Goal: Task Accomplishment & Management: Complete application form

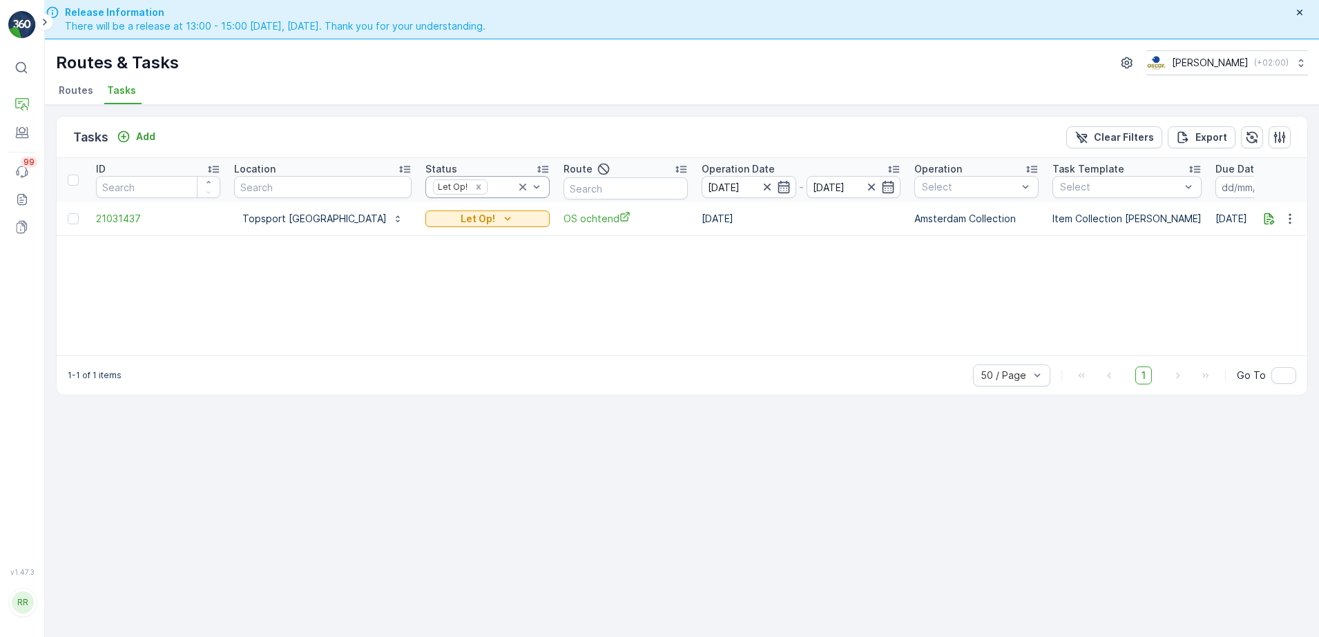
scroll to position [39, 0]
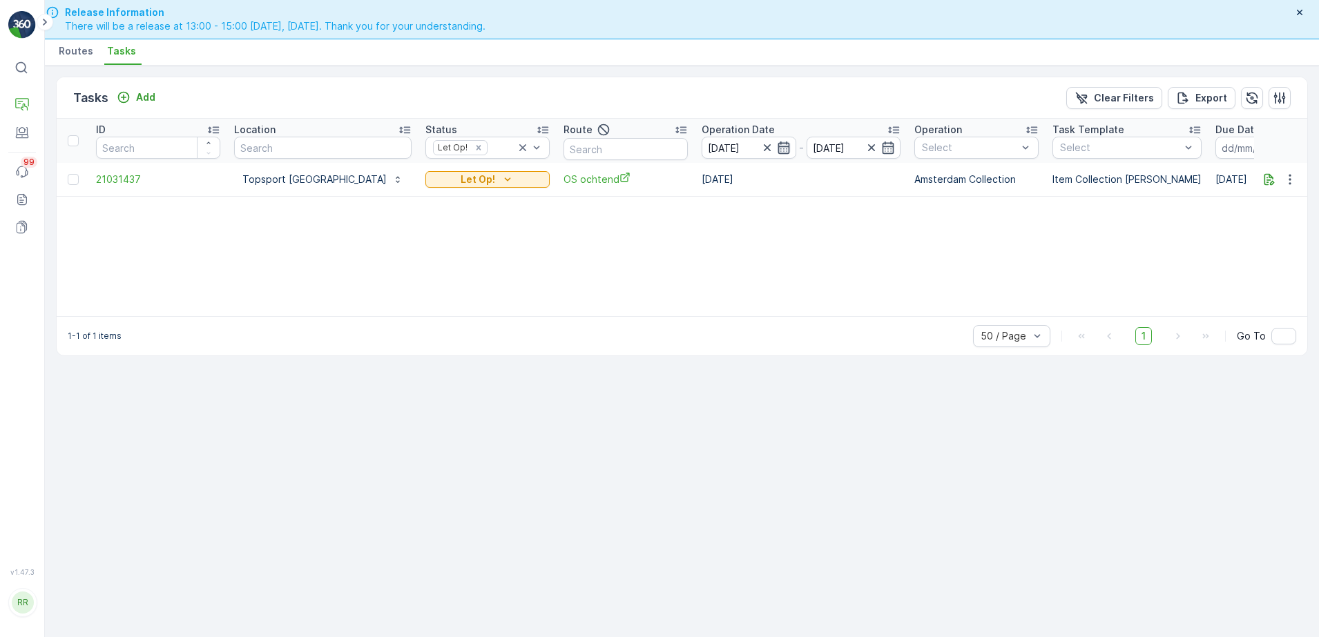
click at [777, 148] on icon "button" at bounding box center [784, 148] width 14 height 14
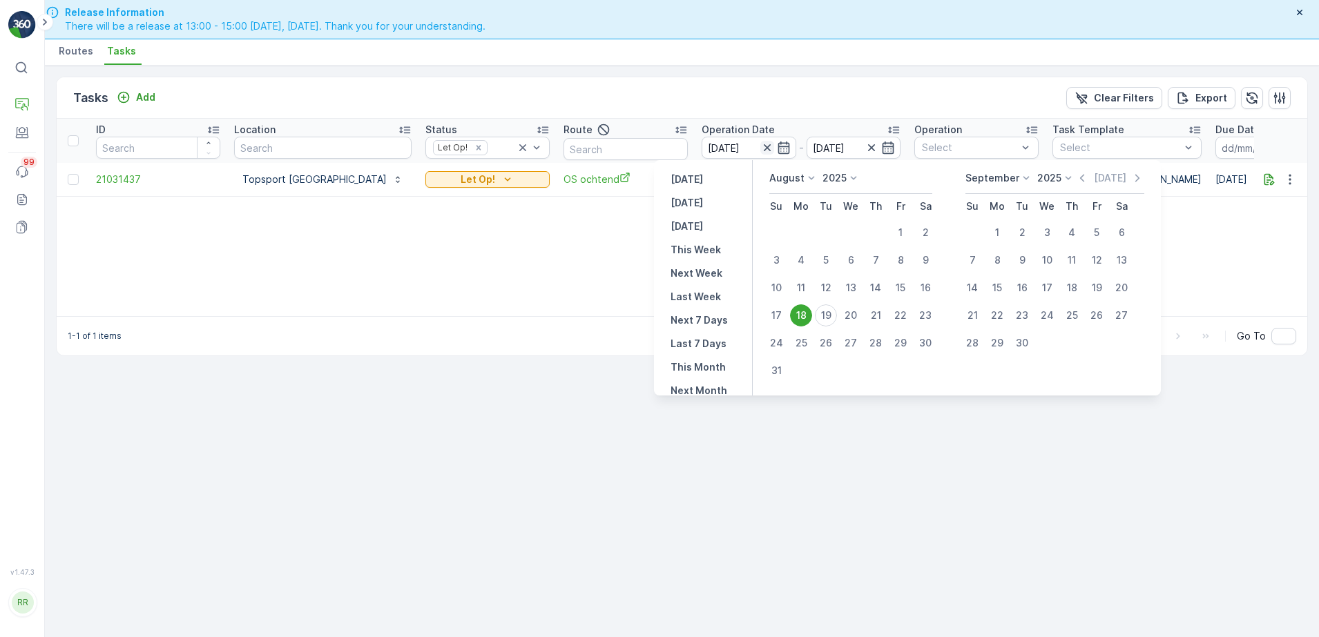
click at [763, 148] on icon "button" at bounding box center [766, 147] width 7 height 7
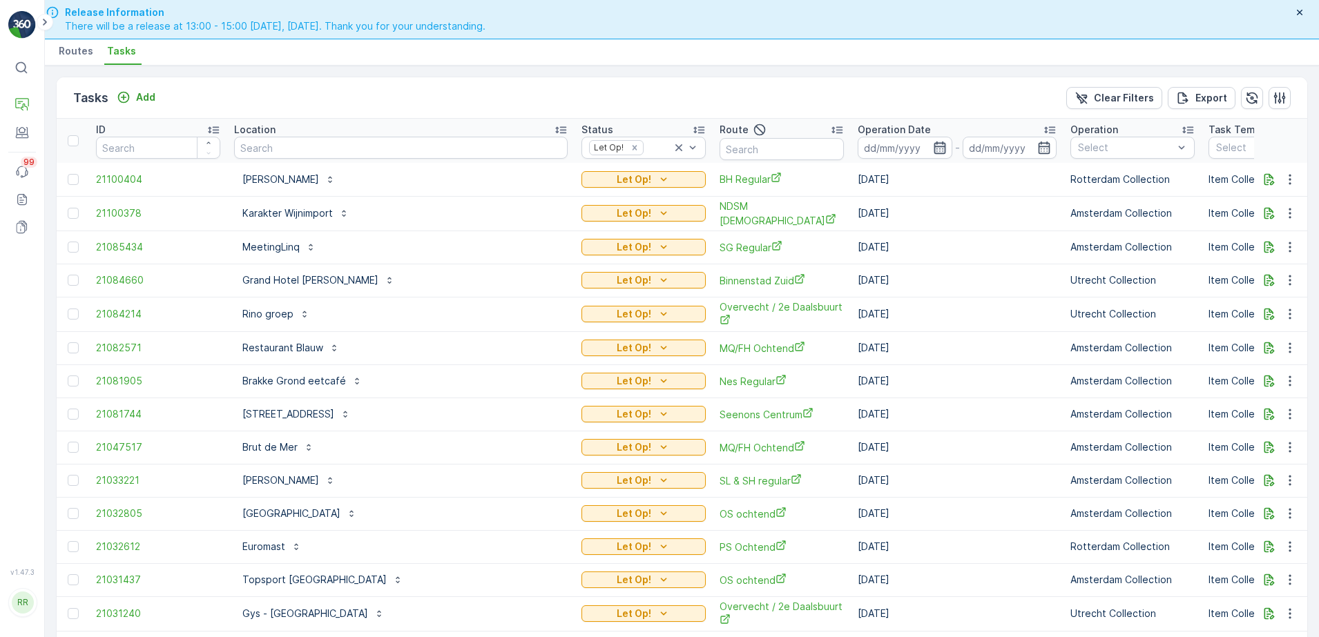
click at [933, 153] on icon "button" at bounding box center [939, 148] width 12 height 12
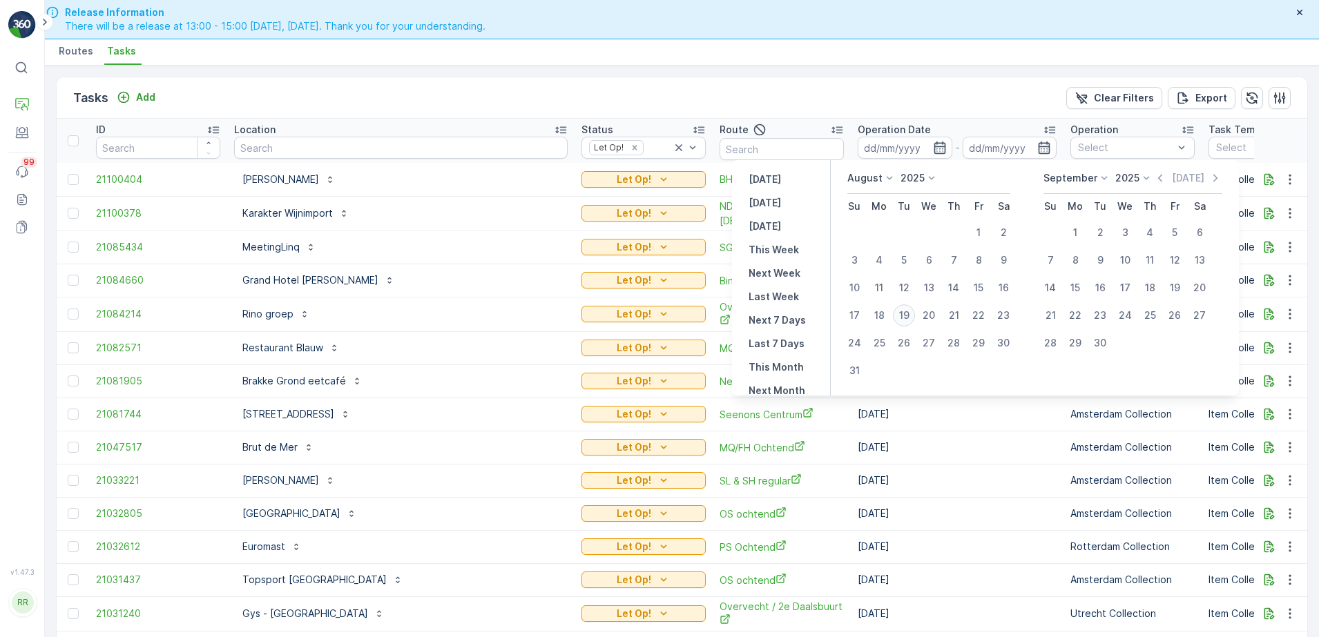
click at [903, 320] on div "19" at bounding box center [904, 315] width 22 height 22
type input "[DATE]"
click at [903, 320] on div "19" at bounding box center [904, 315] width 22 height 22
type input "[DATE]"
click at [903, 320] on div "19" at bounding box center [904, 315] width 22 height 22
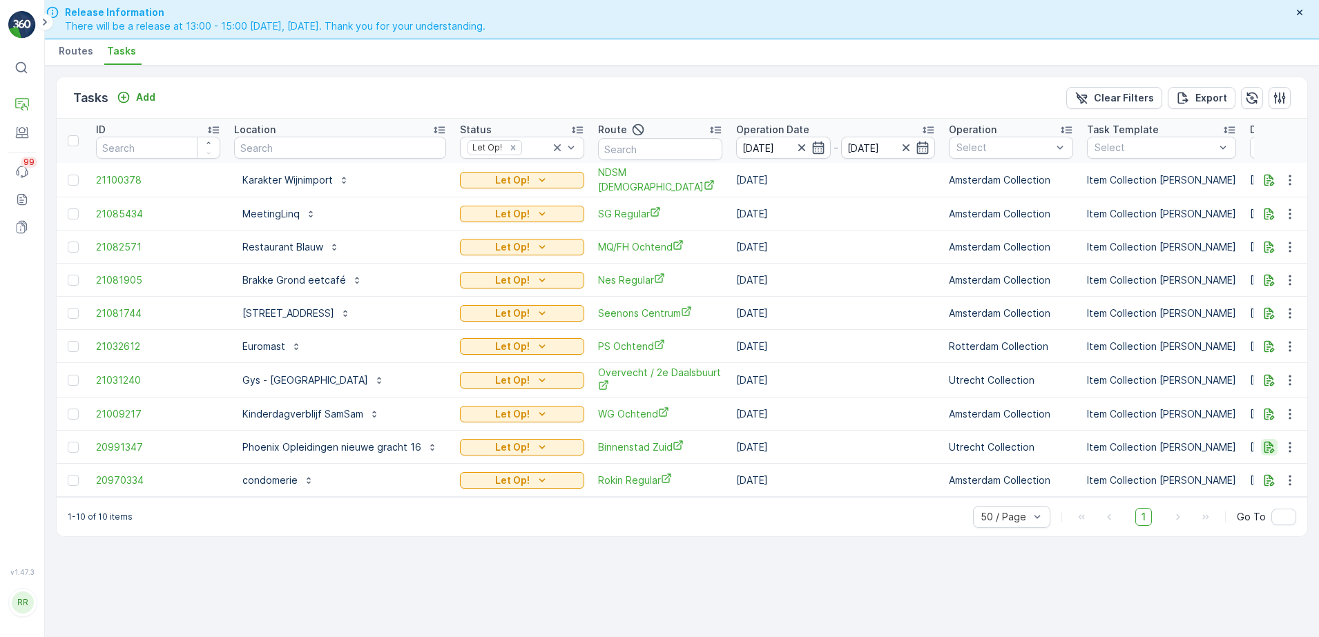
click at [1273, 449] on icon "button" at bounding box center [1269, 447] width 10 height 12
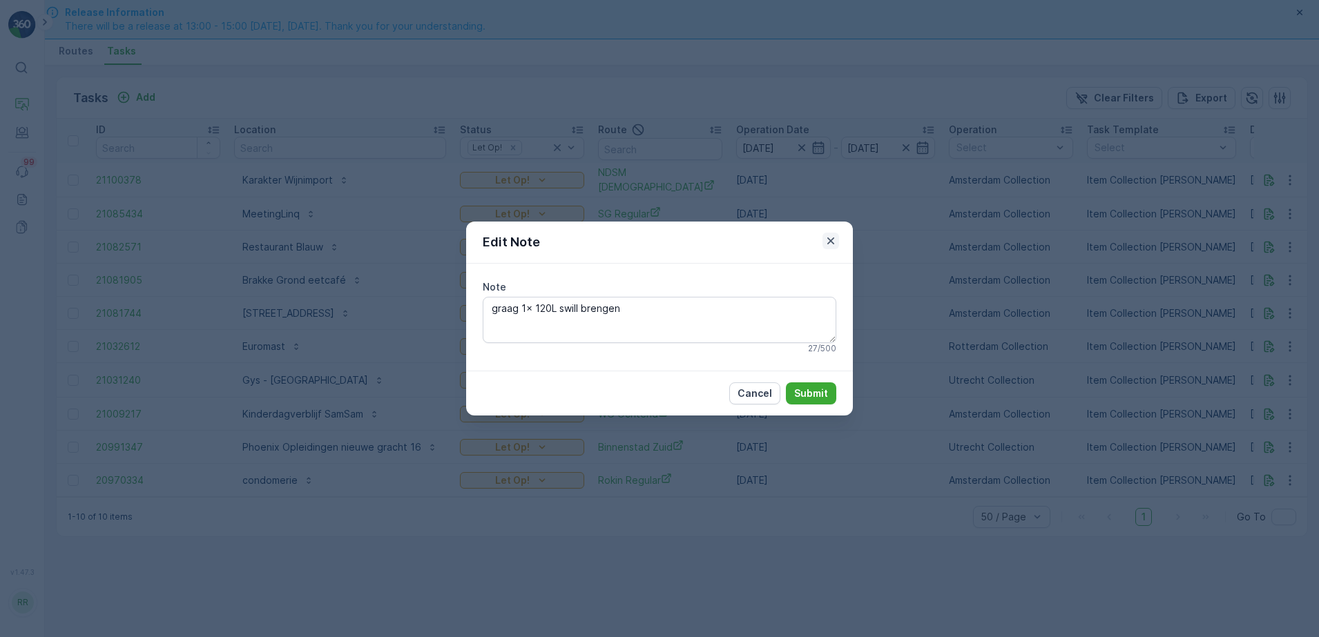
click at [827, 240] on icon "button" at bounding box center [831, 241] width 14 height 14
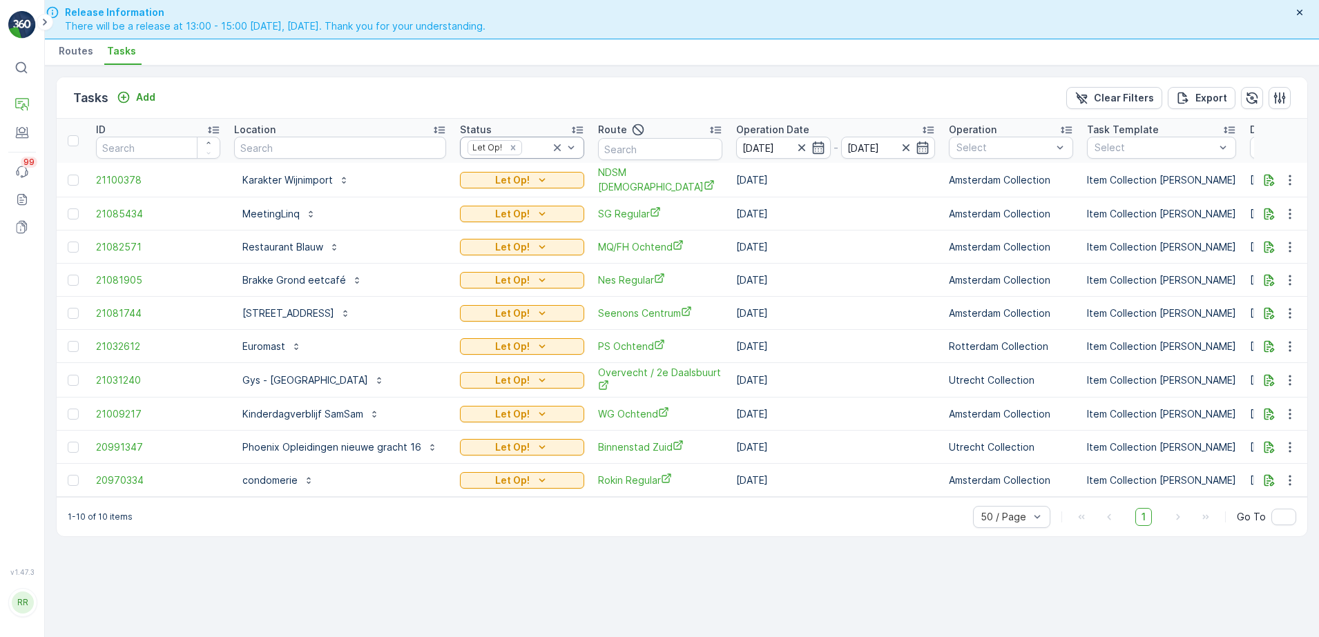
click at [531, 144] on div at bounding box center [536, 147] width 27 height 11
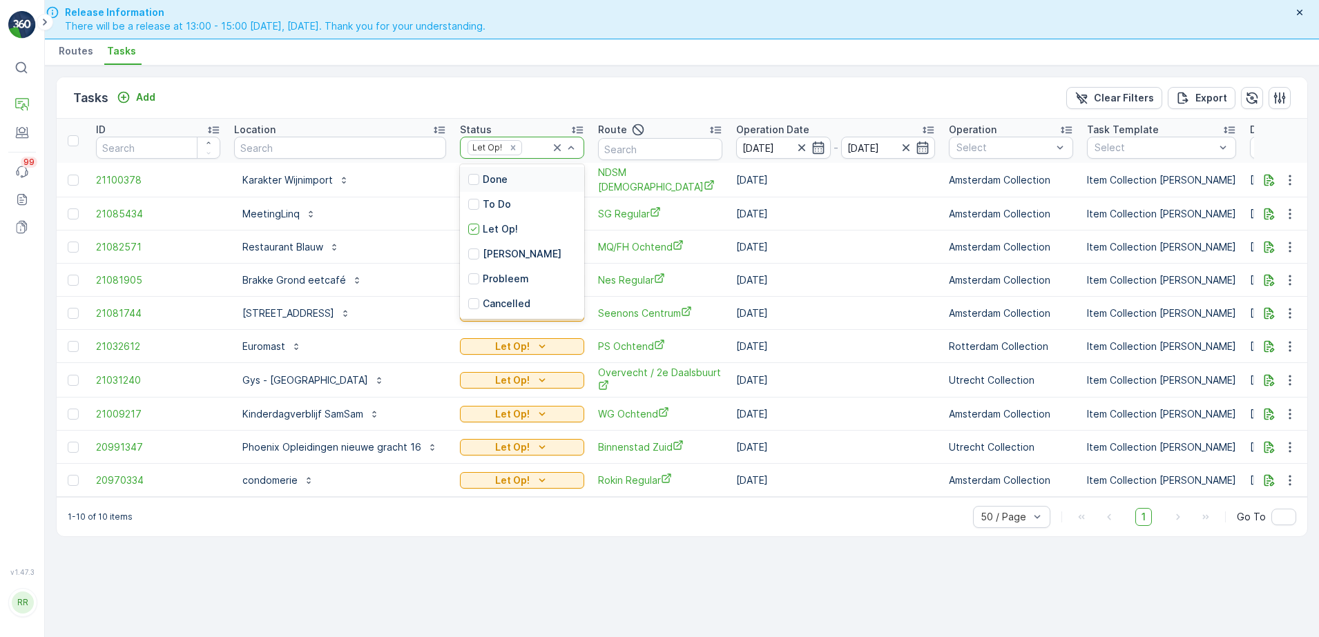
click at [552, 148] on icon at bounding box center [557, 148] width 14 height 14
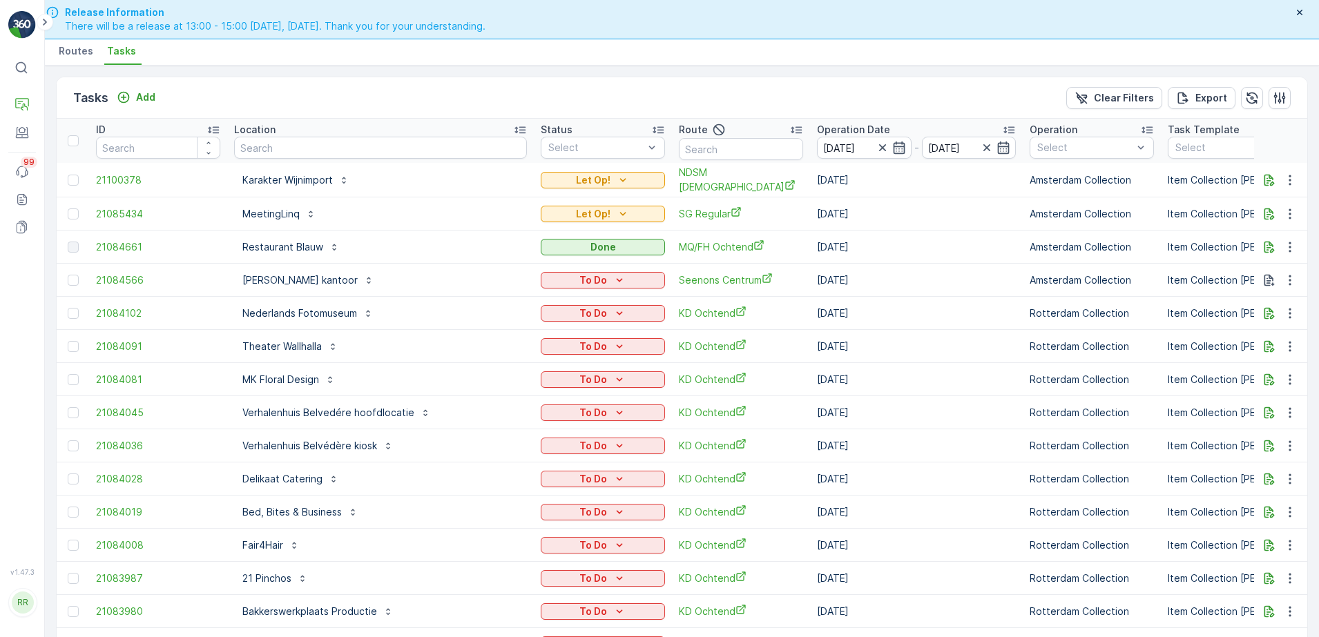
click at [679, 145] on input "text" at bounding box center [741, 149] width 124 height 22
click at [378, 155] on input "text" at bounding box center [380, 148] width 293 height 22
type input "ren"
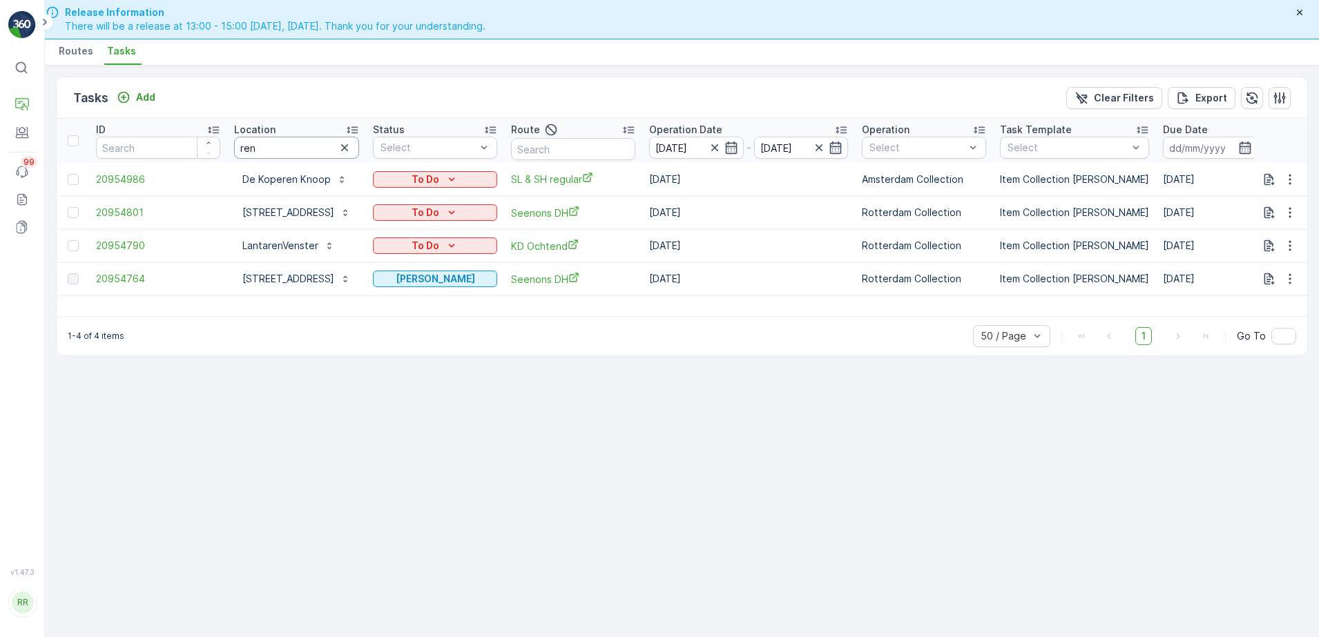
click at [283, 147] on input "ren" at bounding box center [296, 148] width 125 height 22
type input "rem"
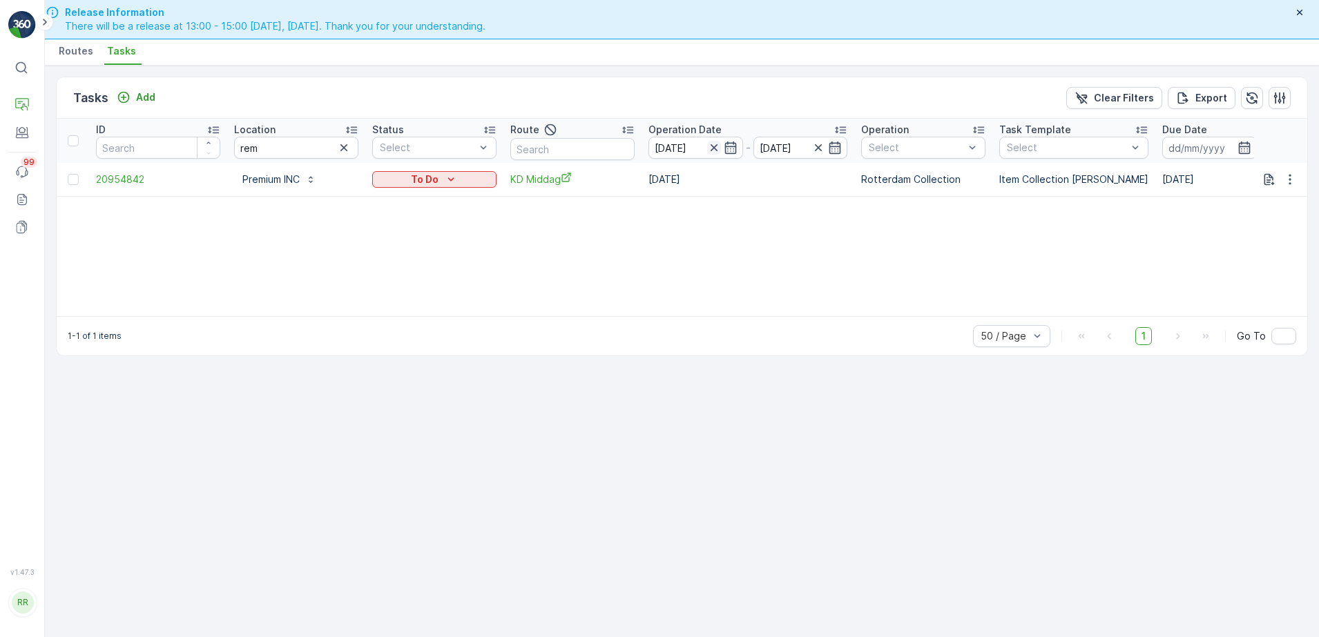
click at [710, 148] on icon "button" at bounding box center [714, 148] width 14 height 14
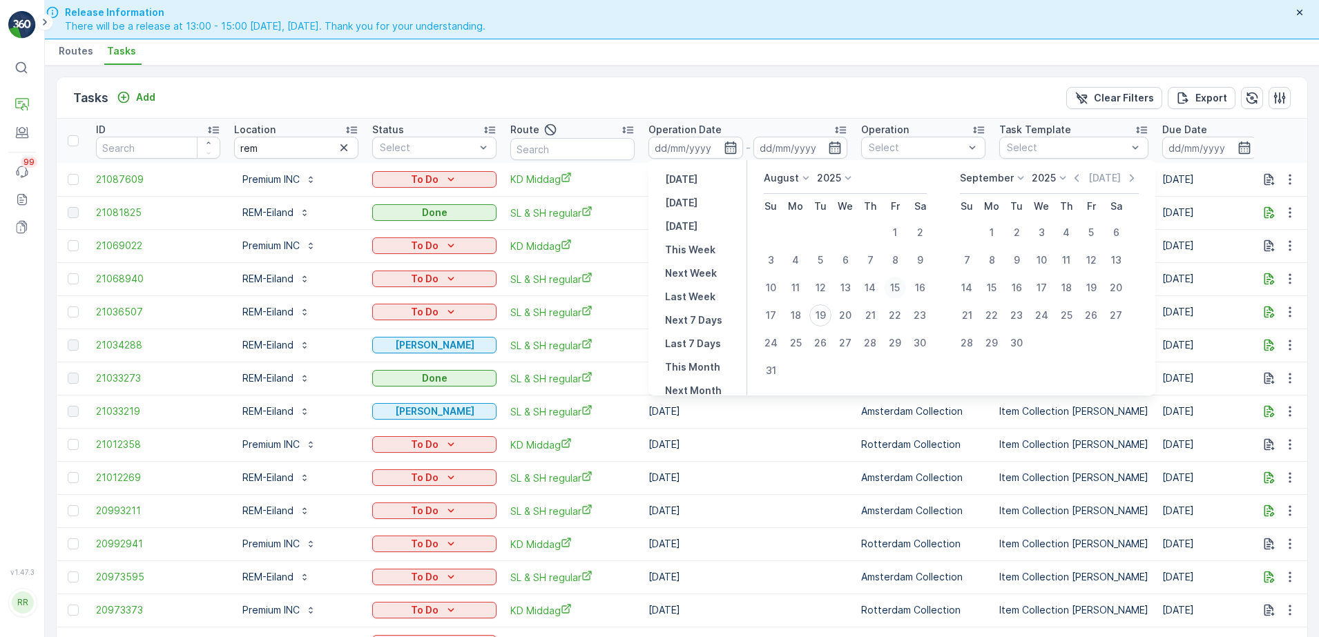
click at [898, 288] on div "15" at bounding box center [895, 288] width 22 height 22
type input "15.08.2025"
click at [898, 288] on div "15" at bounding box center [895, 288] width 22 height 22
type input "15.08.2025"
click at [903, 291] on div "15" at bounding box center [895, 288] width 22 height 22
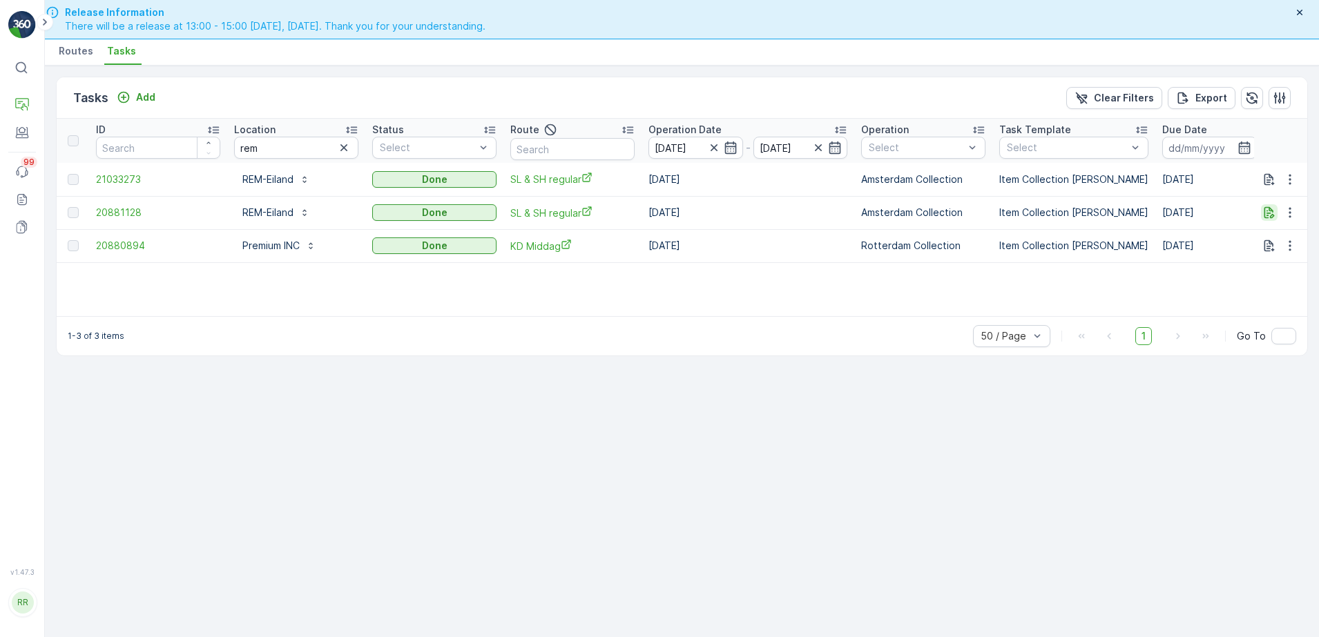
click at [1264, 209] on icon "button" at bounding box center [1269, 213] width 14 height 14
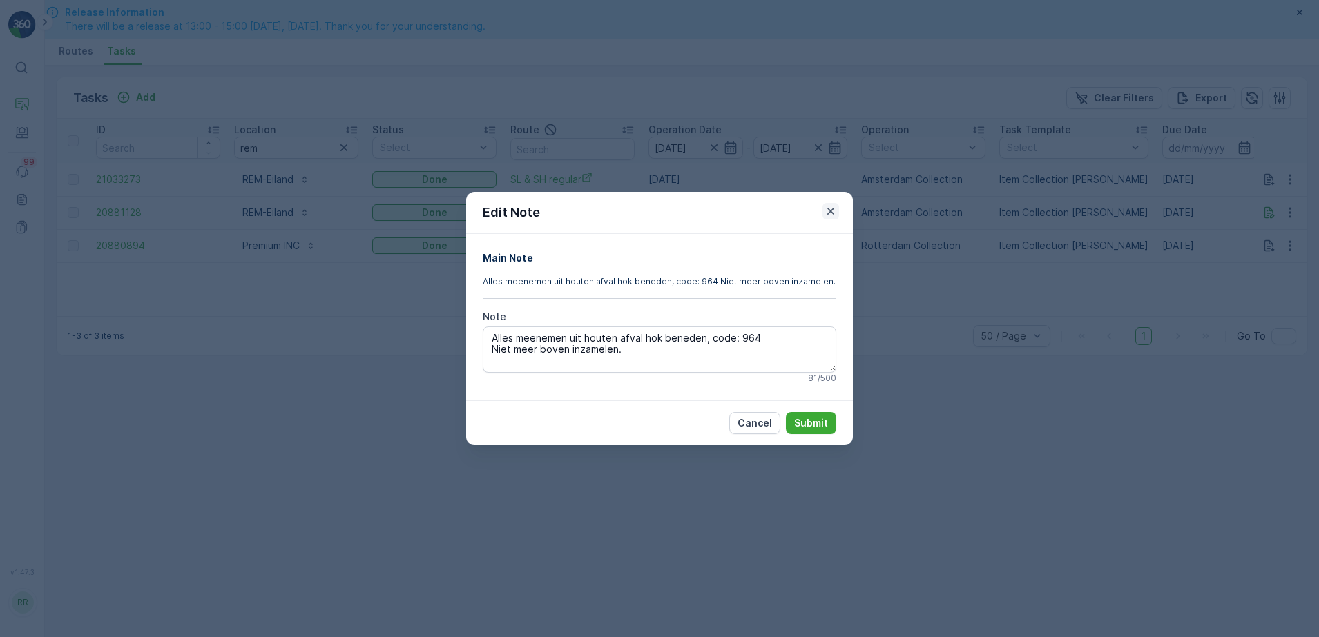
click at [831, 210] on icon "button" at bounding box center [830, 211] width 7 height 7
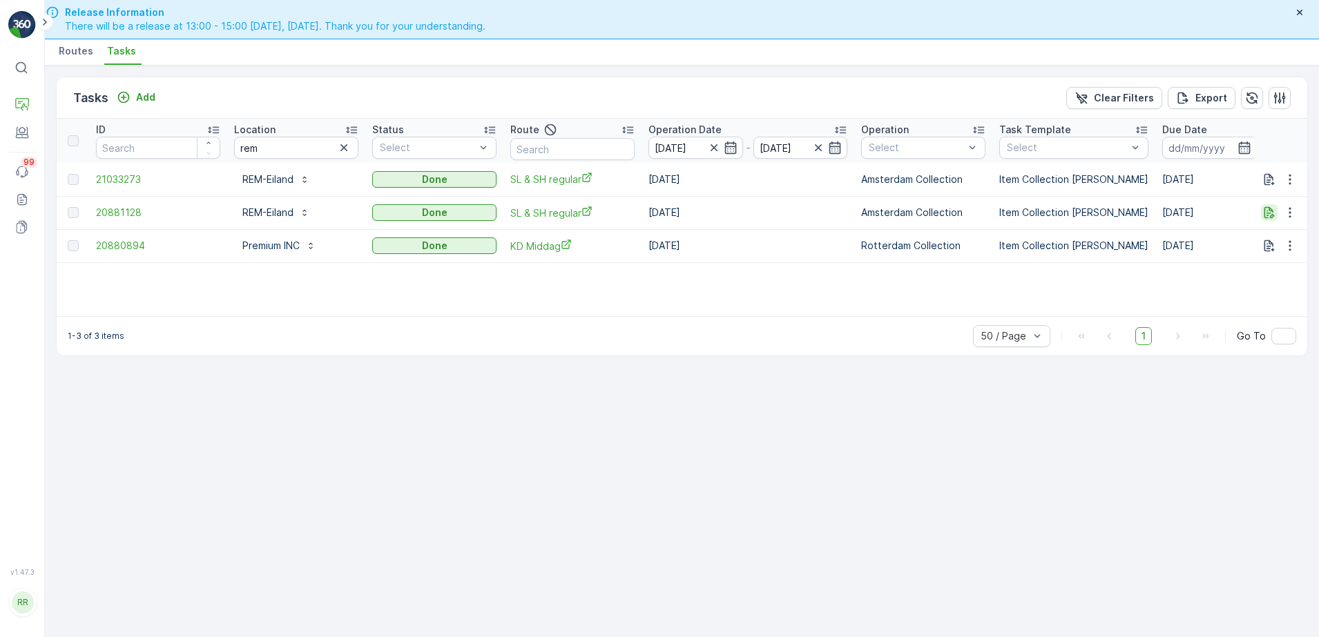
click at [1274, 219] on icon "button" at bounding box center [1269, 213] width 14 height 14
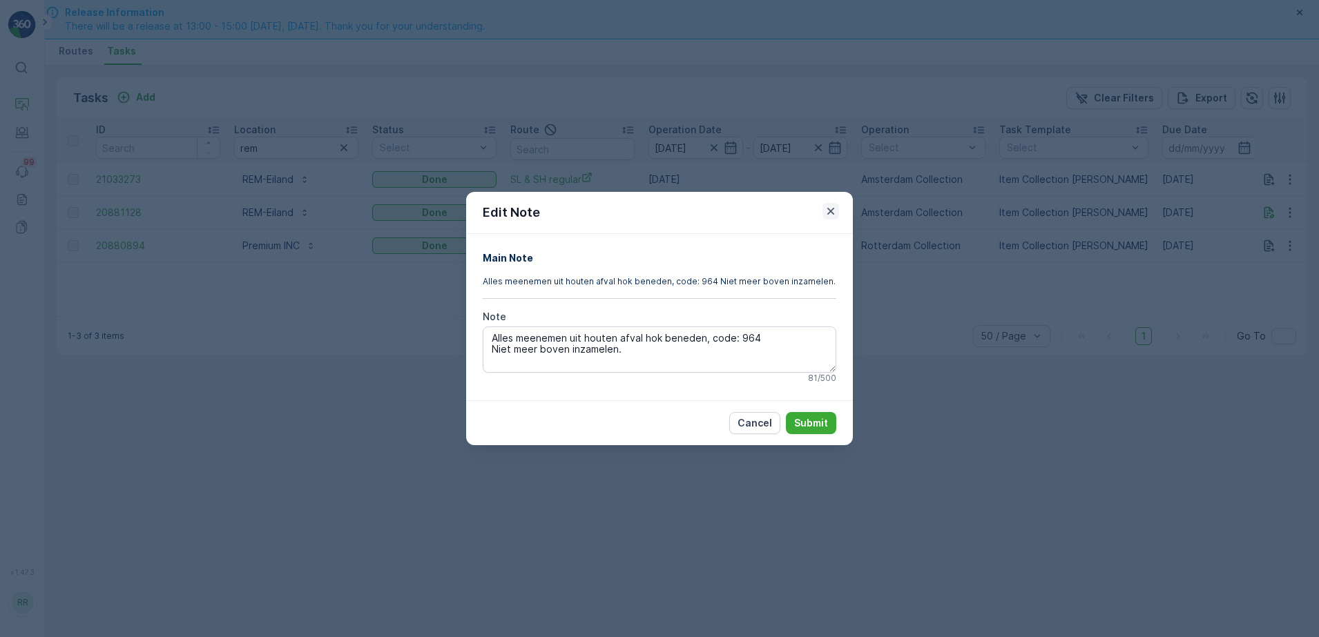
click at [833, 212] on icon "button" at bounding box center [831, 211] width 14 height 14
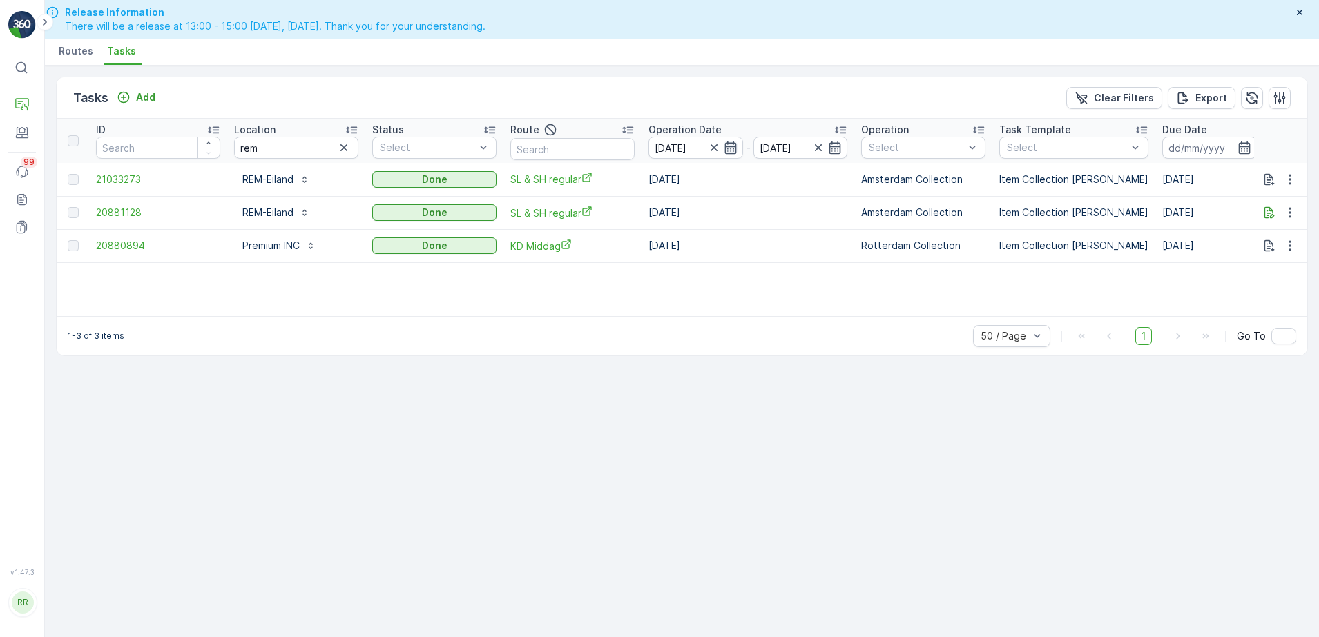
click at [737, 146] on icon "button" at bounding box center [730, 148] width 14 height 14
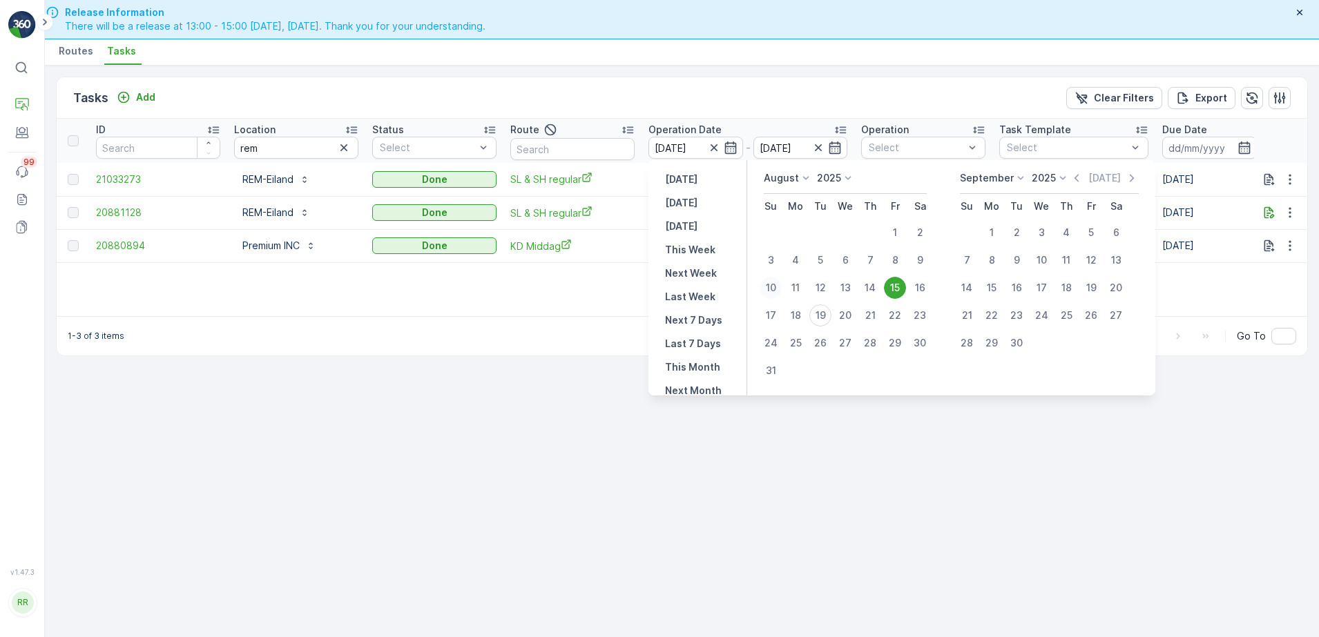
click at [770, 287] on div "10" at bounding box center [770, 288] width 22 height 22
type input "10.08.2025"
click at [897, 284] on div "15" at bounding box center [895, 288] width 22 height 22
type input "15.08.2025"
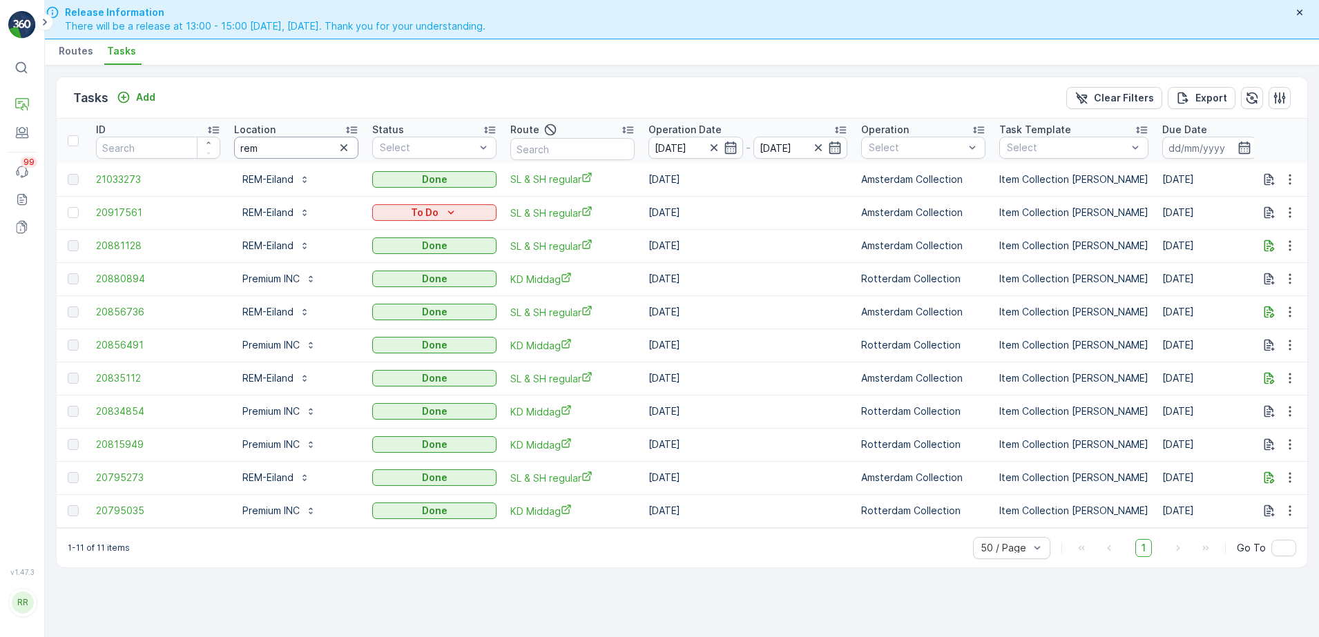
click at [269, 153] on input "rem" at bounding box center [296, 148] width 124 height 22
type input "rem-ei"
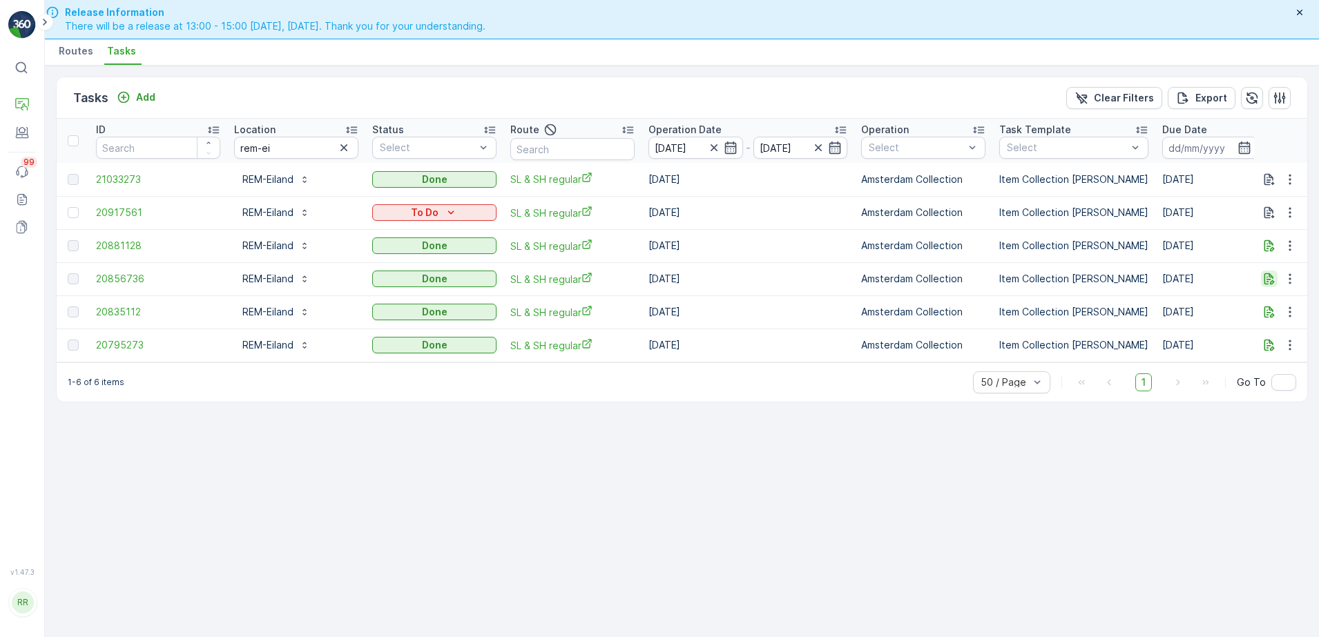
click at [1274, 278] on icon "button" at bounding box center [1269, 279] width 14 height 14
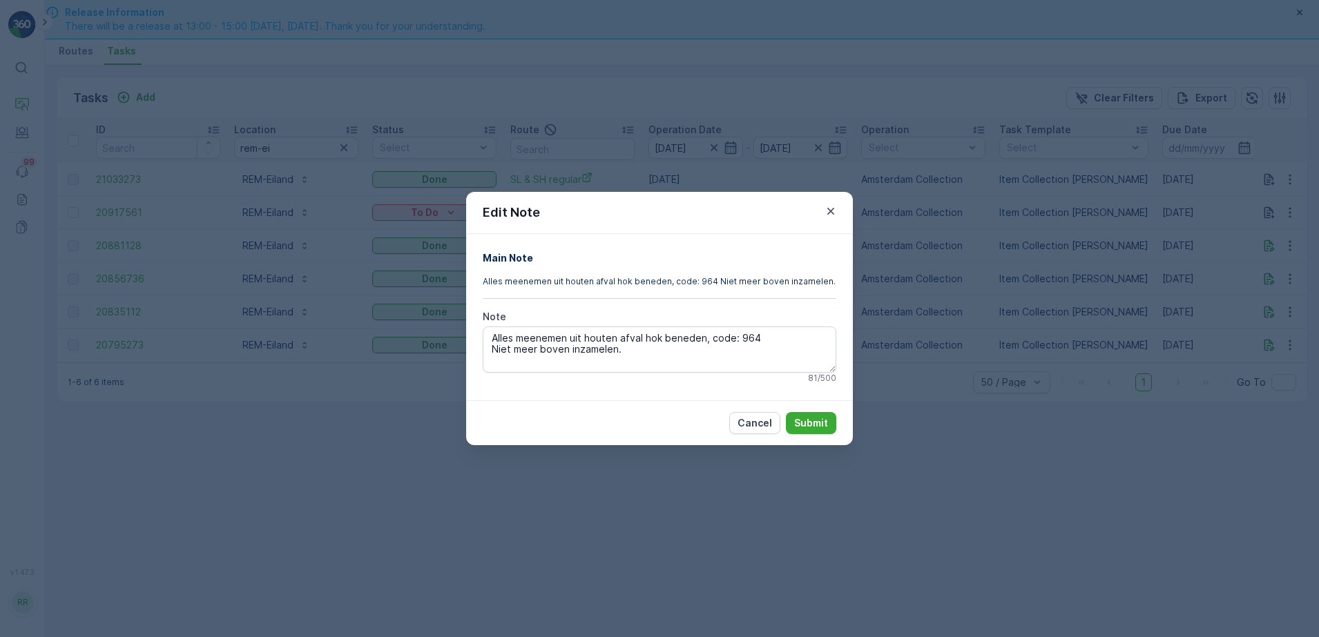
drag, startPoint x: 825, startPoint y: 212, endPoint x: 878, endPoint y: 229, distance: 55.7
click at [826, 211] on icon "button" at bounding box center [831, 211] width 14 height 14
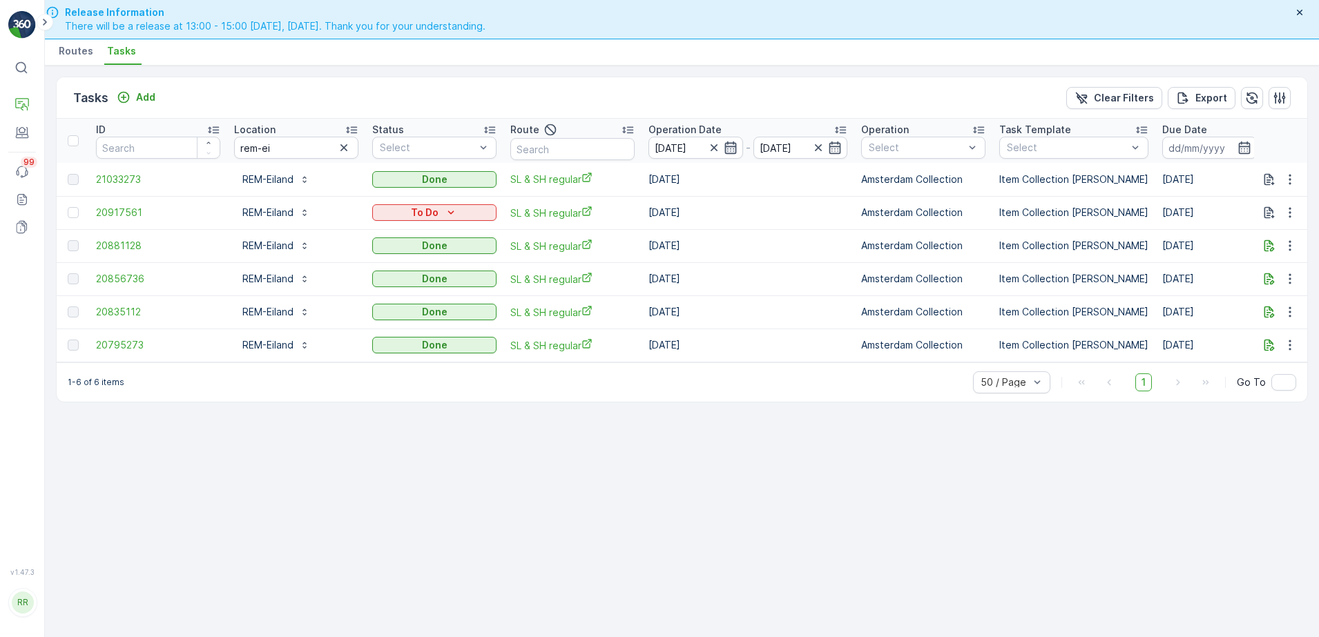
click at [724, 146] on icon "button" at bounding box center [730, 148] width 12 height 12
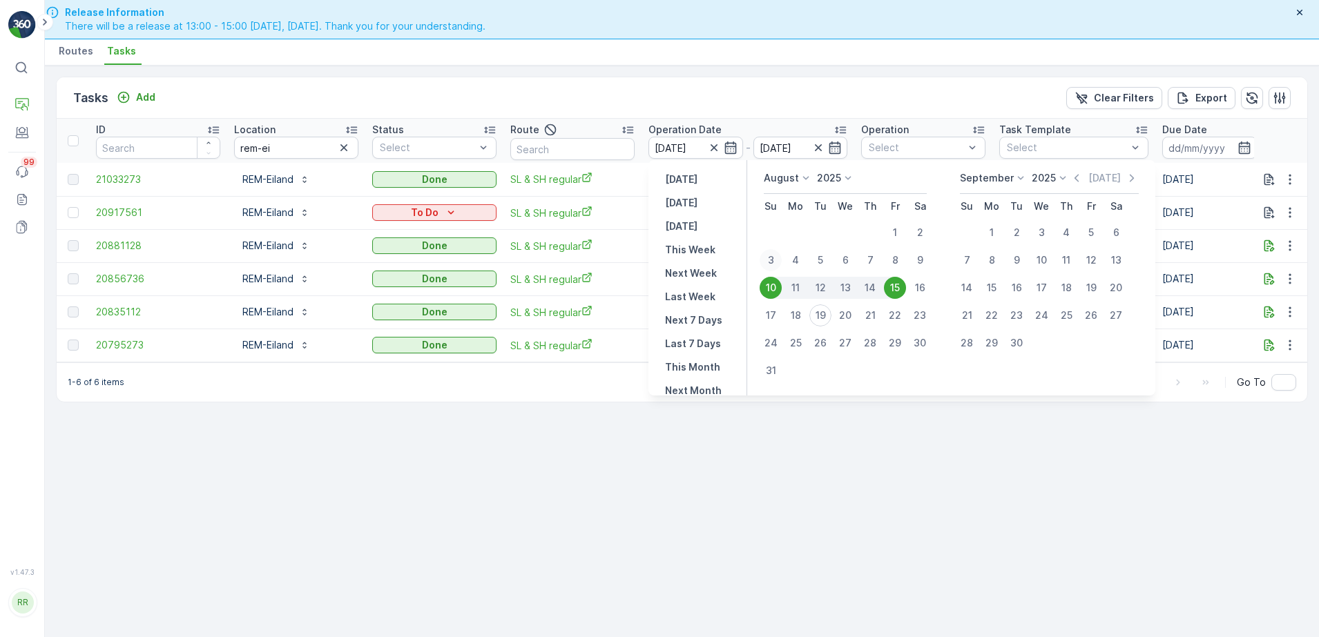
click at [772, 257] on div "3" at bounding box center [770, 260] width 22 height 22
type input "03.08.2025"
click at [920, 260] on div "9" at bounding box center [919, 260] width 22 height 22
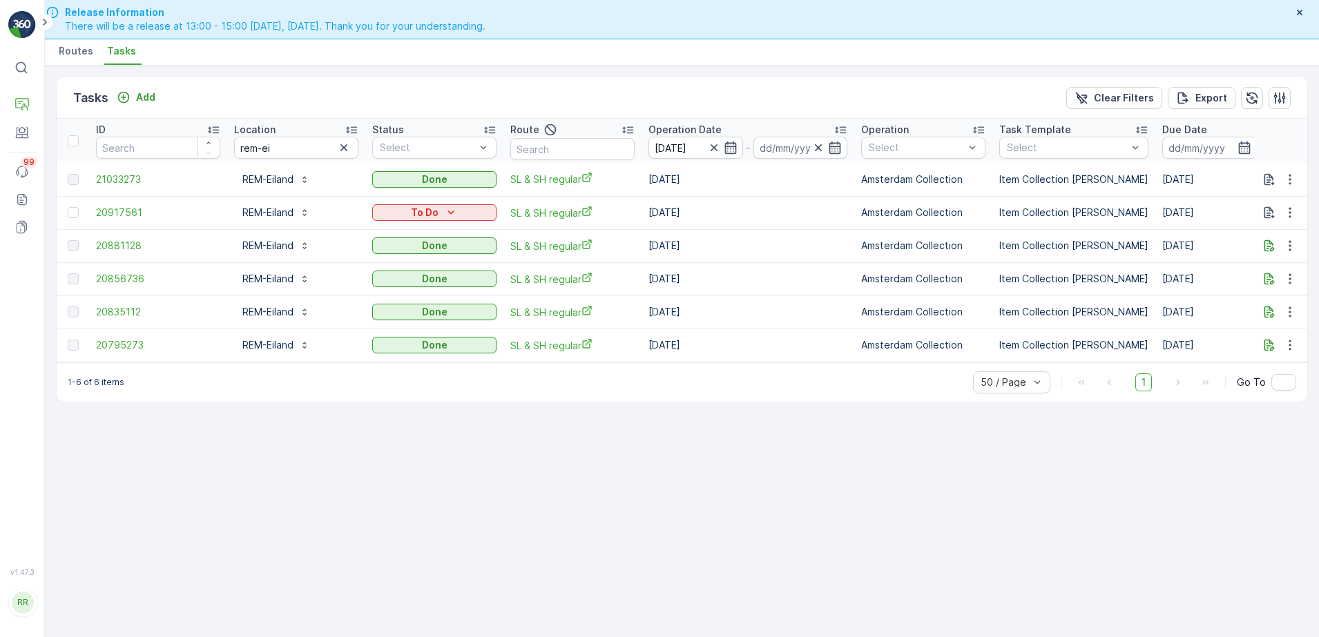
type input "09.08.2025"
drag, startPoint x: 291, startPoint y: 149, endPoint x: 177, endPoint y: 153, distance: 113.3
click at [177, 153] on tr "ID Location rem-ei Status Select Route Operation Date 03.08.2025 - 09.08.2025 O…" at bounding box center [1122, 141] width 2130 height 44
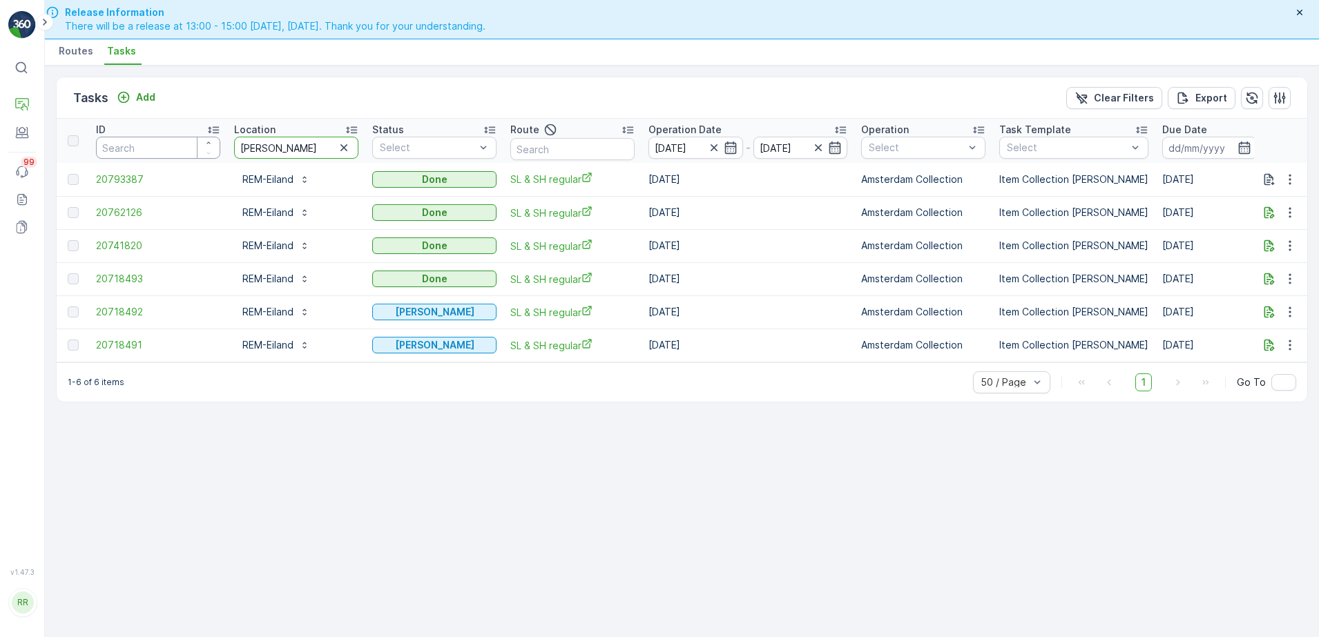
type input "george"
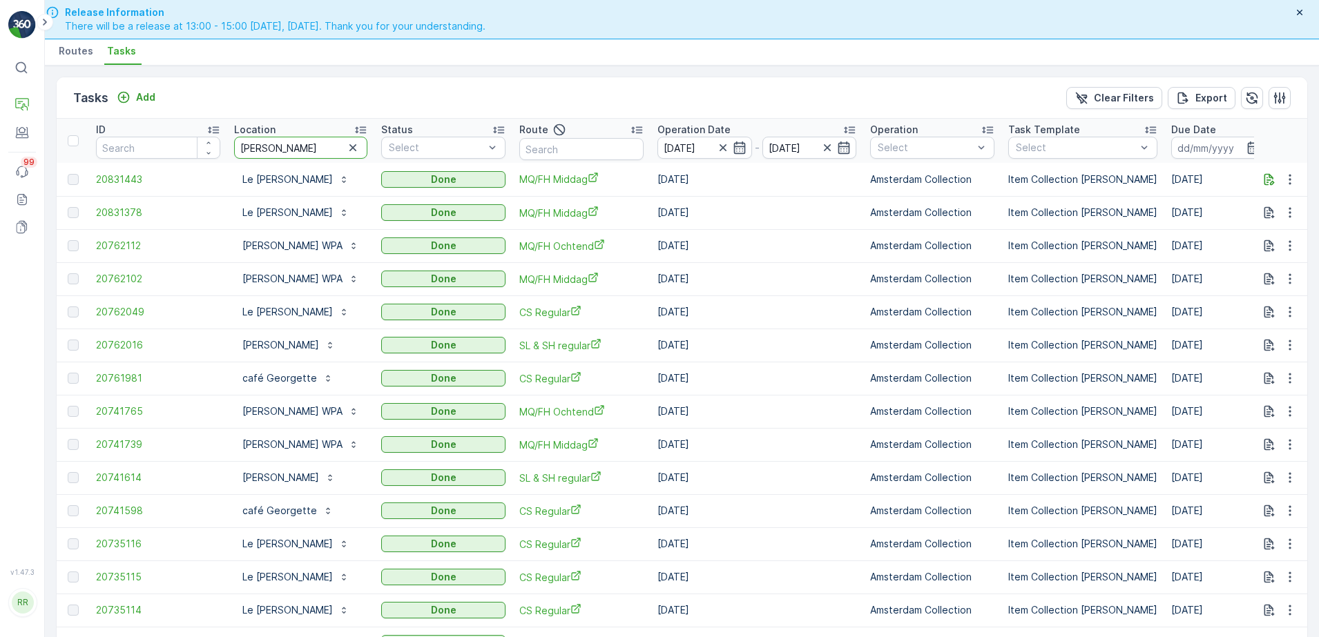
click at [314, 149] on input "george" at bounding box center [300, 148] width 133 height 22
type input "george q"
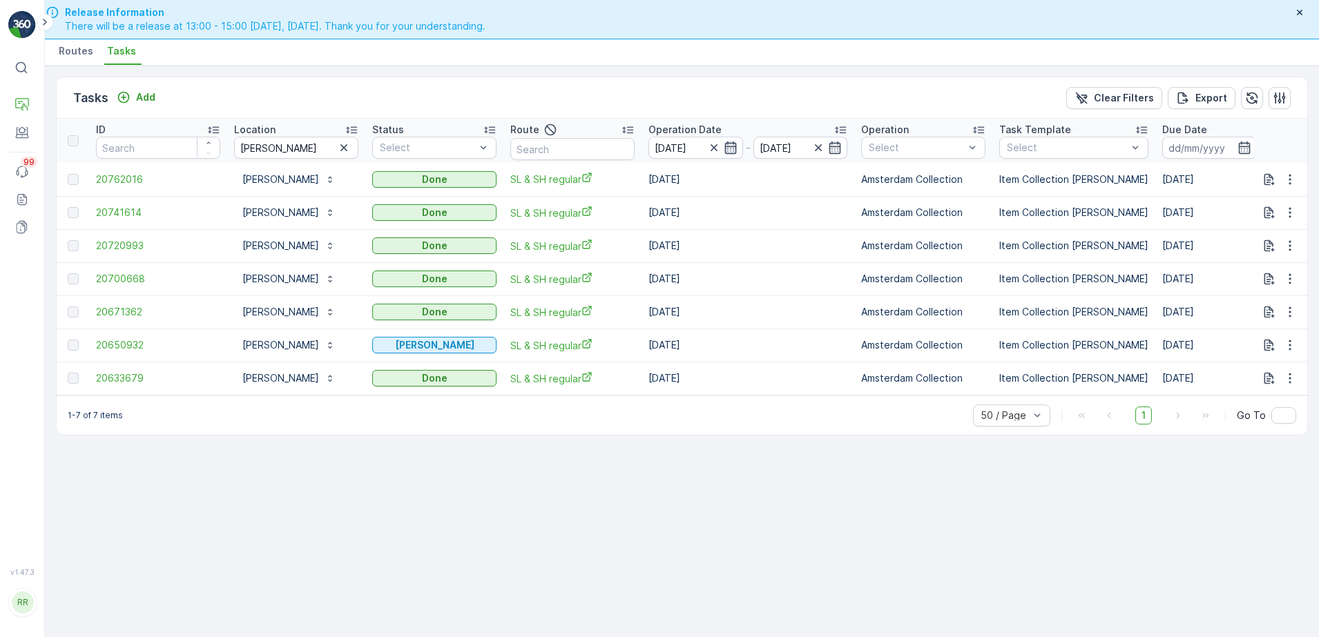
click at [728, 150] on icon "button" at bounding box center [730, 148] width 14 height 14
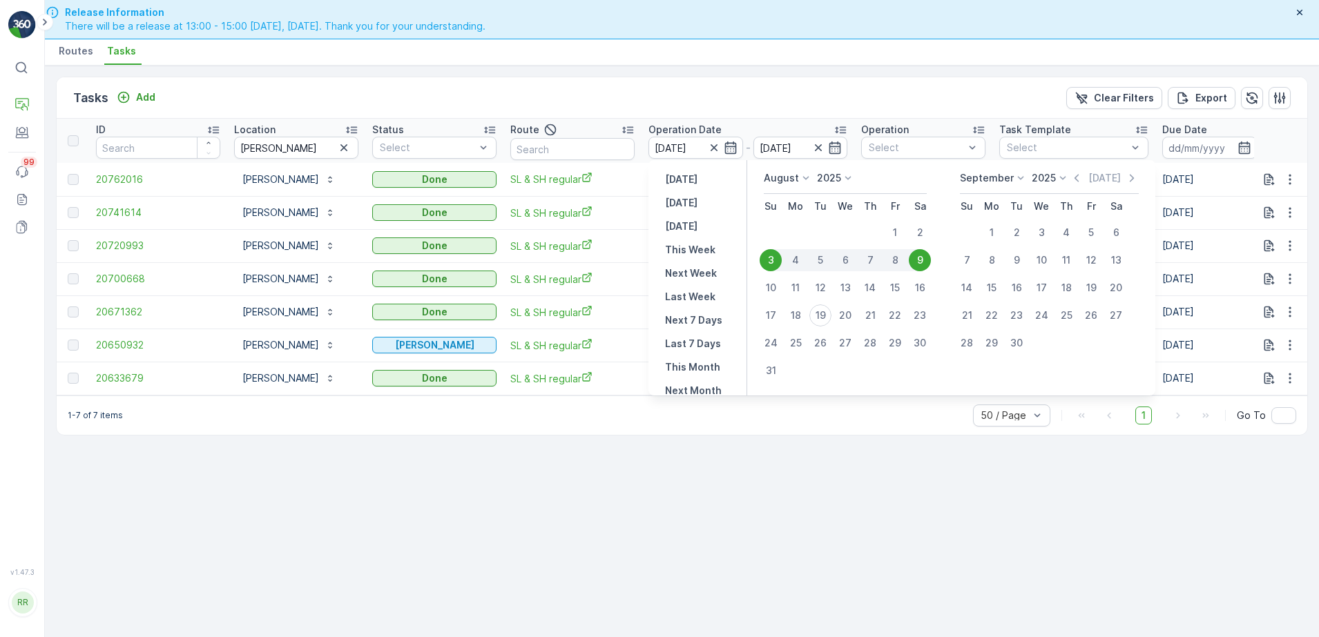
click at [767, 262] on div "3" at bounding box center [770, 260] width 22 height 22
type input "03.08.2025"
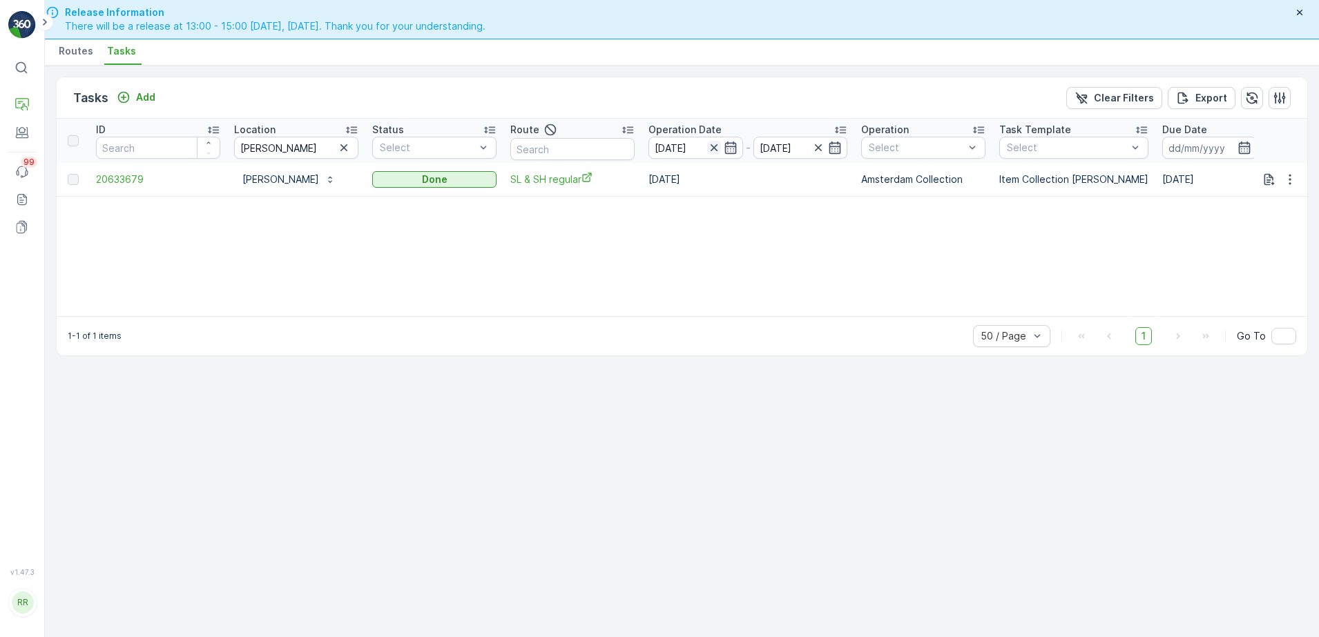
click at [712, 148] on icon "button" at bounding box center [713, 147] width 7 height 7
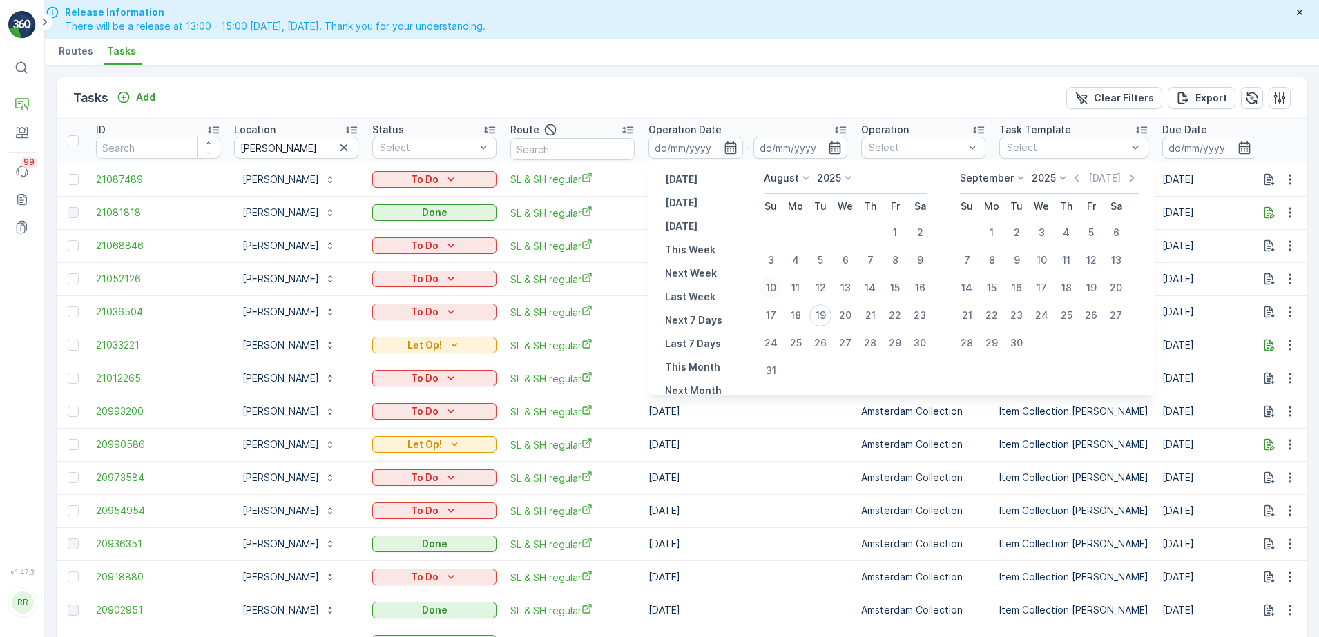
click at [771, 287] on div "10" at bounding box center [770, 288] width 22 height 22
type input "10.08.2025"
click at [823, 319] on div "19" at bounding box center [820, 315] width 22 height 22
type input "[DATE]"
click at [770, 284] on div "10" at bounding box center [770, 288] width 22 height 22
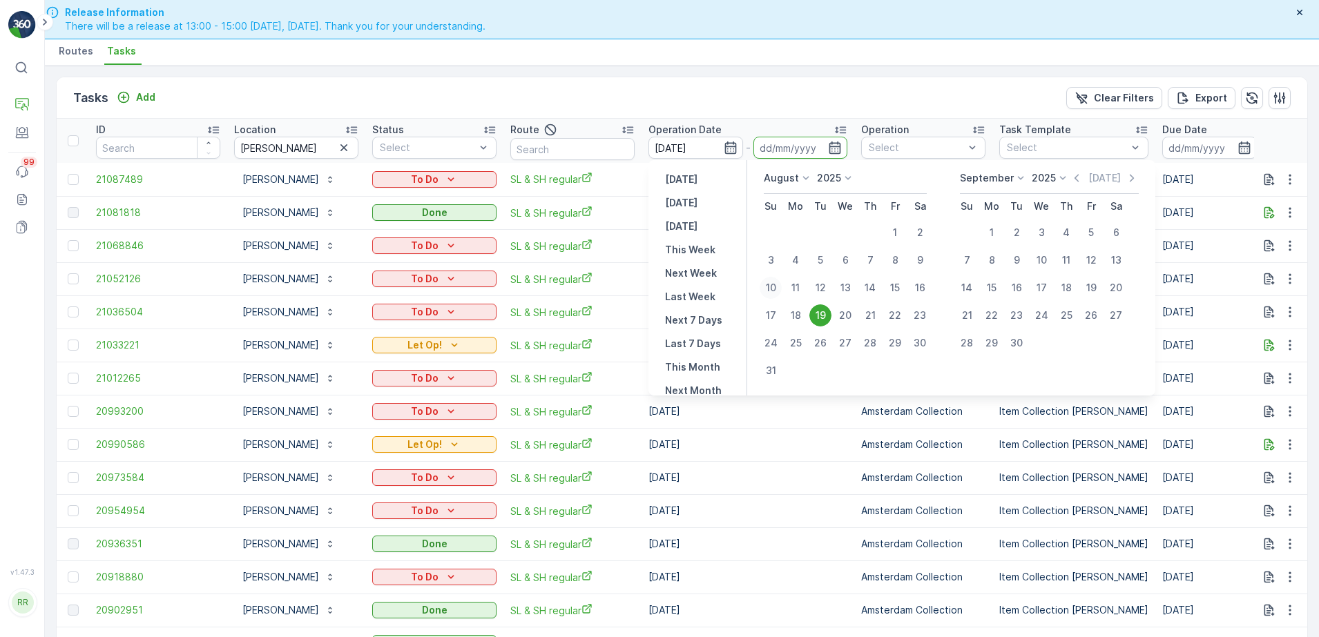
type input "10.08.2025"
click at [822, 315] on div "19" at bounding box center [820, 315] width 22 height 22
type input "[DATE]"
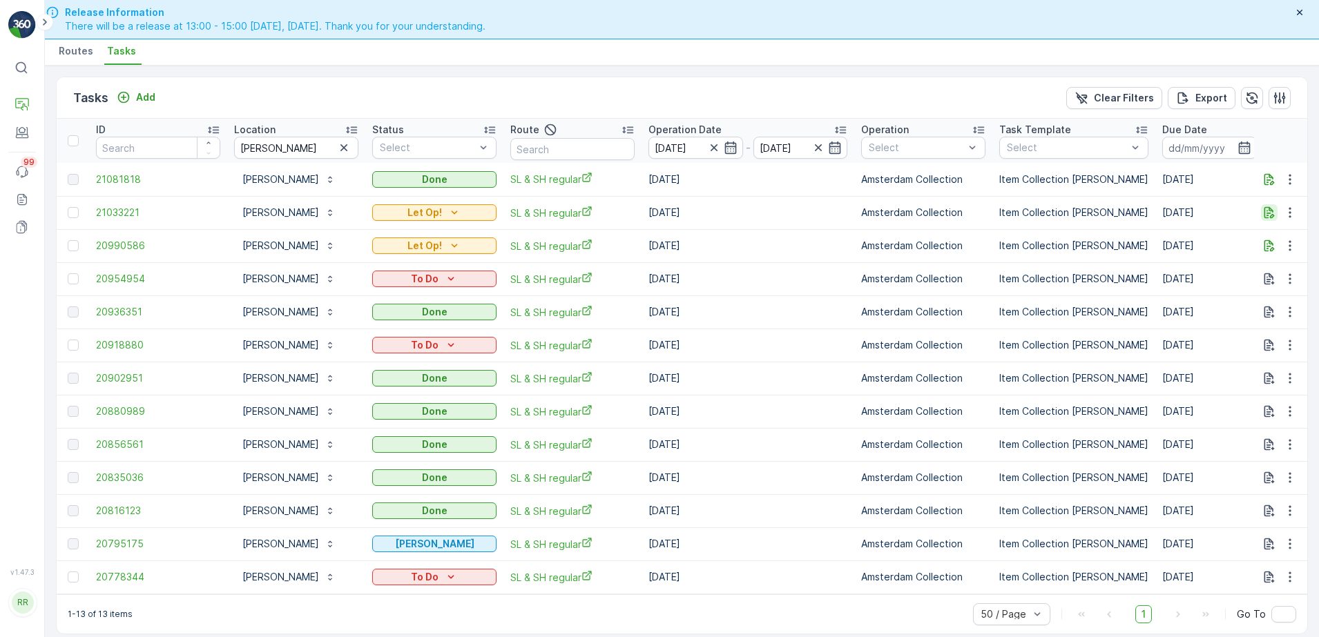
click at [1267, 211] on icon "button" at bounding box center [1269, 213] width 10 height 12
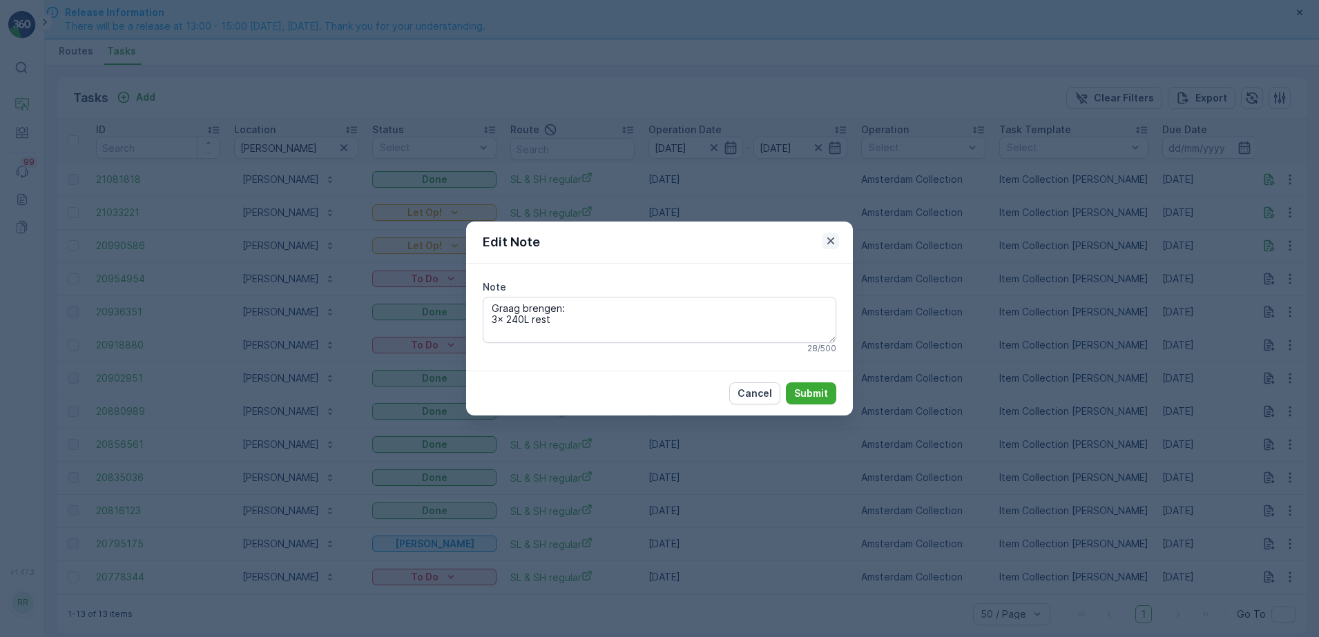
click at [828, 240] on icon "button" at bounding box center [831, 241] width 14 height 14
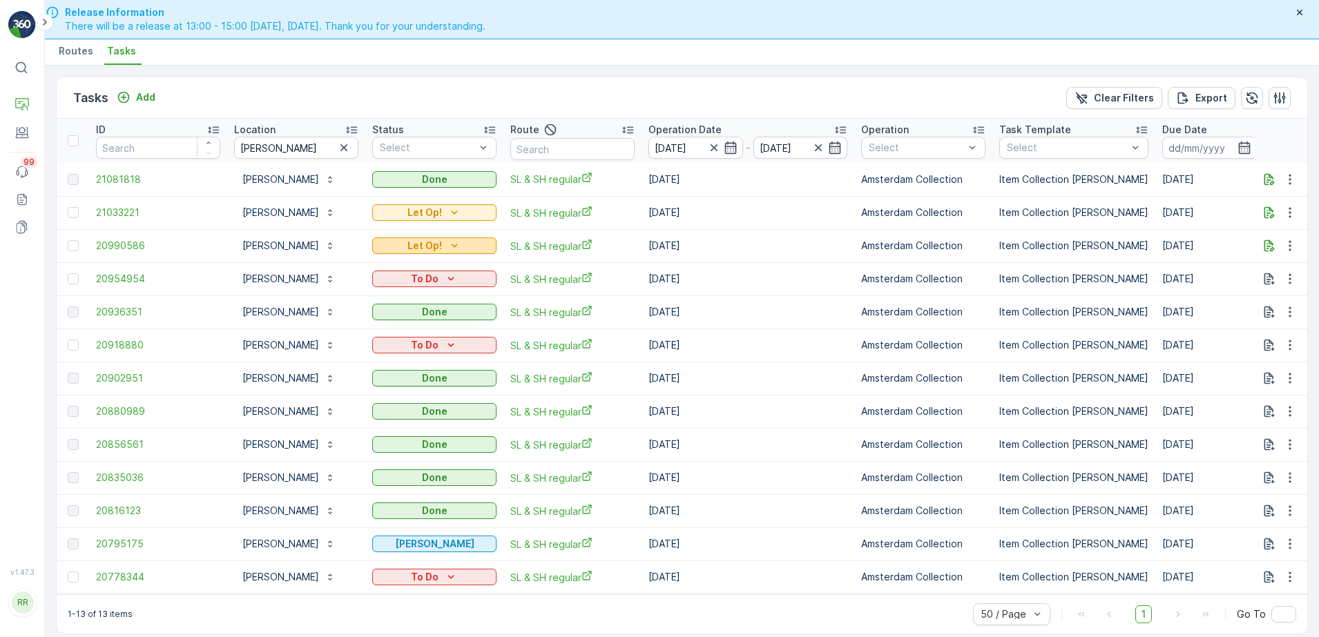
click at [469, 244] on div "Let Op!" at bounding box center [434, 246] width 113 height 14
click at [770, 278] on td "[DATE]" at bounding box center [747, 278] width 213 height 33
click at [1270, 246] on icon "button" at bounding box center [1269, 246] width 14 height 14
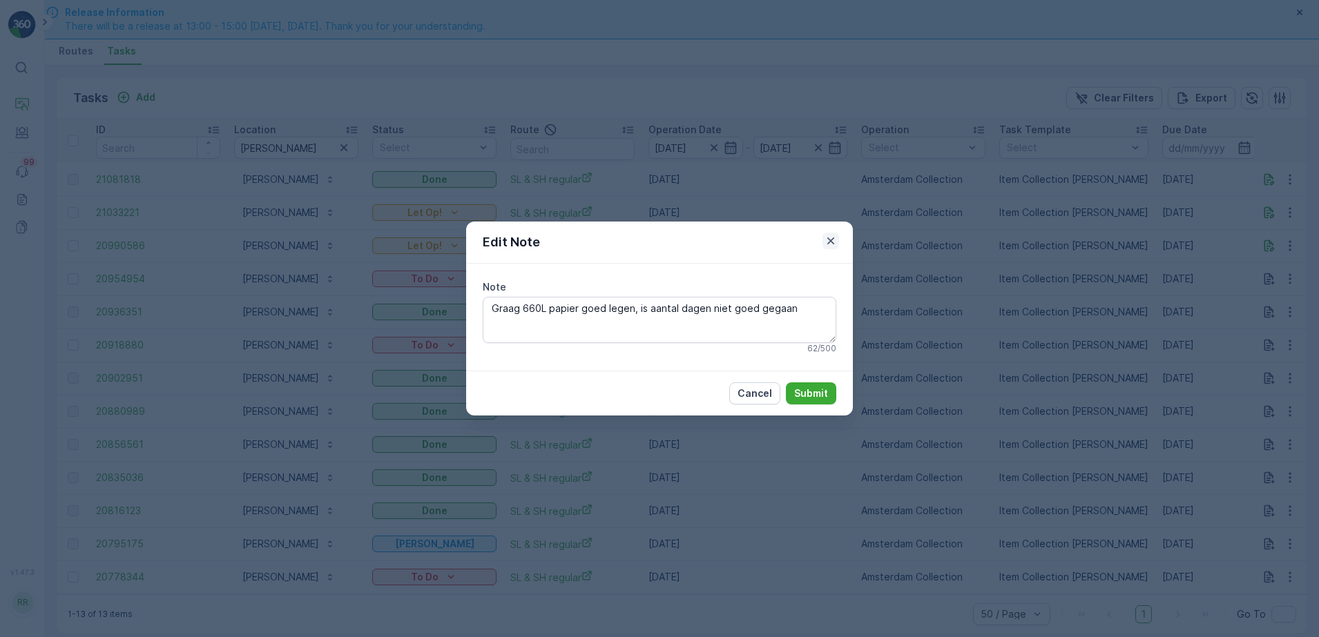
click at [835, 240] on icon "button" at bounding box center [831, 241] width 14 height 14
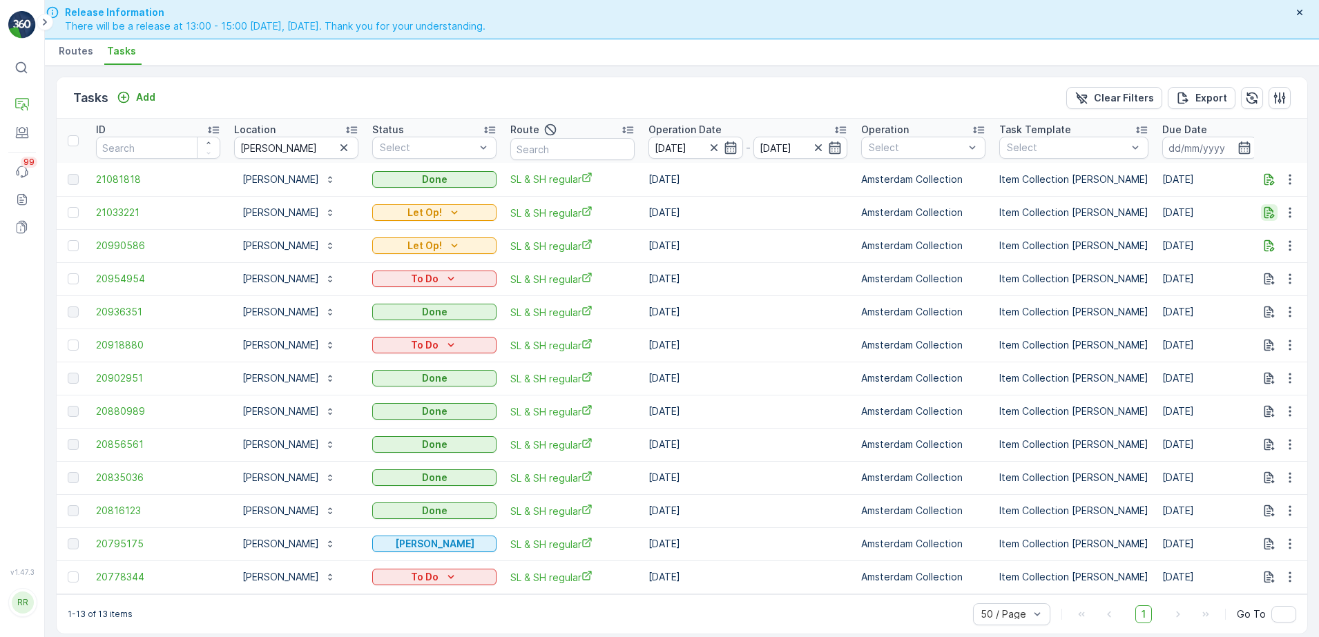
click at [1265, 215] on icon "button" at bounding box center [1269, 213] width 14 height 14
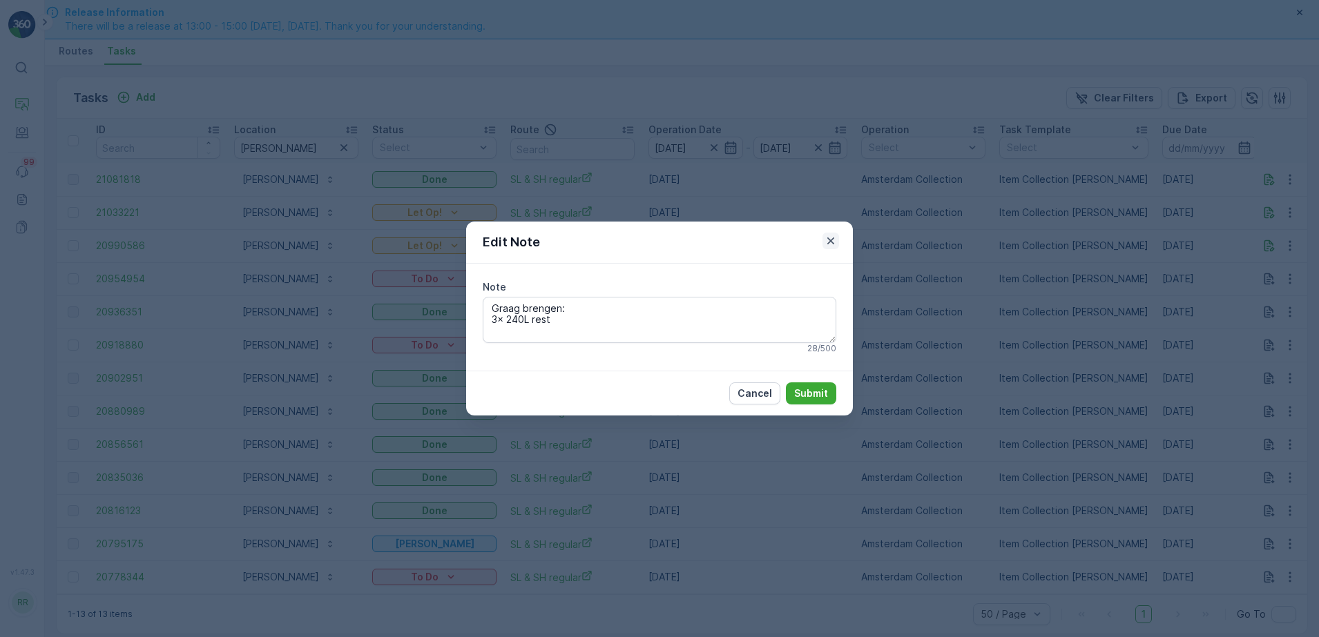
click at [831, 241] on icon "button" at bounding box center [830, 240] width 7 height 7
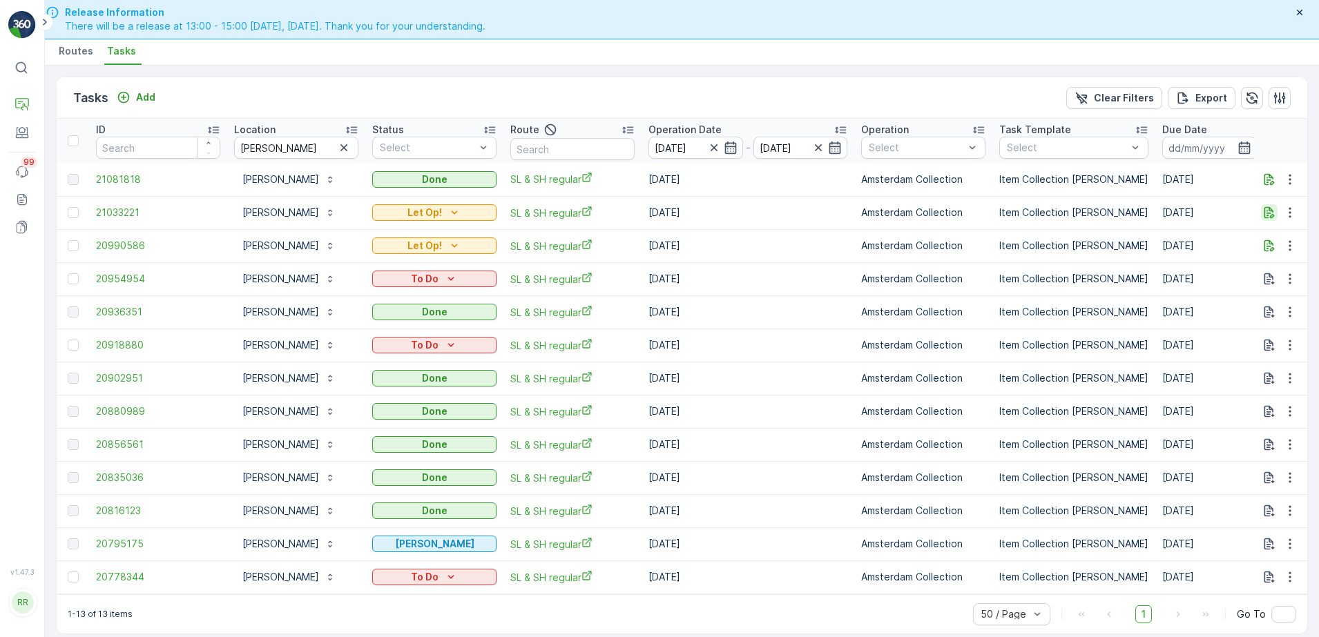
click at [1265, 211] on icon "button" at bounding box center [1269, 213] width 10 height 12
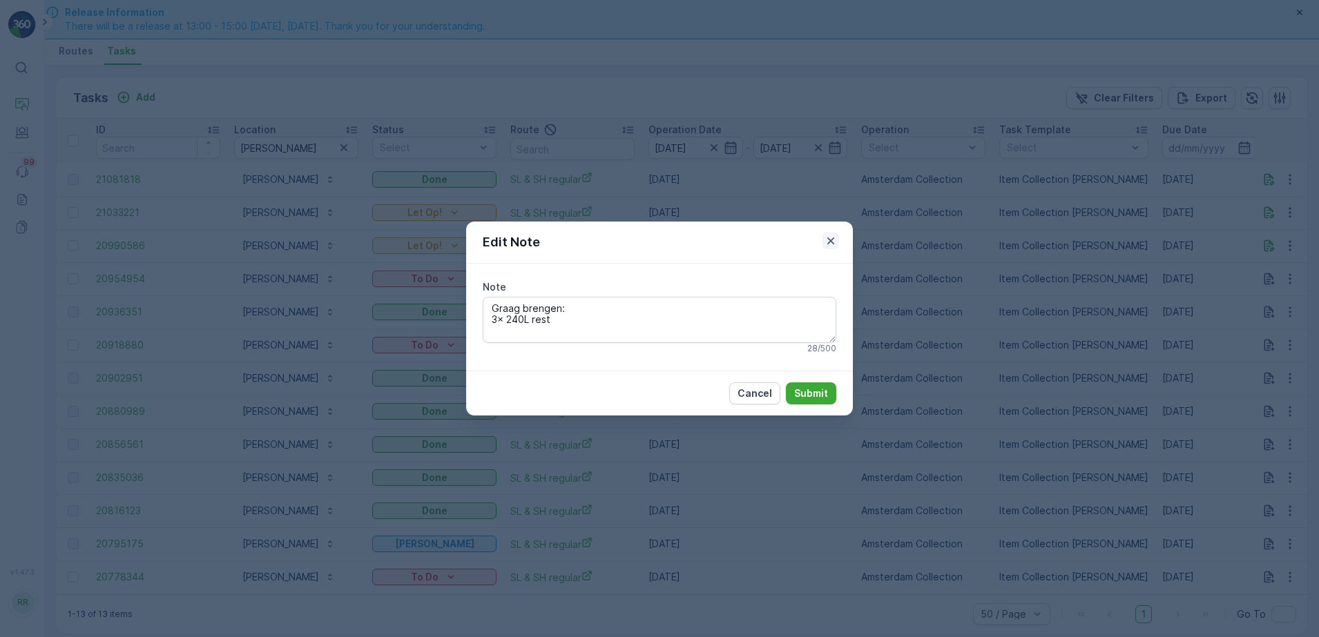
click at [836, 240] on icon "button" at bounding box center [831, 241] width 14 height 14
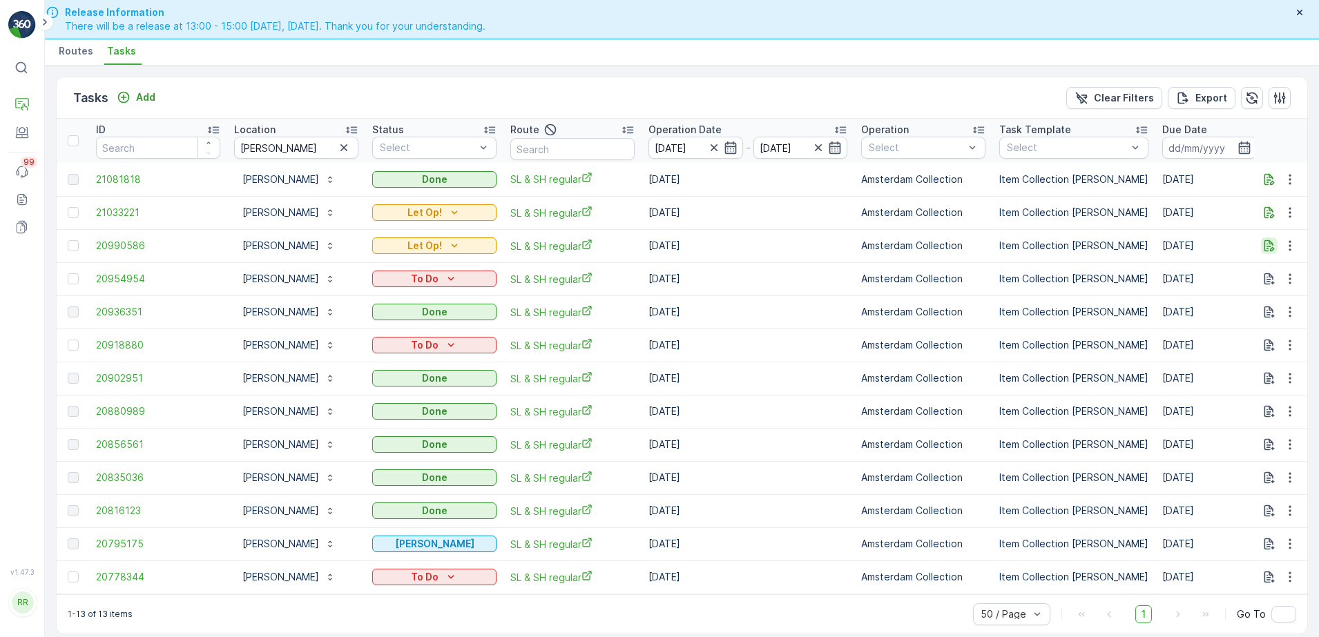
click at [1268, 248] on icon "button" at bounding box center [1269, 246] width 10 height 12
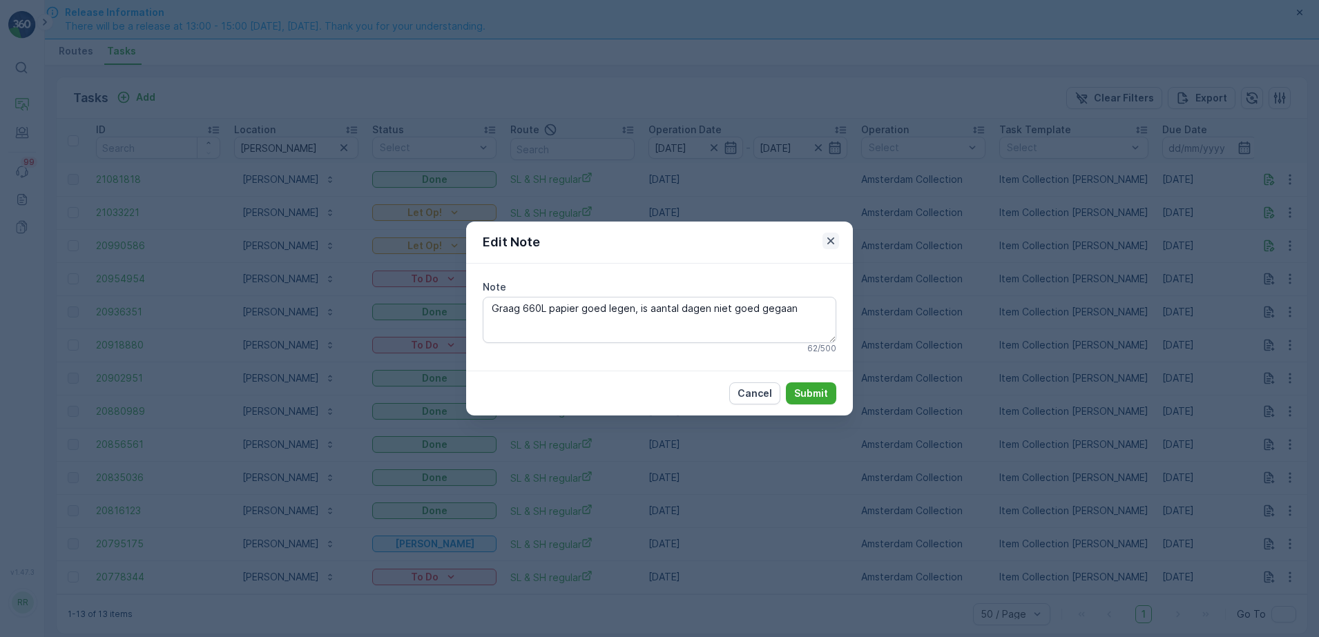
click at [834, 239] on icon "button" at bounding box center [831, 241] width 14 height 14
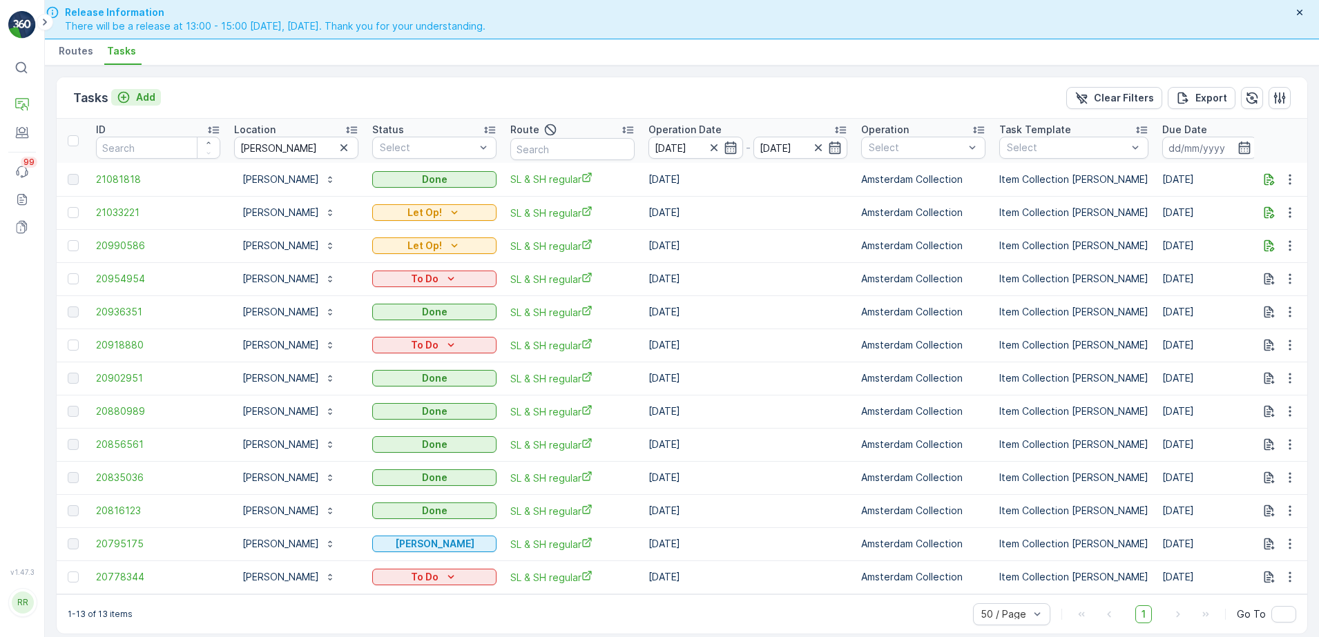
click at [133, 90] on div "Add" at bounding box center [136, 97] width 39 height 14
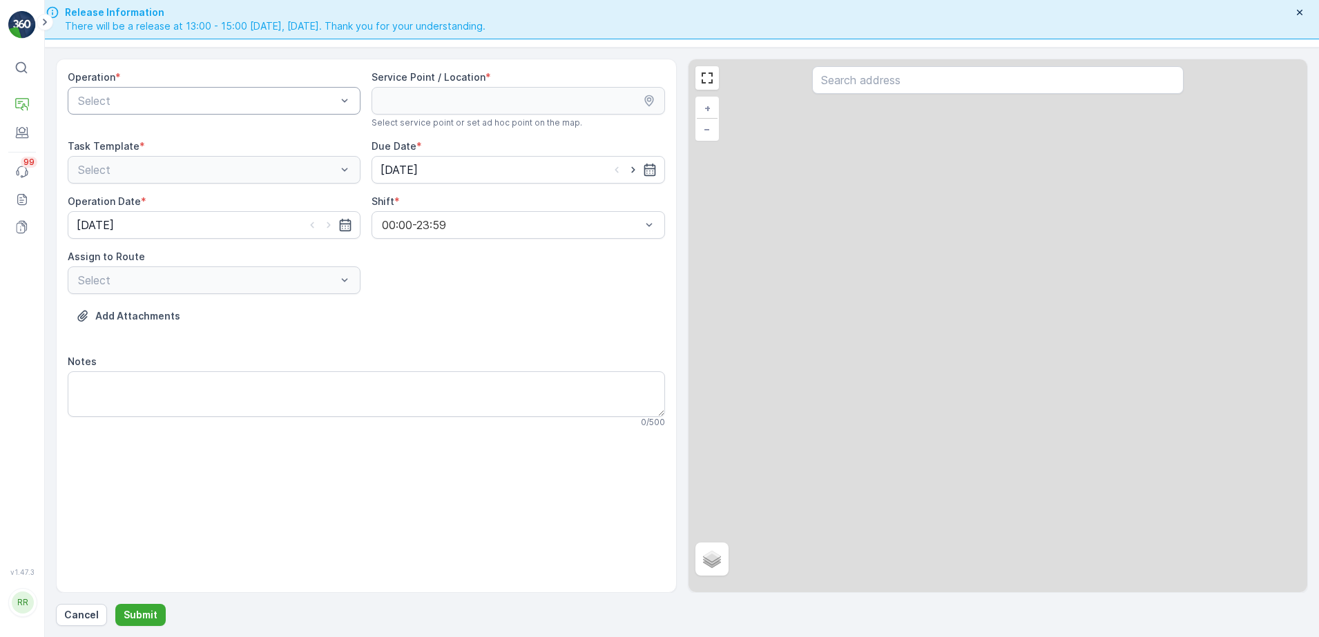
click at [260, 103] on div at bounding box center [207, 101] width 261 height 12
click at [186, 137] on span "Amsterdam Collection" at bounding box center [132, 134] width 113 height 12
click at [999, 83] on input "text" at bounding box center [997, 80] width 371 height 28
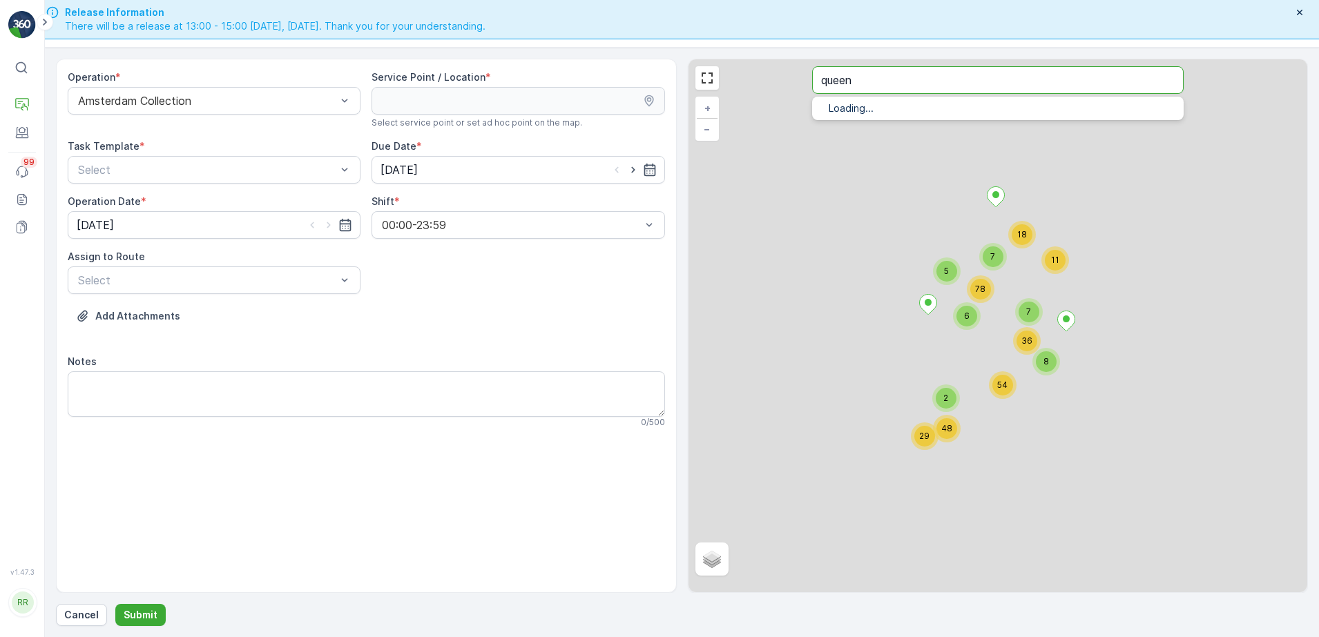
type input "queen"
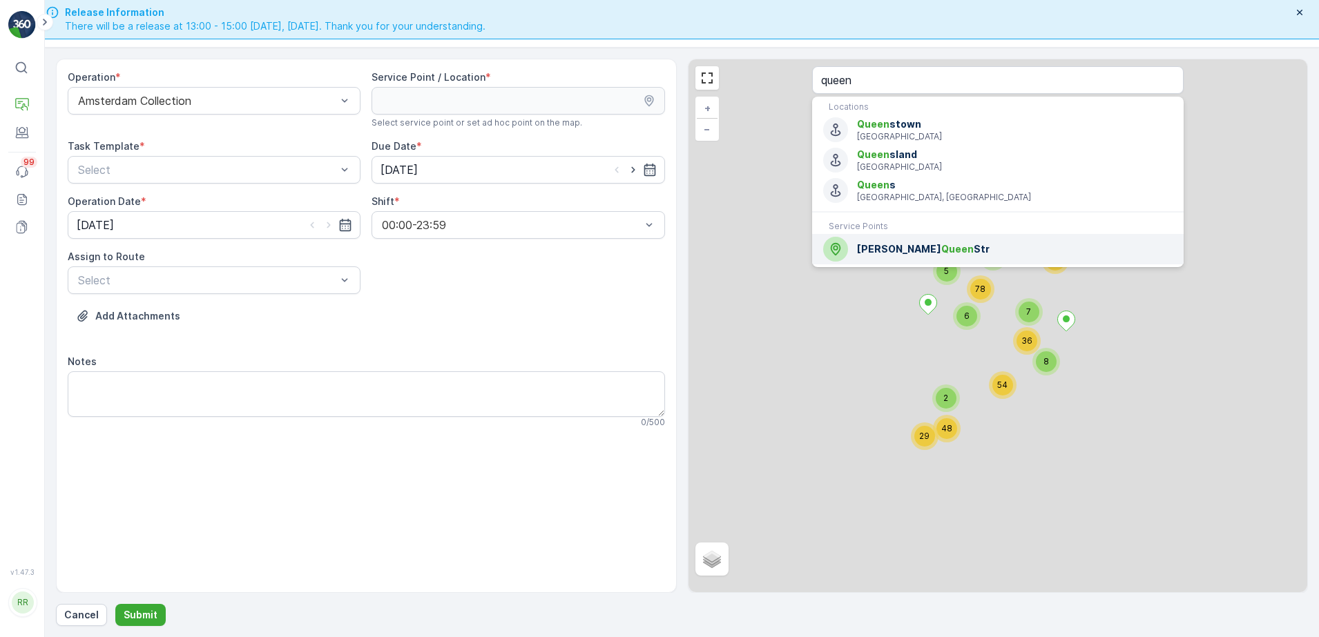
click at [922, 255] on span "George Queen Str" at bounding box center [1014, 249] width 315 height 14
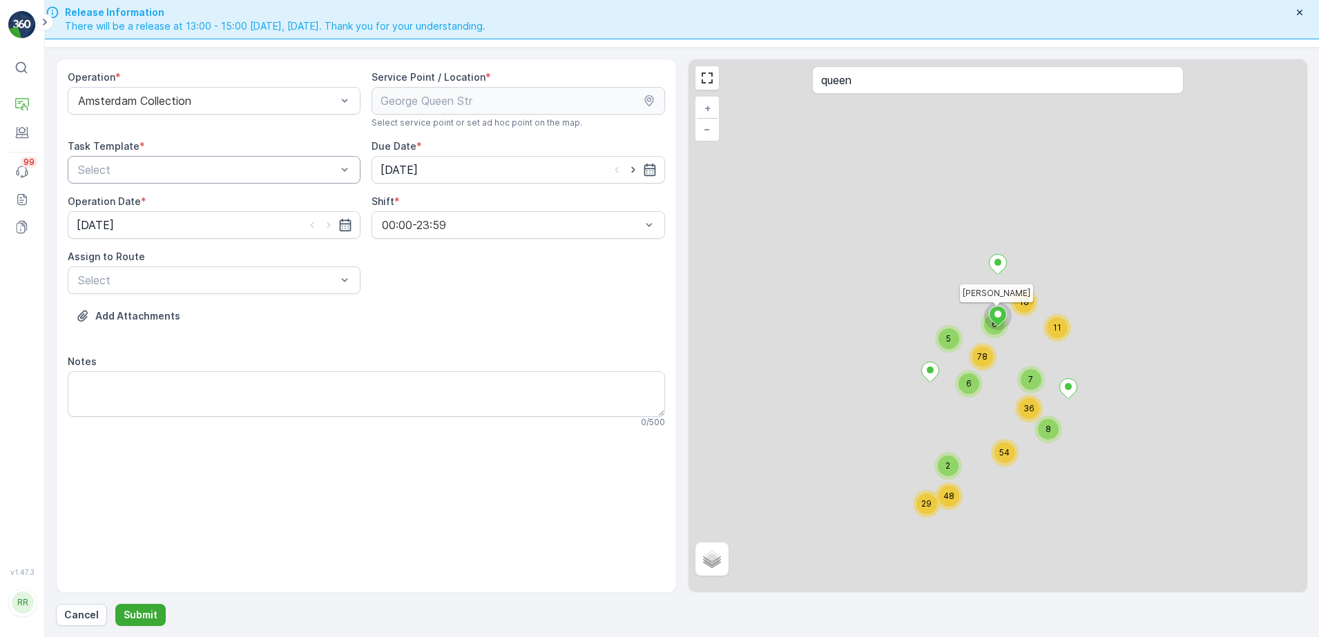
click at [175, 168] on div at bounding box center [207, 170] width 261 height 12
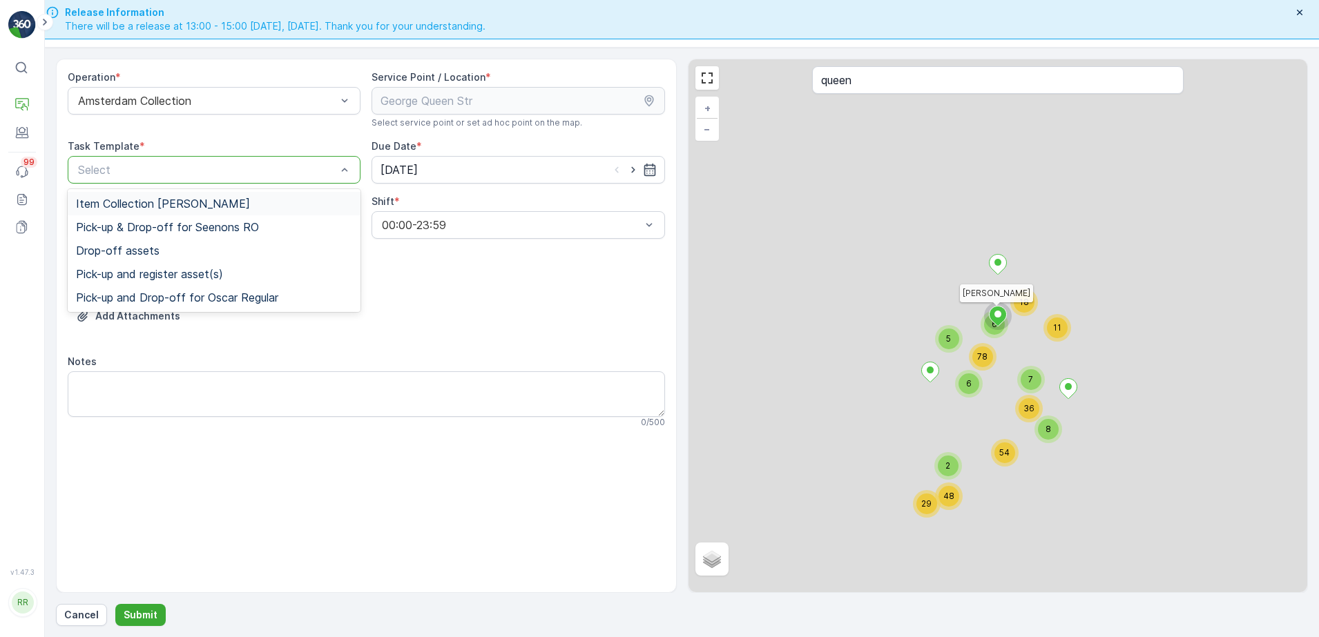
click at [154, 206] on span "Item Collection Oscar Regulier" at bounding box center [163, 203] width 174 height 12
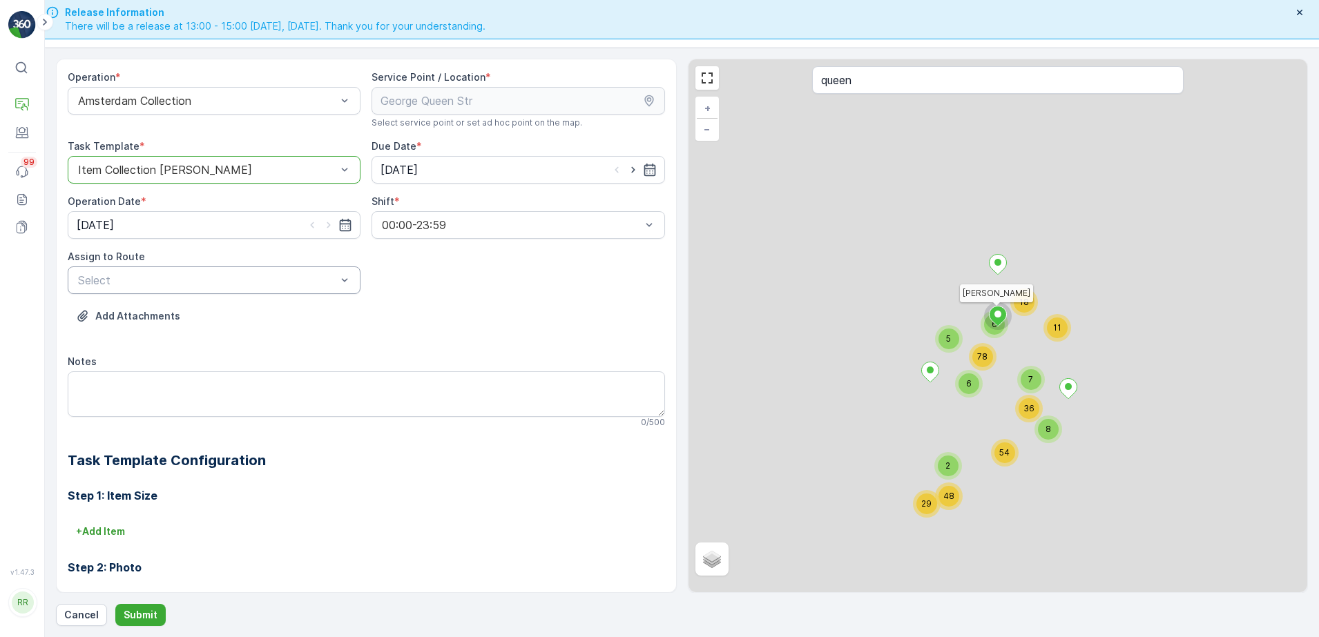
click at [170, 274] on div at bounding box center [207, 280] width 261 height 12
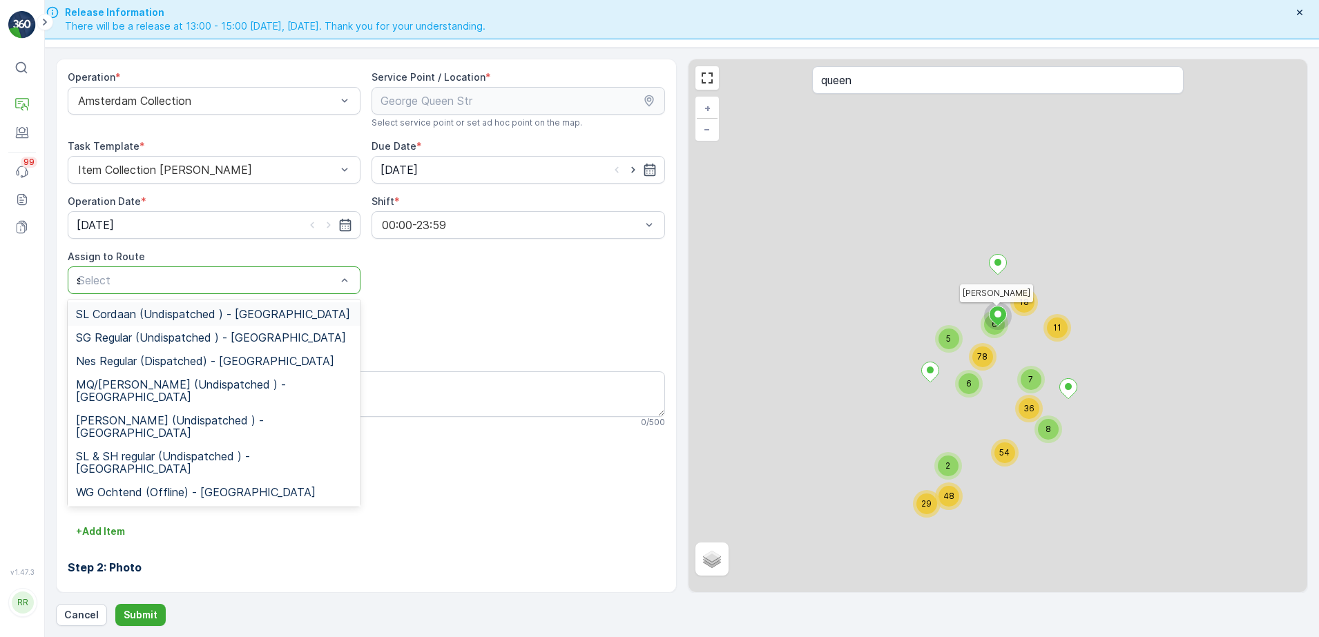
type input "sl"
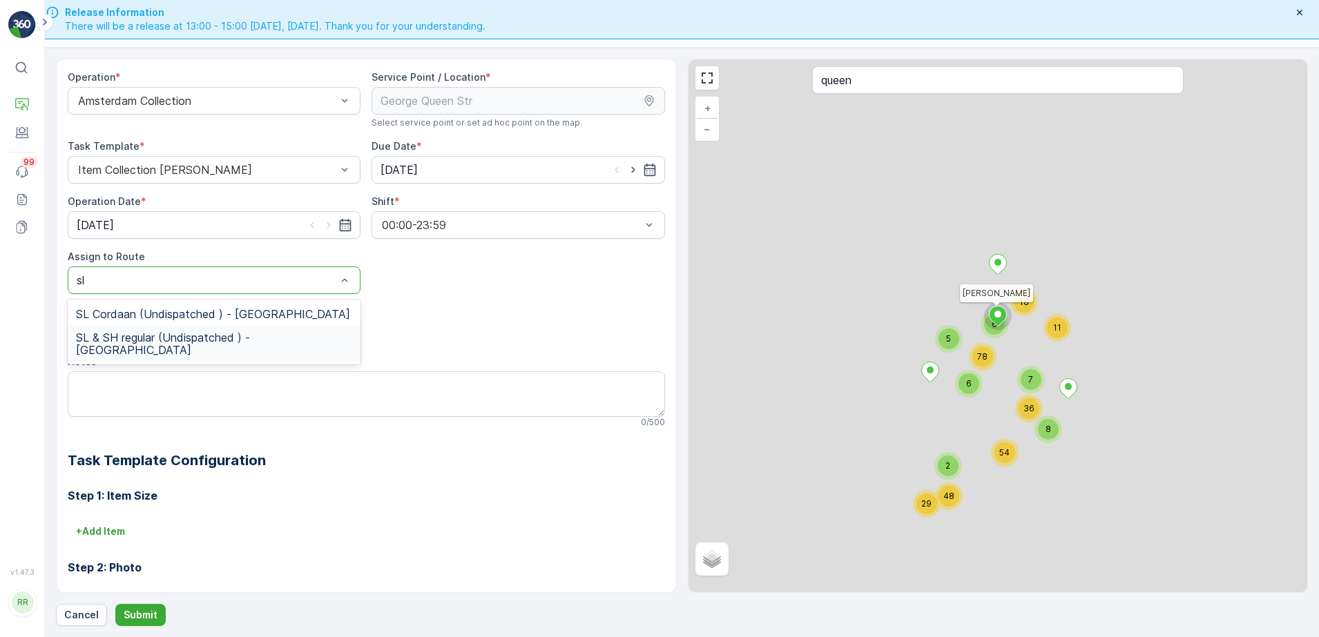
click at [141, 337] on span "SL & SH regular (Undispatched ) - Amsterdam" at bounding box center [214, 343] width 276 height 25
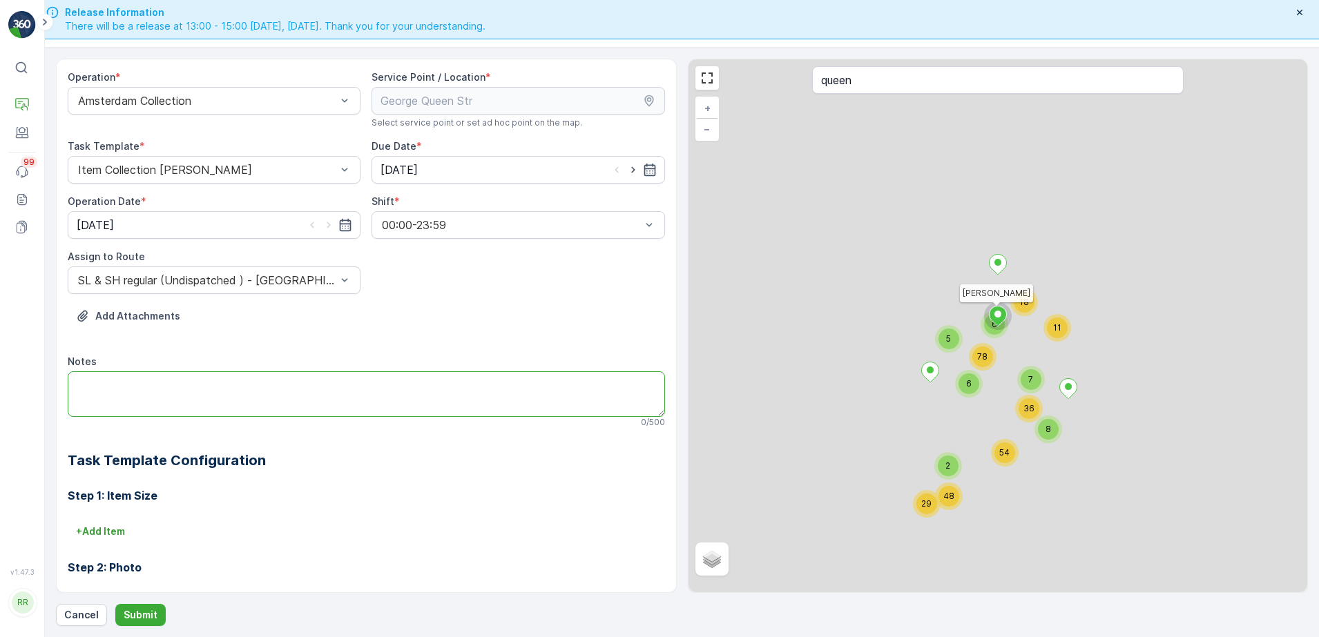
click at [143, 385] on textarea "Notes" at bounding box center [366, 394] width 597 height 46
paste textarea "Graag brengen: 3x 240L rest"
type textarea "Graag brengen: 3x 240L rest"
click at [139, 612] on p "Submit" at bounding box center [141, 615] width 34 height 14
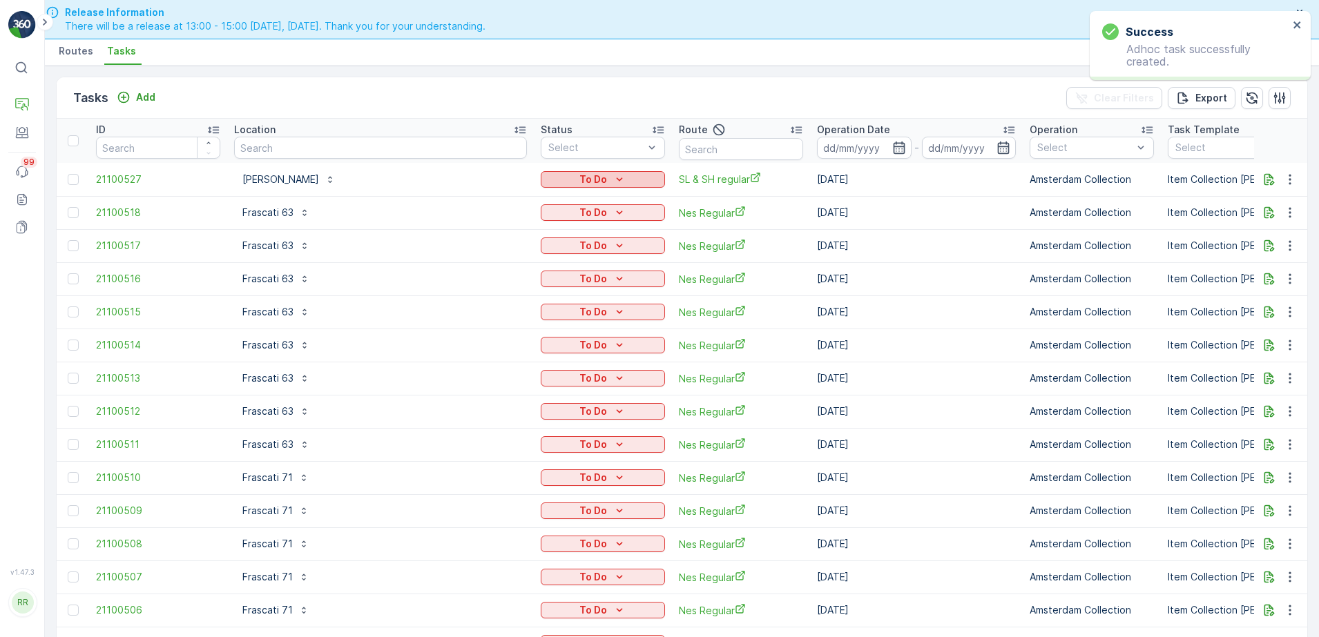
click at [628, 184] on div "To Do" at bounding box center [602, 180] width 113 height 14
click at [556, 200] on span "Let Op!" at bounding box center [546, 200] width 35 height 14
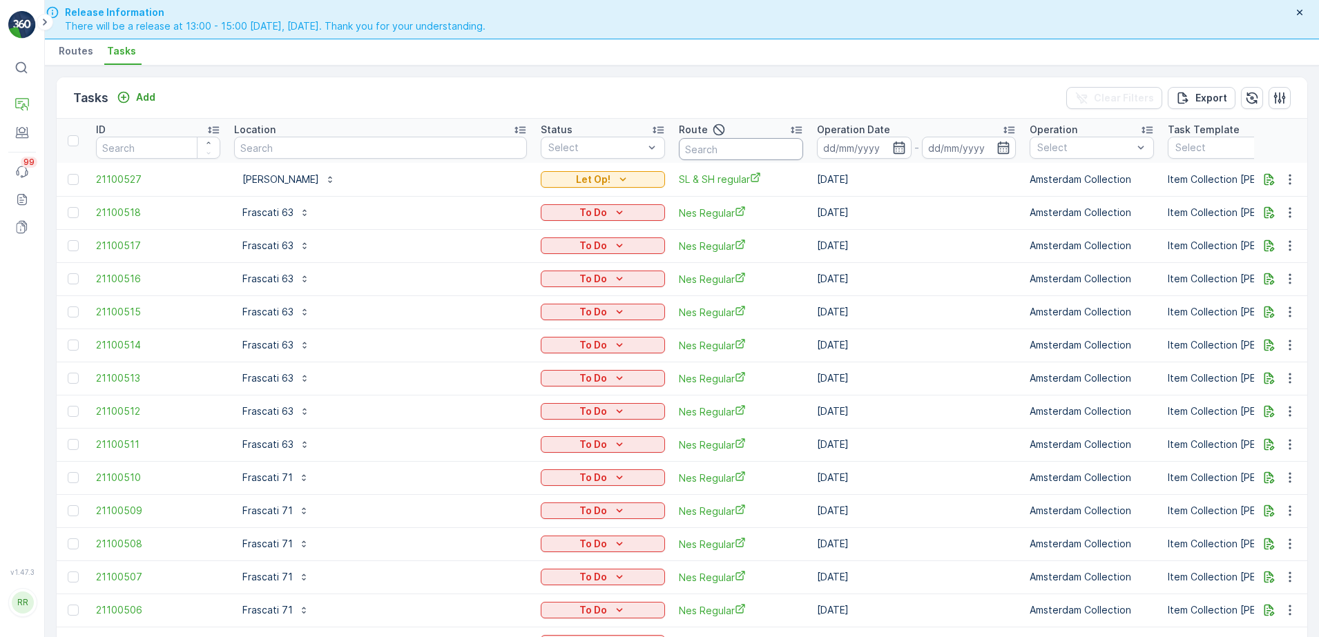
click at [697, 148] on input "text" at bounding box center [741, 149] width 124 height 22
click at [310, 153] on input "text" at bounding box center [380, 148] width 293 height 22
type input "rem-eiland"
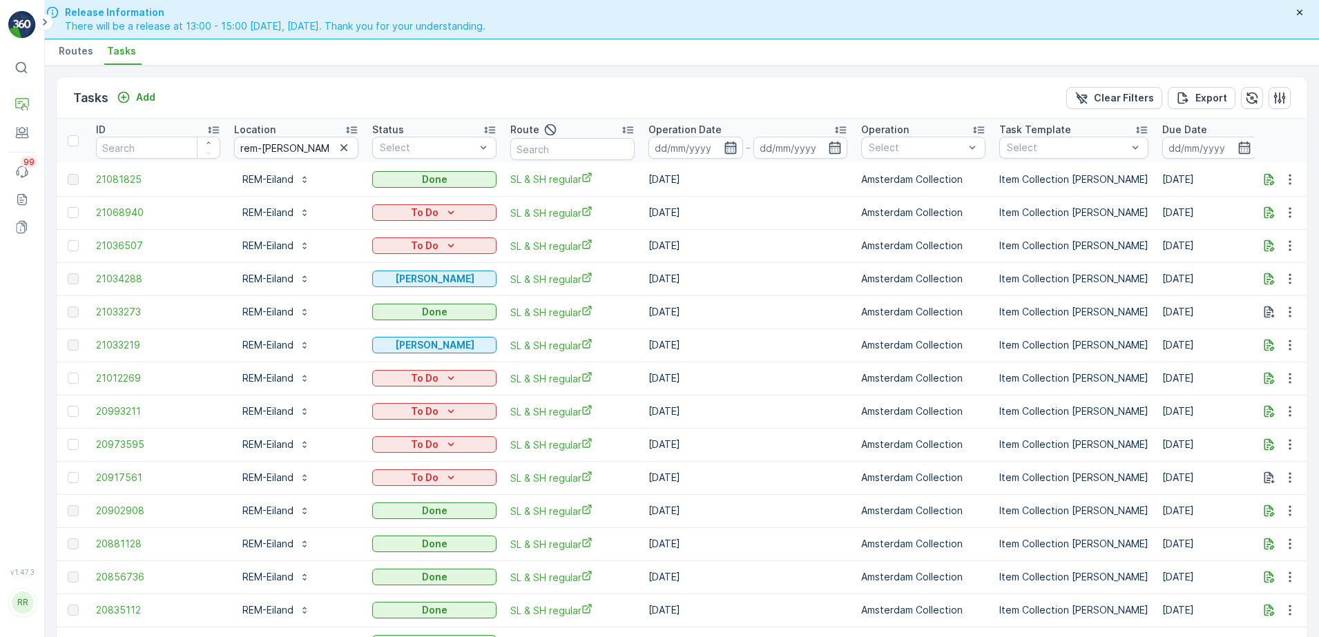
click at [728, 150] on icon "button" at bounding box center [730, 148] width 14 height 14
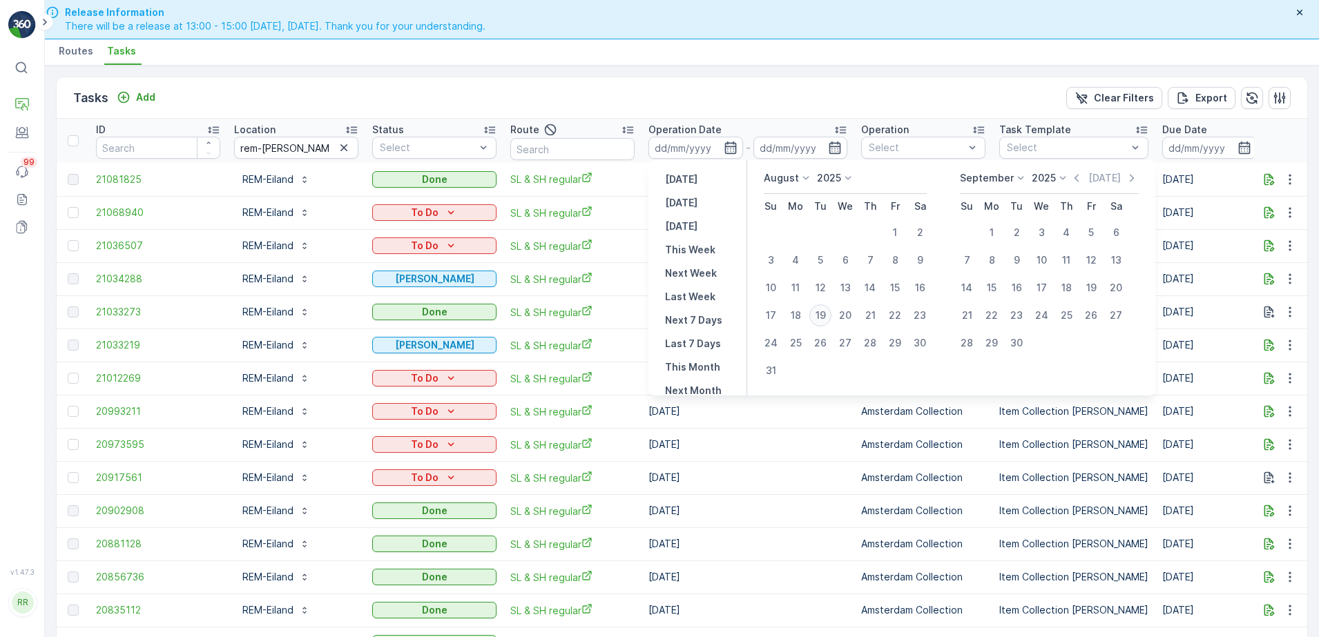
click at [822, 318] on div "19" at bounding box center [820, 315] width 22 height 22
type input "[DATE]"
click at [900, 316] on div "22" at bounding box center [895, 315] width 22 height 22
type input "22.08.2025"
click at [899, 282] on div "15" at bounding box center [895, 288] width 22 height 22
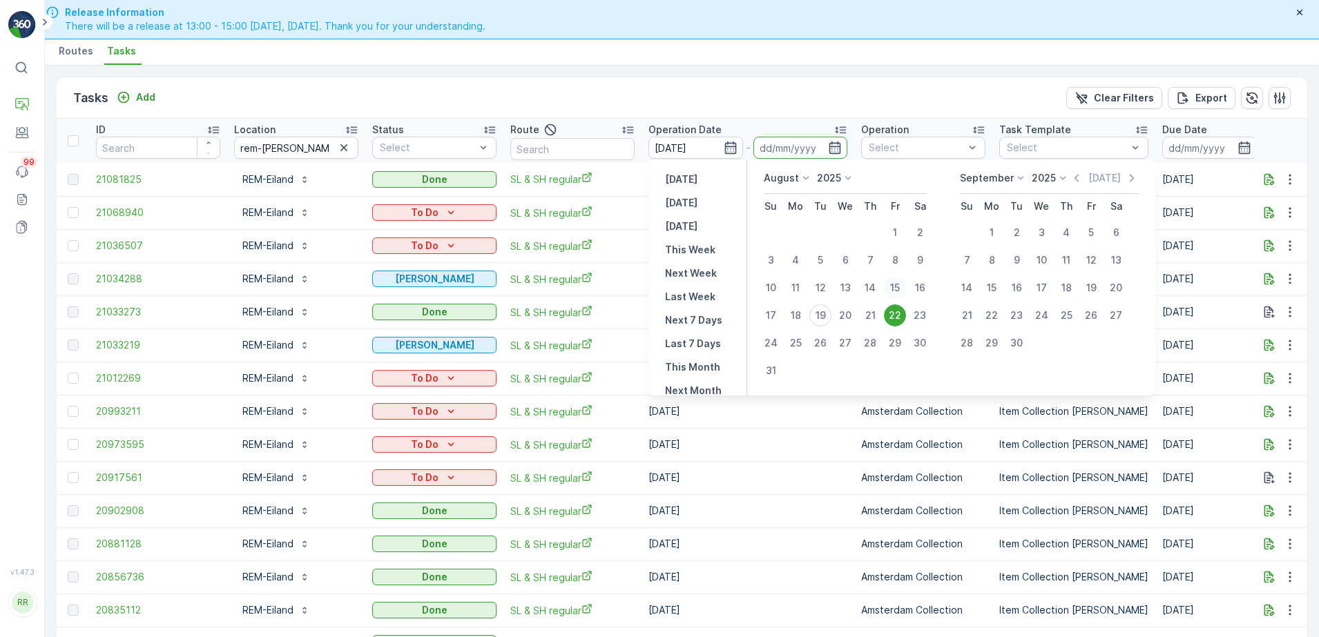
type input "15.08.2025"
click at [896, 310] on div "22" at bounding box center [895, 315] width 22 height 22
type input "22.08.2025"
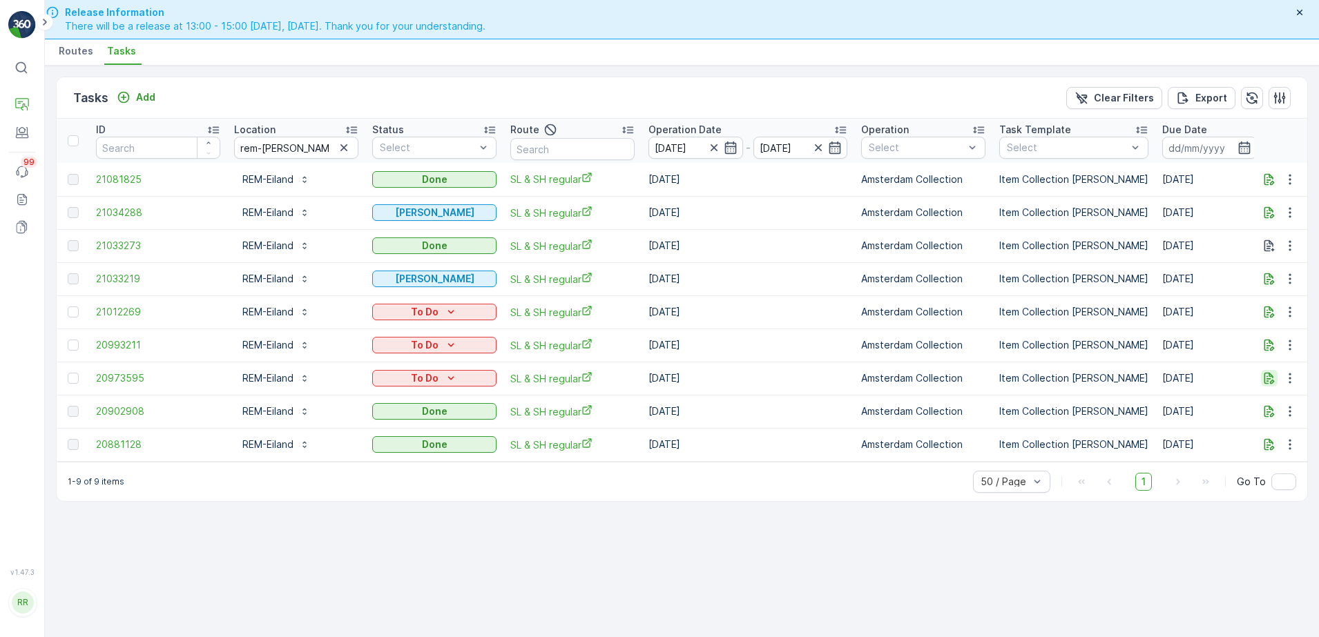
click at [1274, 379] on icon "button" at bounding box center [1269, 378] width 14 height 14
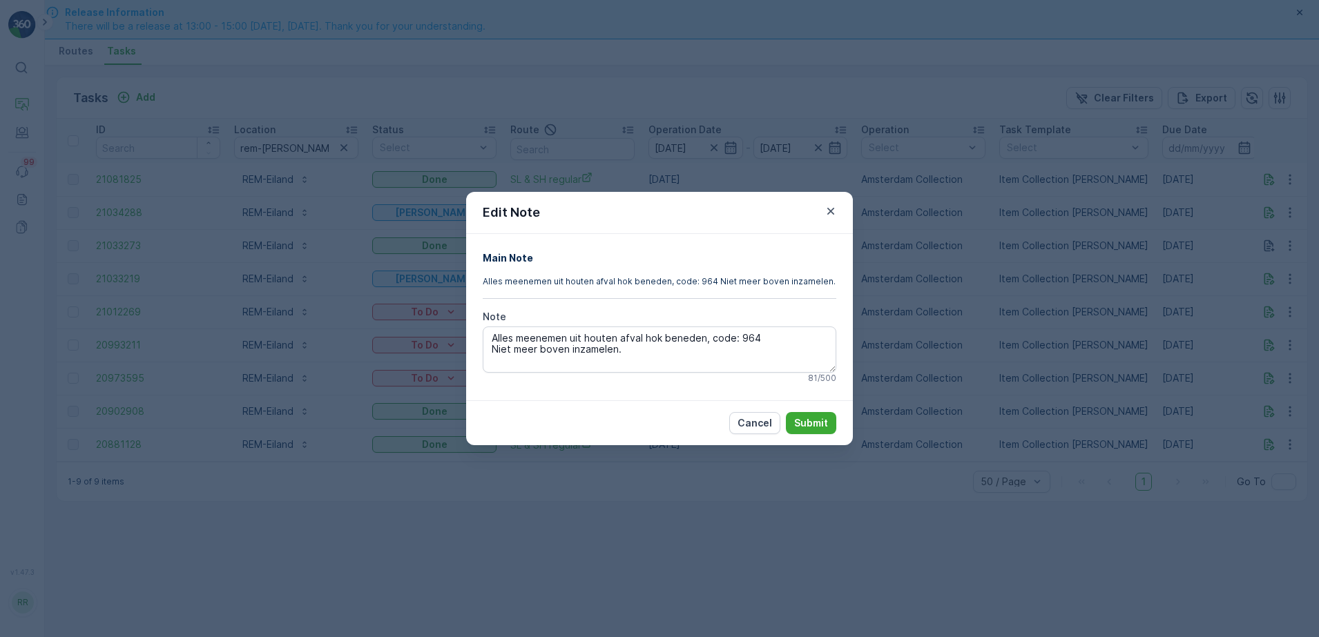
click at [933, 278] on div "Edit Note Main Note Alles meenemen uit houten afval hok beneden, code: 964 Niet…" at bounding box center [659, 318] width 1319 height 637
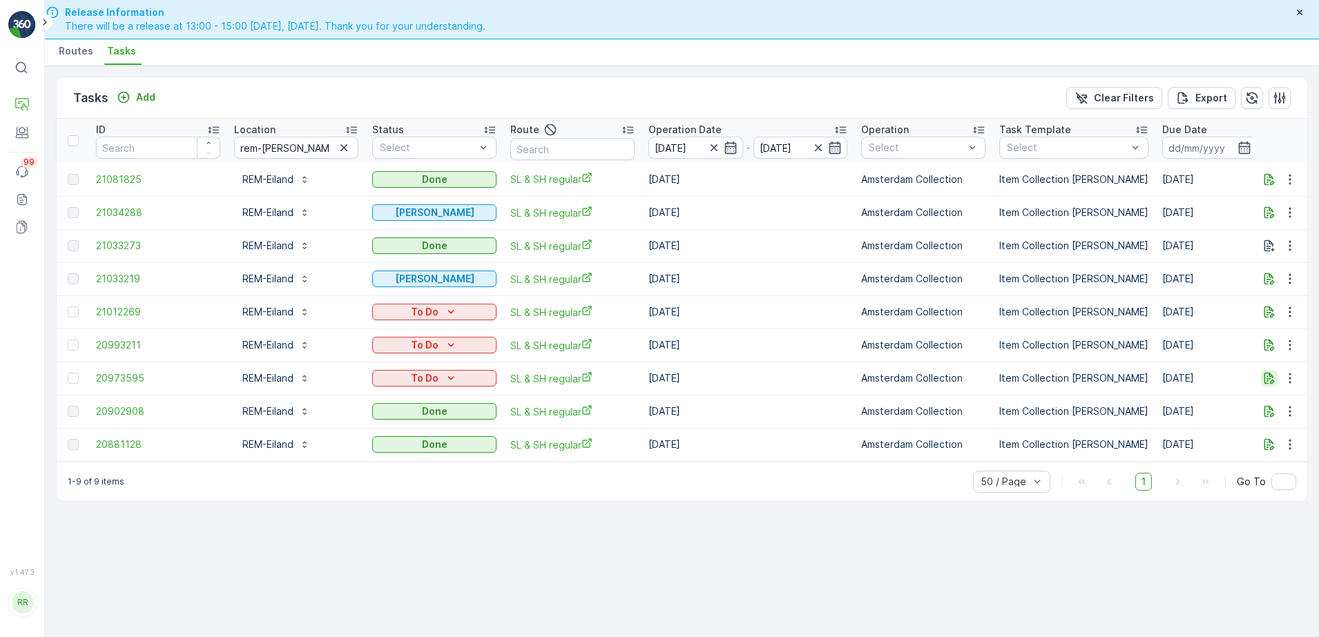
click at [1274, 379] on icon "button" at bounding box center [1269, 378] width 14 height 14
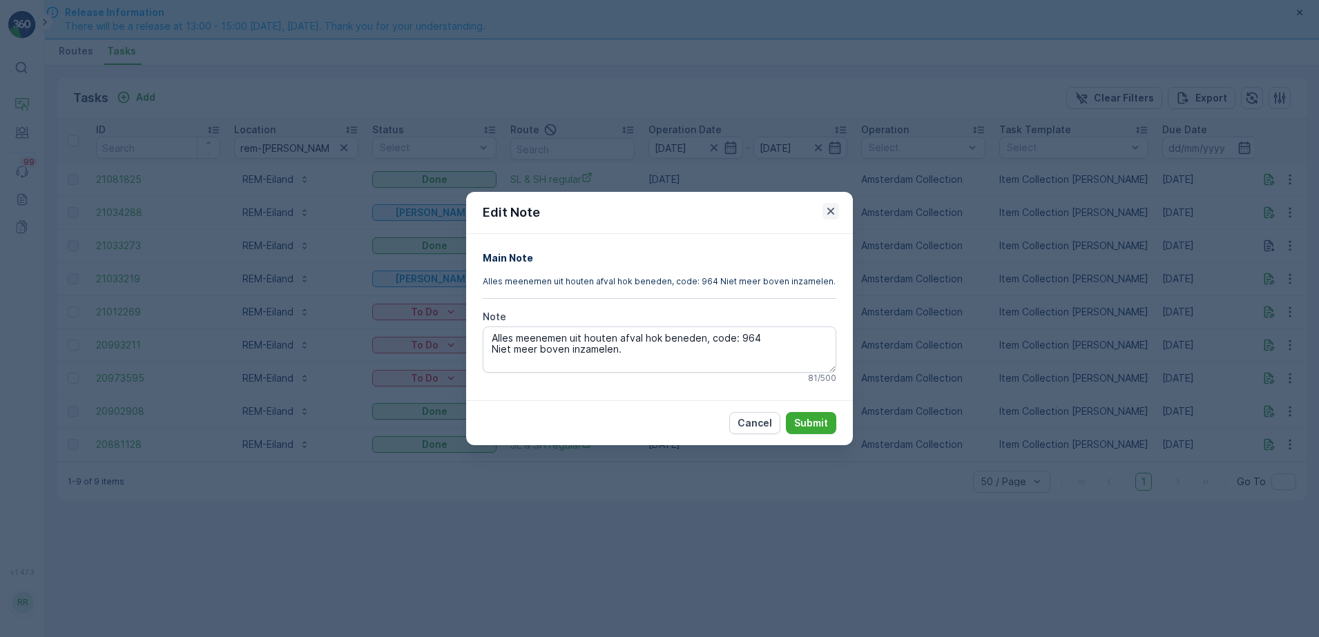
click at [832, 214] on icon "button" at bounding box center [831, 211] width 14 height 14
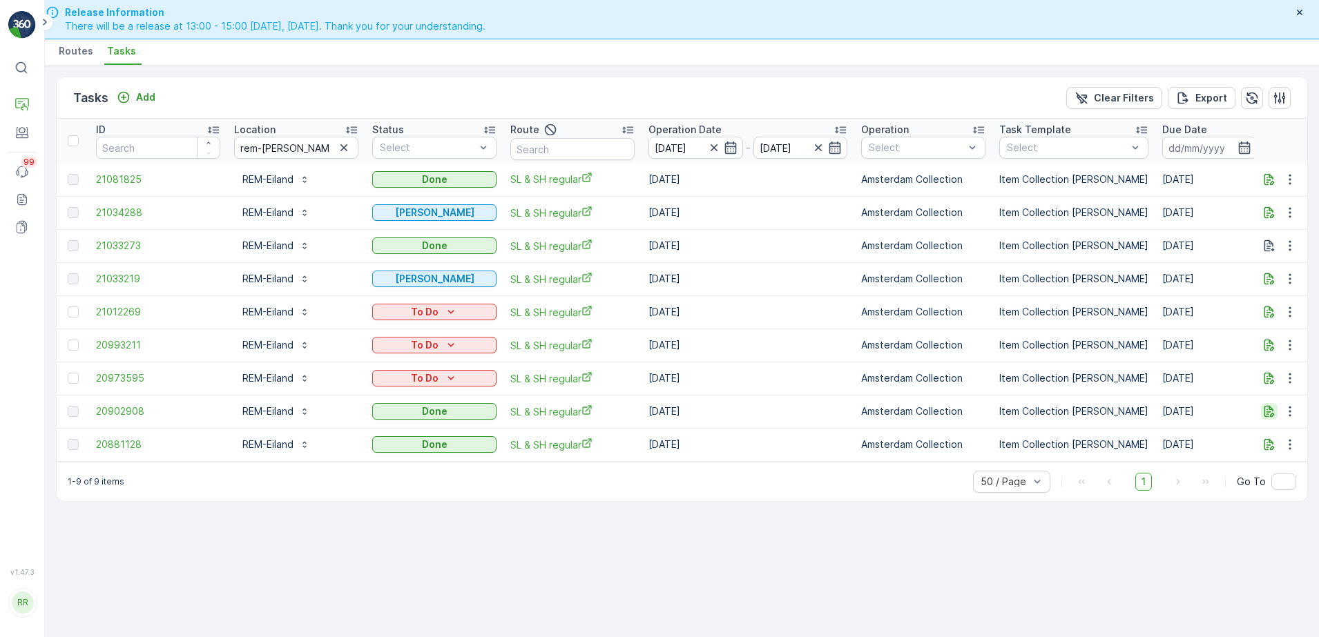
click at [1270, 412] on icon "button" at bounding box center [1269, 412] width 10 height 12
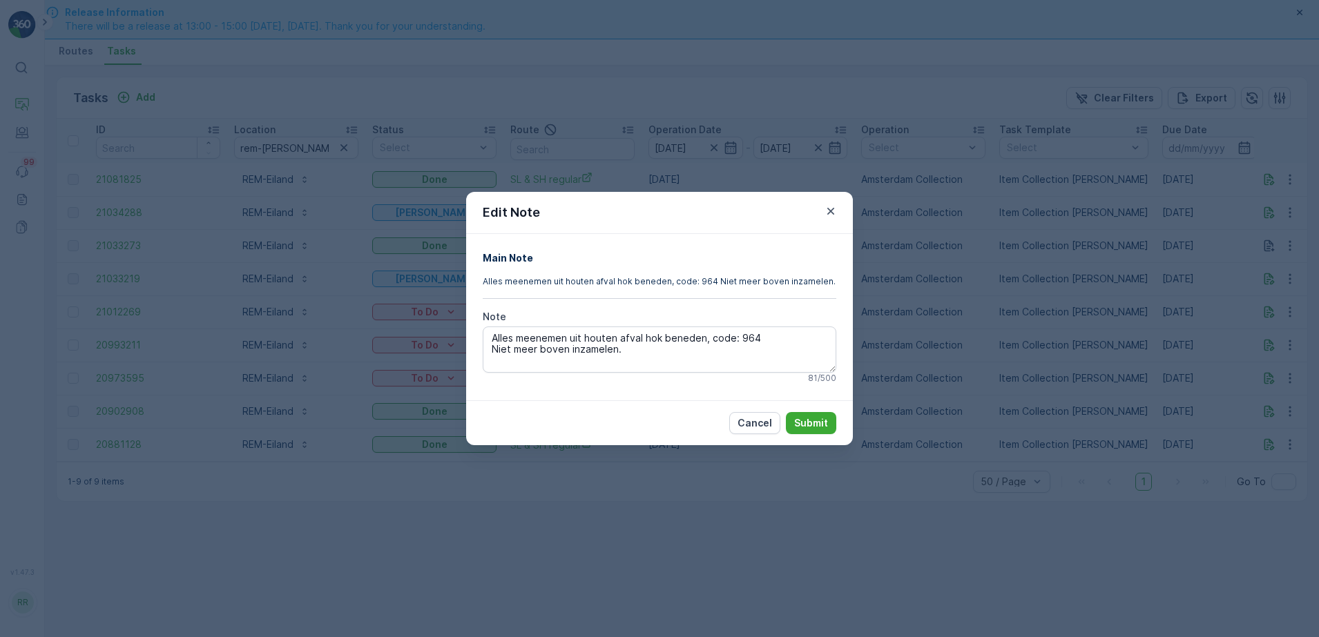
click at [833, 212] on icon "button" at bounding box center [831, 211] width 14 height 14
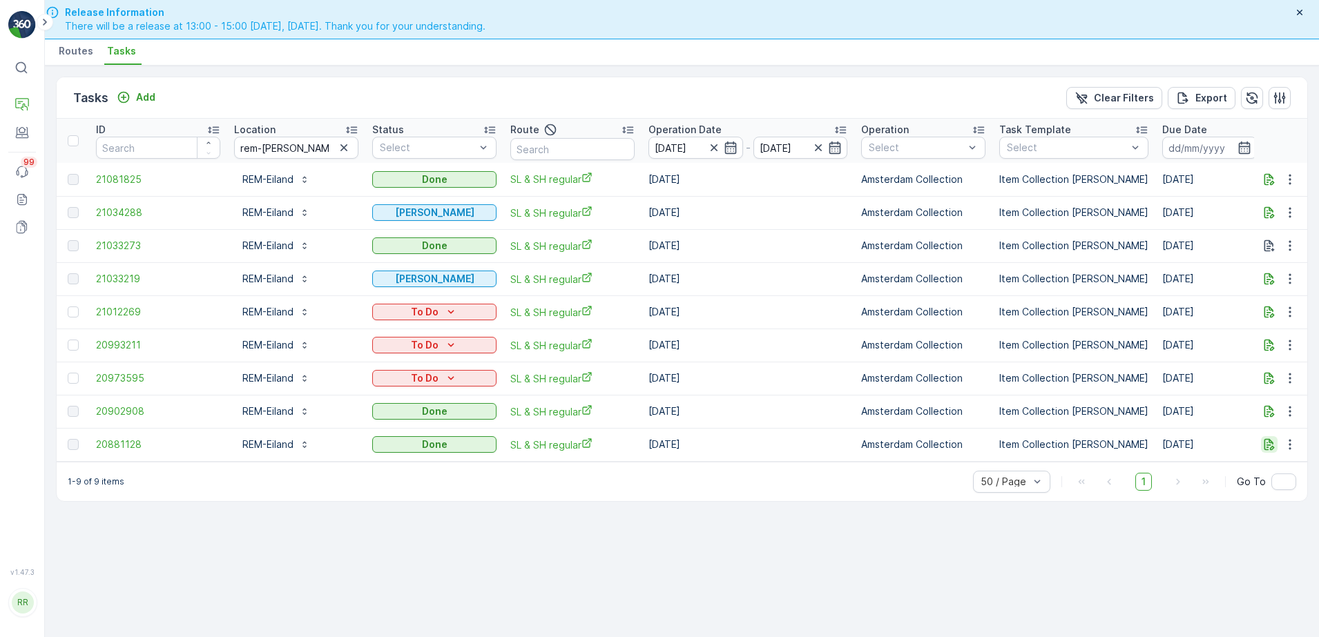
click at [1265, 443] on icon "button" at bounding box center [1269, 445] width 10 height 12
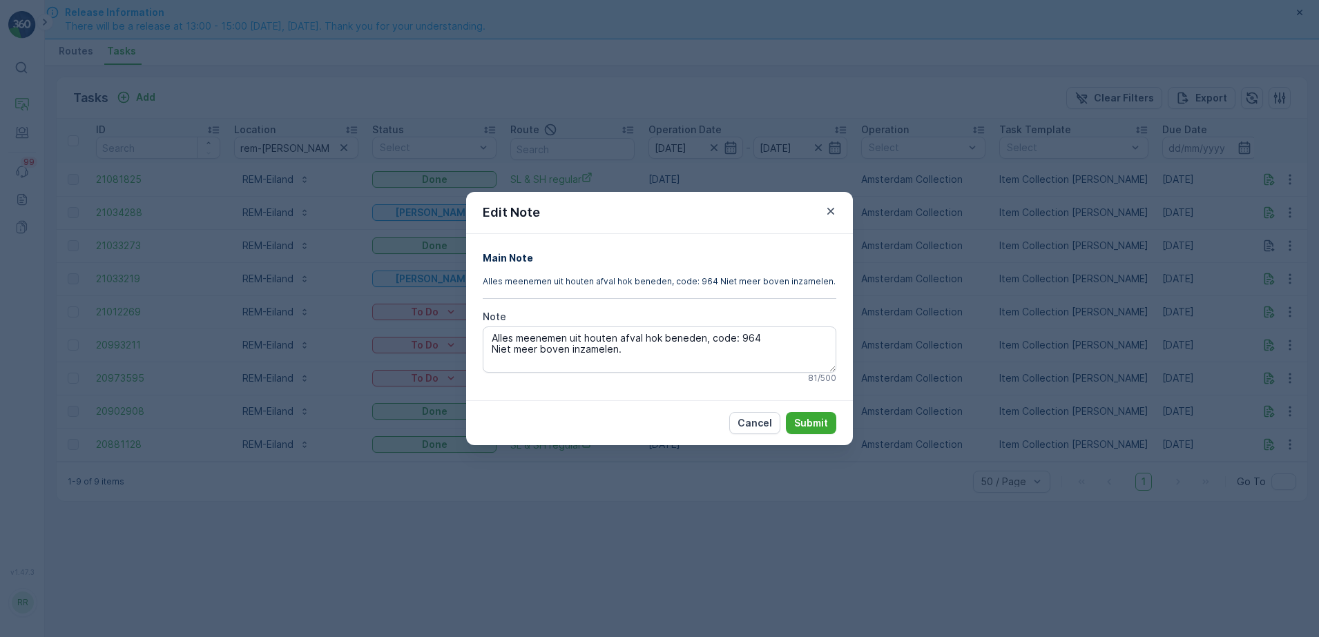
click at [832, 211] on icon "button" at bounding box center [831, 211] width 14 height 14
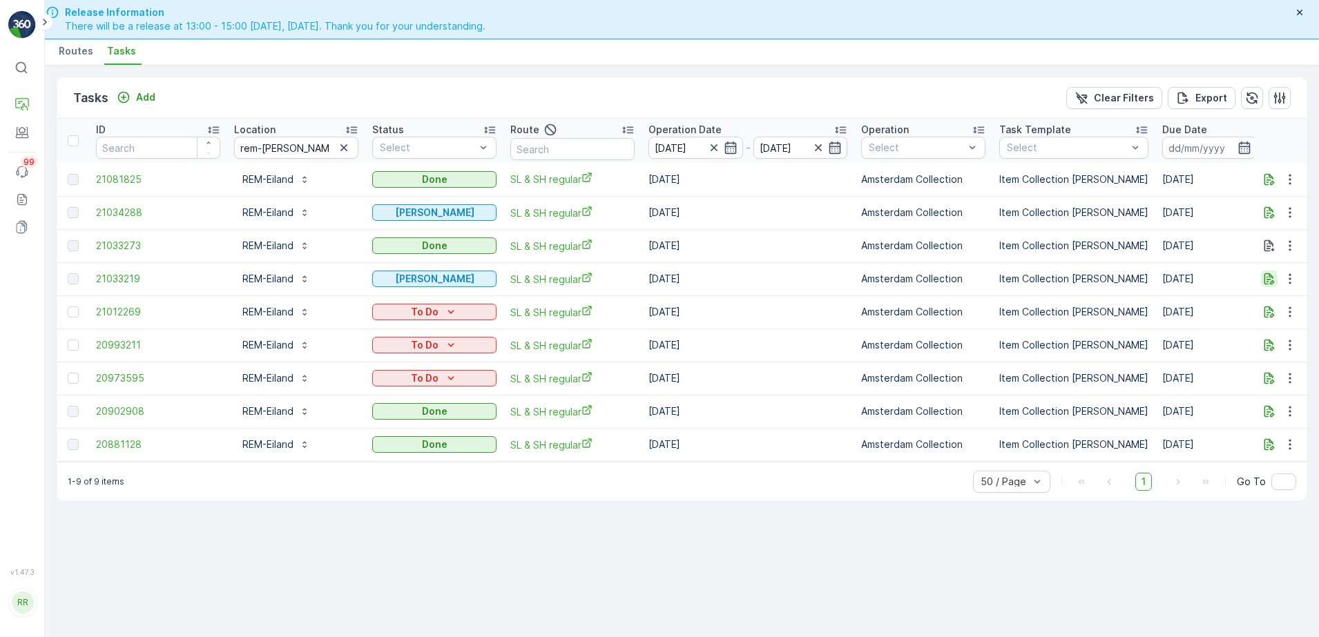
click at [1267, 278] on icon "button" at bounding box center [1269, 279] width 14 height 14
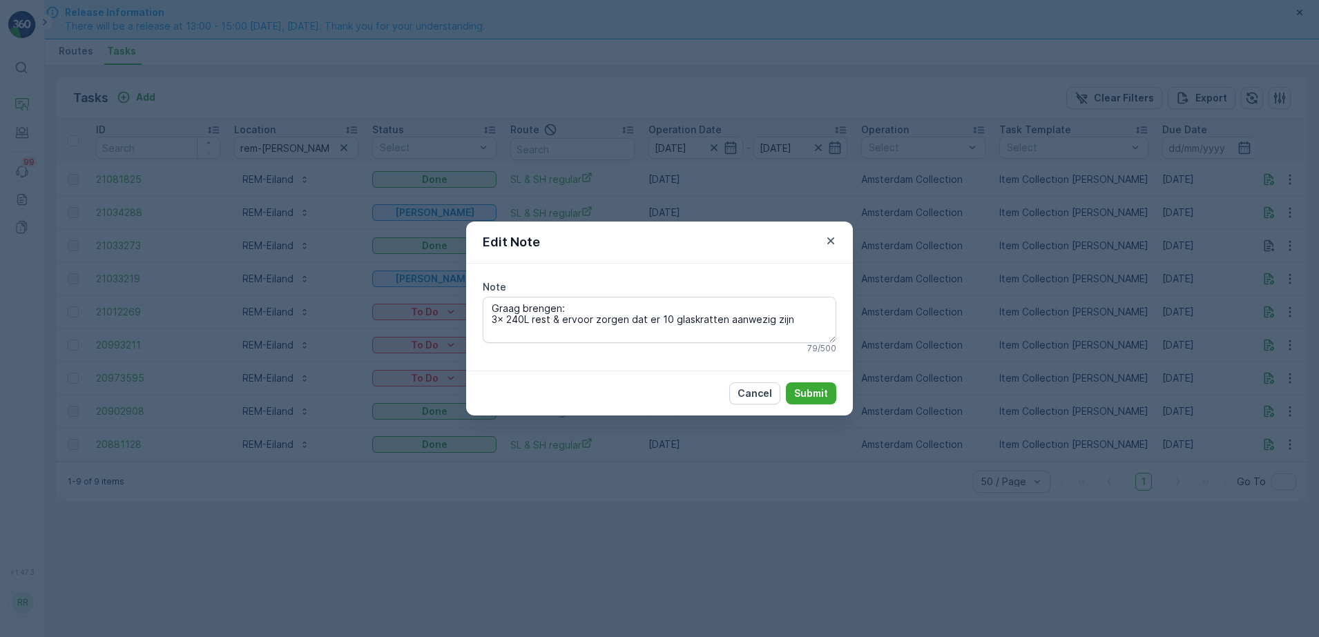
drag, startPoint x: 798, startPoint y: 319, endPoint x: 459, endPoint y: 314, distance: 339.0
click at [459, 314] on div "Edit Note Note Graag brengen: 3x 240L rest & ervoor zorgen dat er 10 glaskratte…" at bounding box center [659, 318] width 1319 height 637
click at [833, 242] on icon "button" at bounding box center [830, 240] width 7 height 7
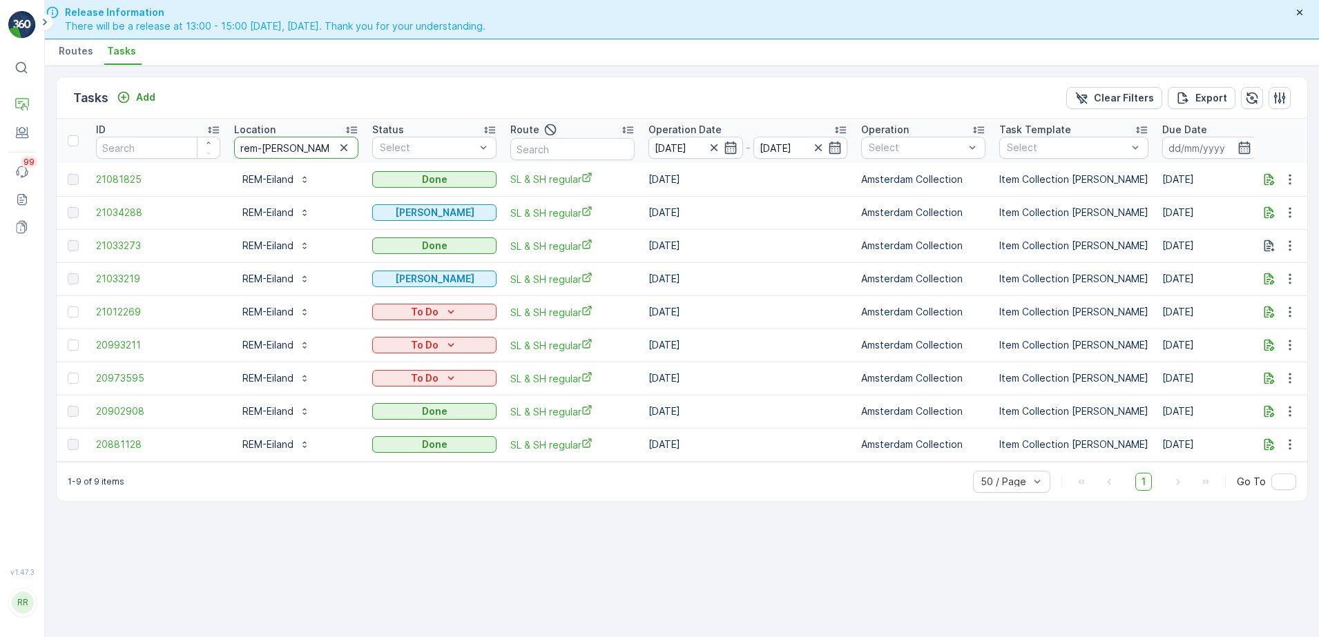
drag, startPoint x: 295, startPoint y: 144, endPoint x: 193, endPoint y: 149, distance: 102.3
click at [193, 149] on tr "ID Location rem-eiland Status Select Route Operation Date 15.08.2025 - 22.08.20…" at bounding box center [1122, 141] width 2130 height 44
type input "ge"
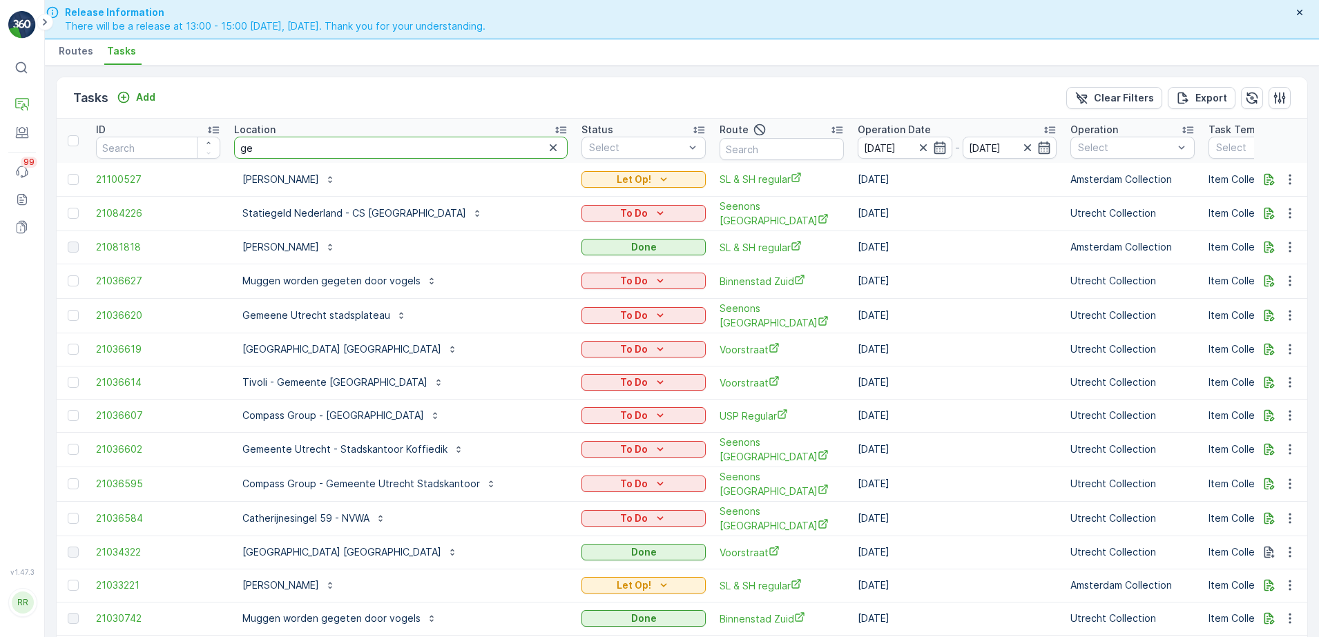
click at [216, 155] on tr "ID Location ge Status Select Route Operation Date 15.08.2025 - 22.08.2025 Opera…" at bounding box center [1226, 141] width 2339 height 44
type input "madras"
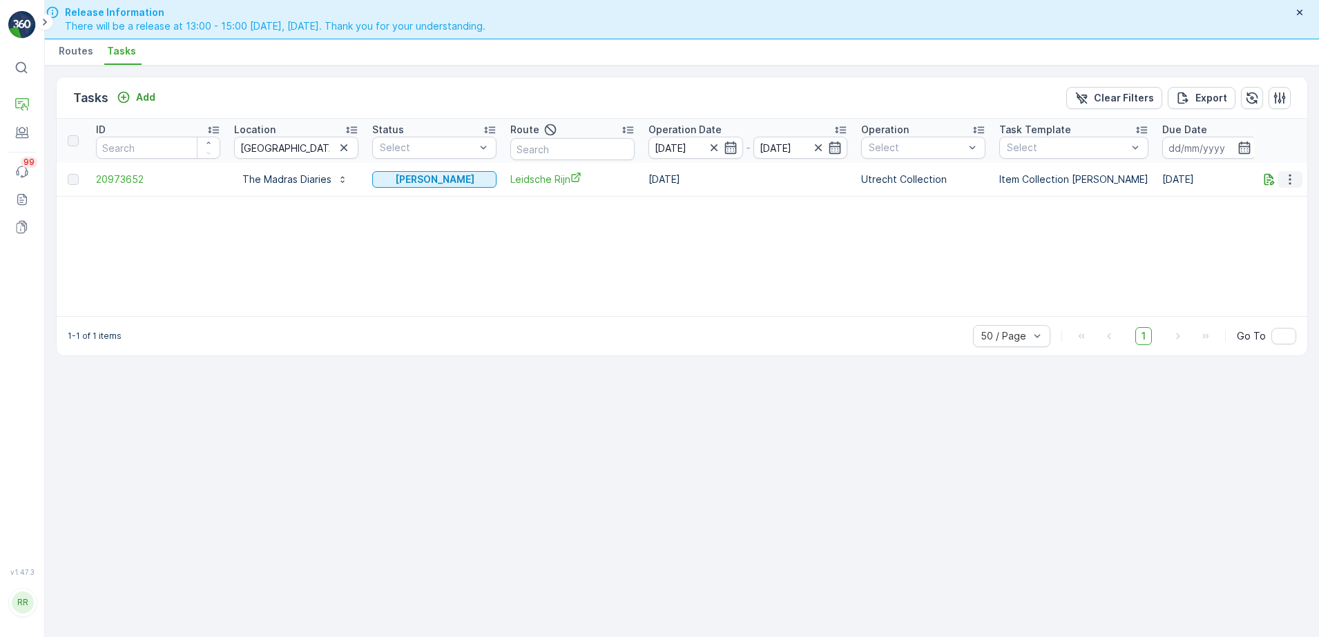
click at [1288, 184] on icon "button" at bounding box center [1290, 180] width 14 height 14
click at [1281, 201] on span "See More Details" at bounding box center [1273, 200] width 80 height 14
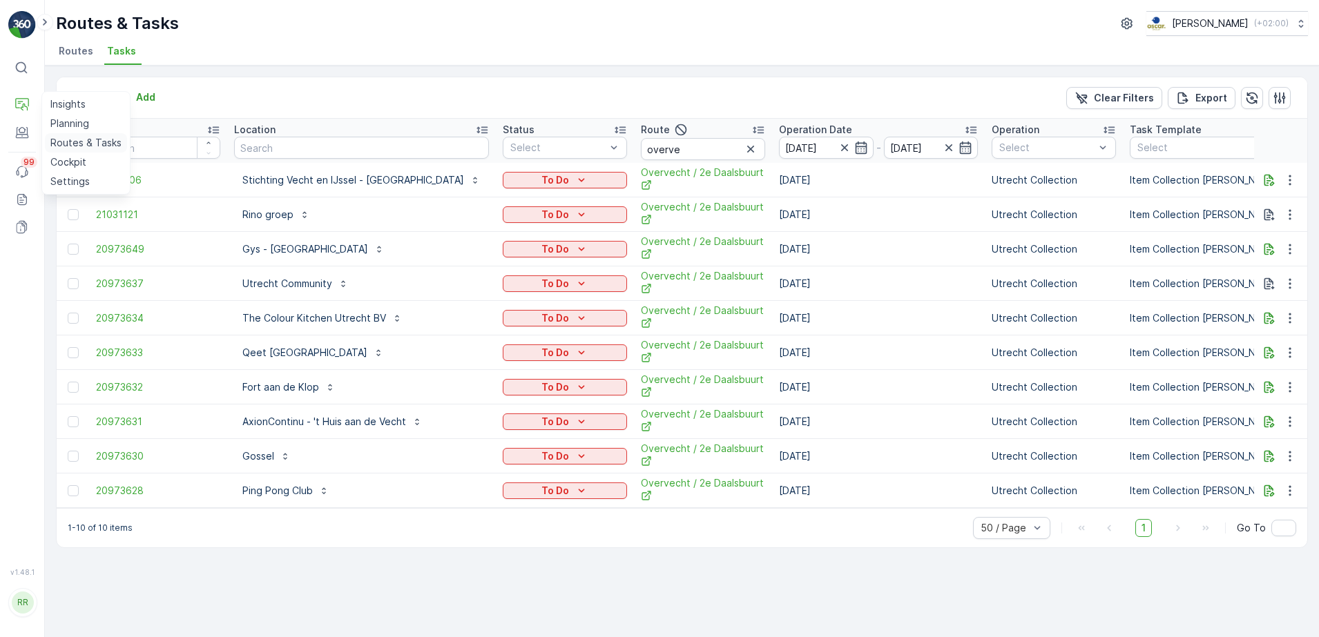
click at [71, 139] on p "Routes & Tasks" at bounding box center [85, 143] width 71 height 14
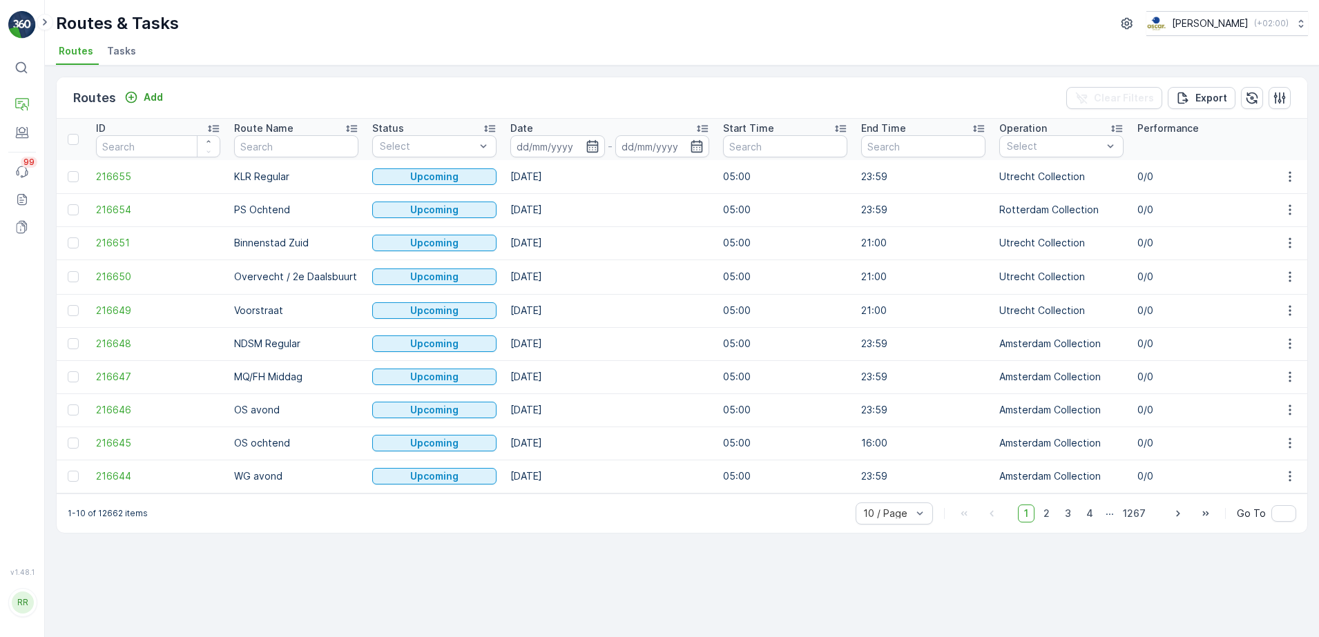
click at [120, 48] on span "Tasks" at bounding box center [121, 51] width 29 height 14
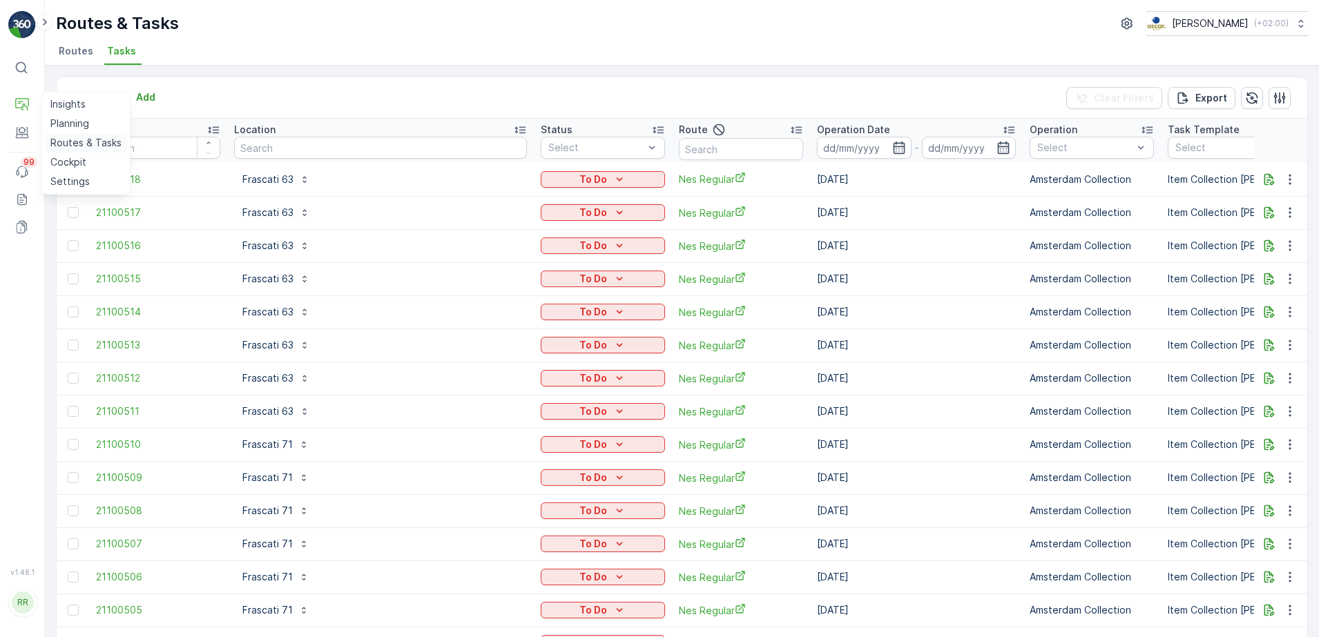
click at [67, 139] on p "Routes & Tasks" at bounding box center [85, 143] width 71 height 14
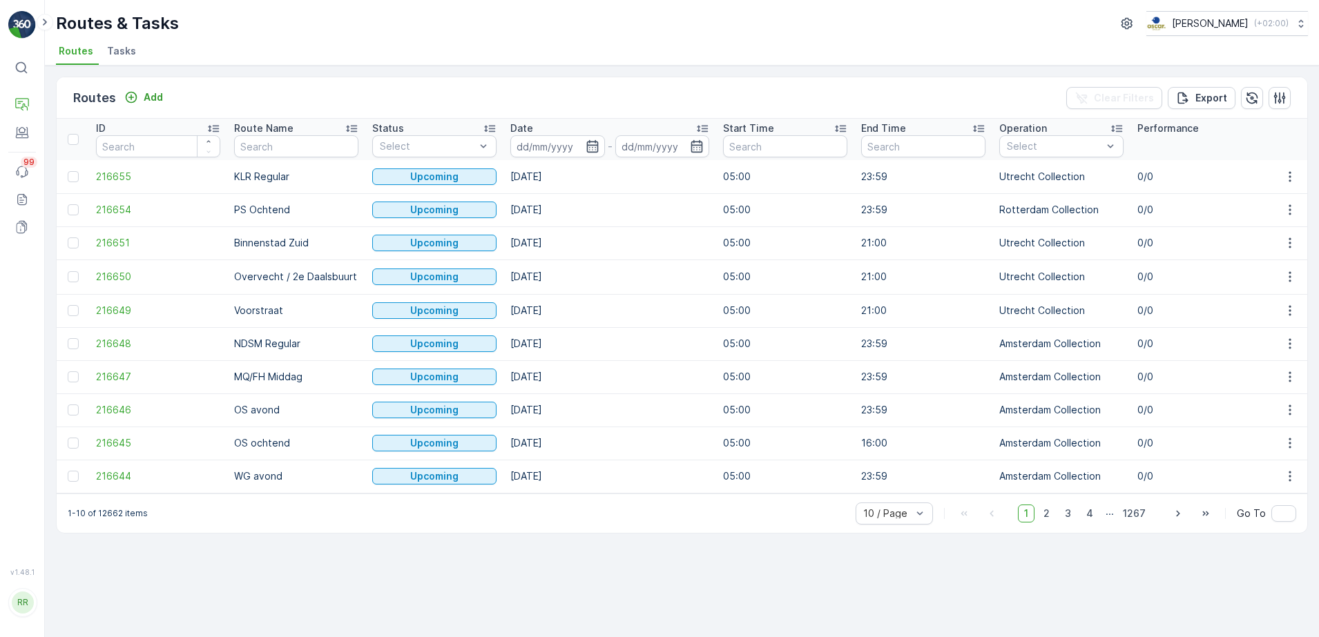
click at [119, 58] on li "Tasks" at bounding box center [122, 52] width 37 height 23
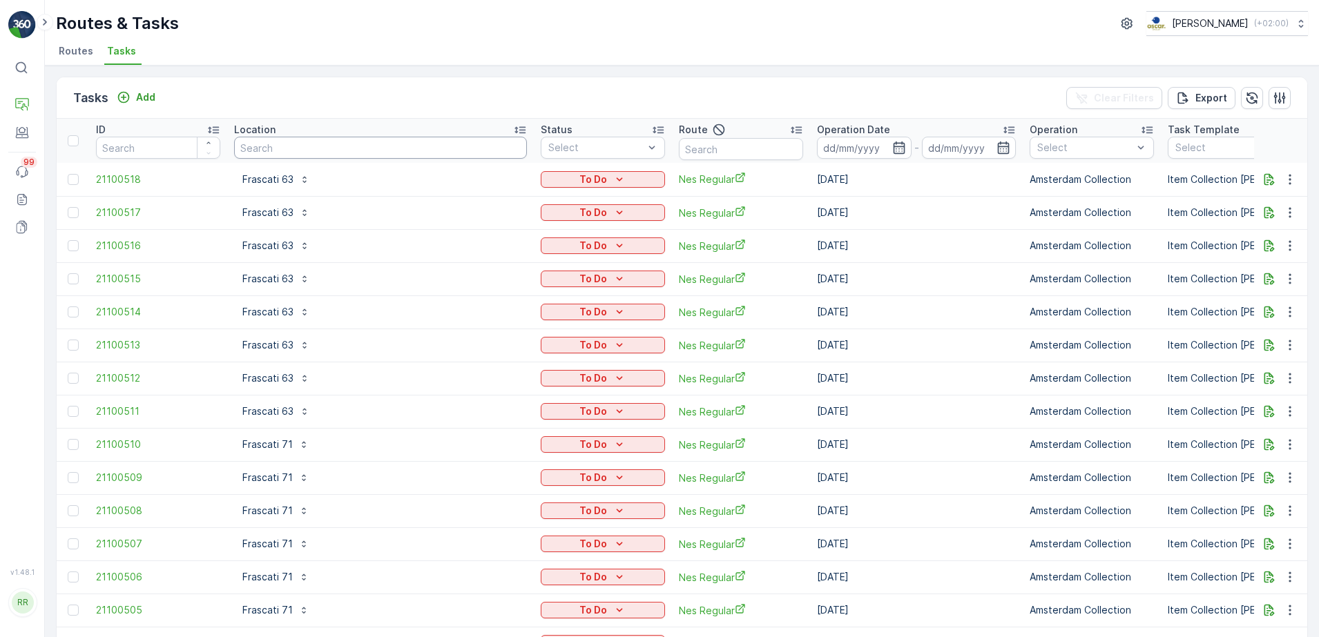
click at [381, 142] on input "text" at bounding box center [380, 148] width 293 height 22
type input "george"
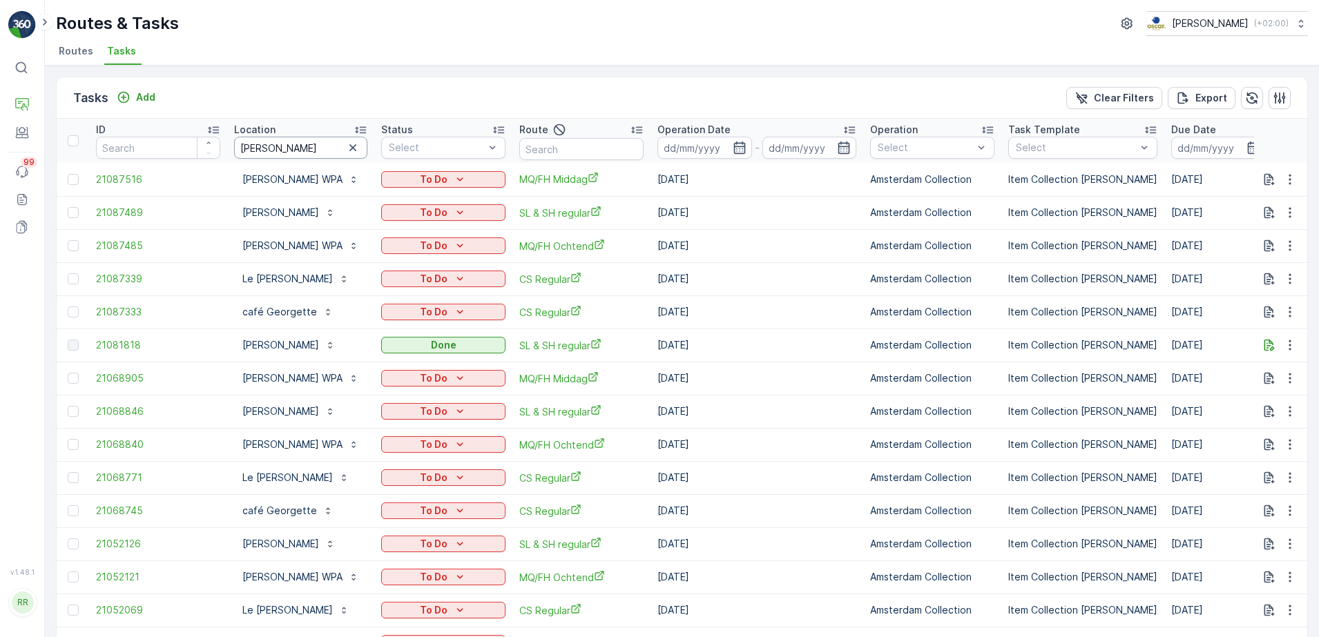
click at [303, 148] on input "george" at bounding box center [300, 148] width 133 height 22
type input "george q"
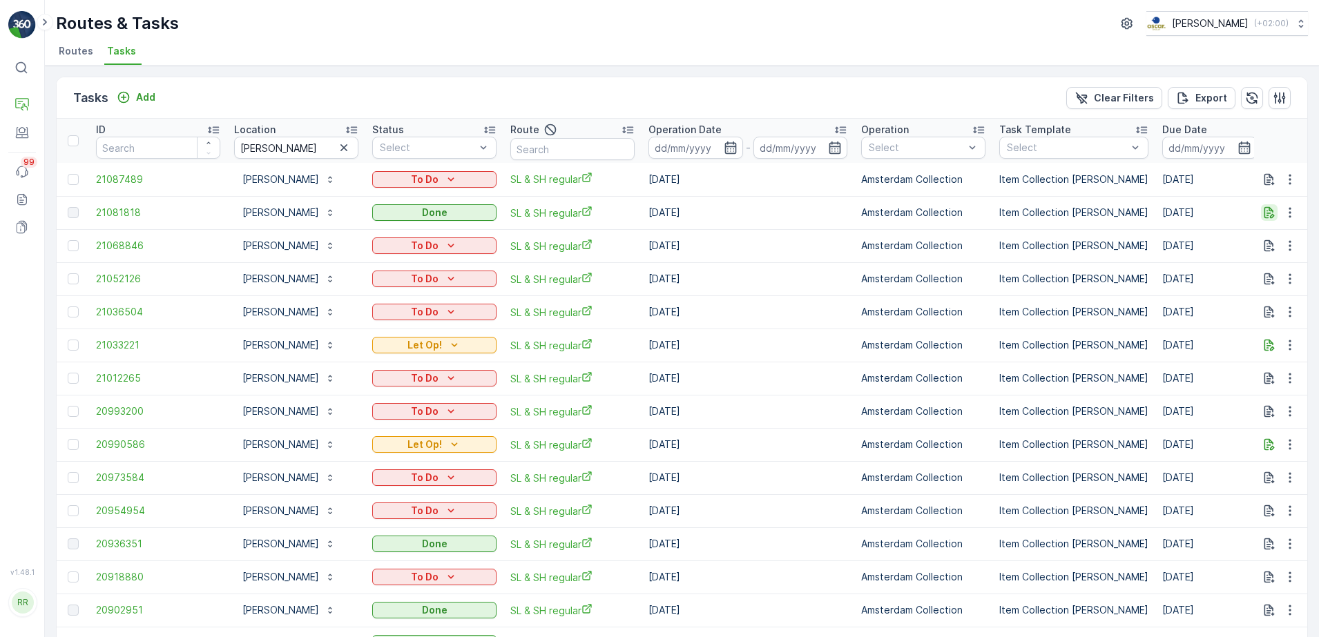
click at [1267, 211] on icon "button" at bounding box center [1269, 213] width 14 height 14
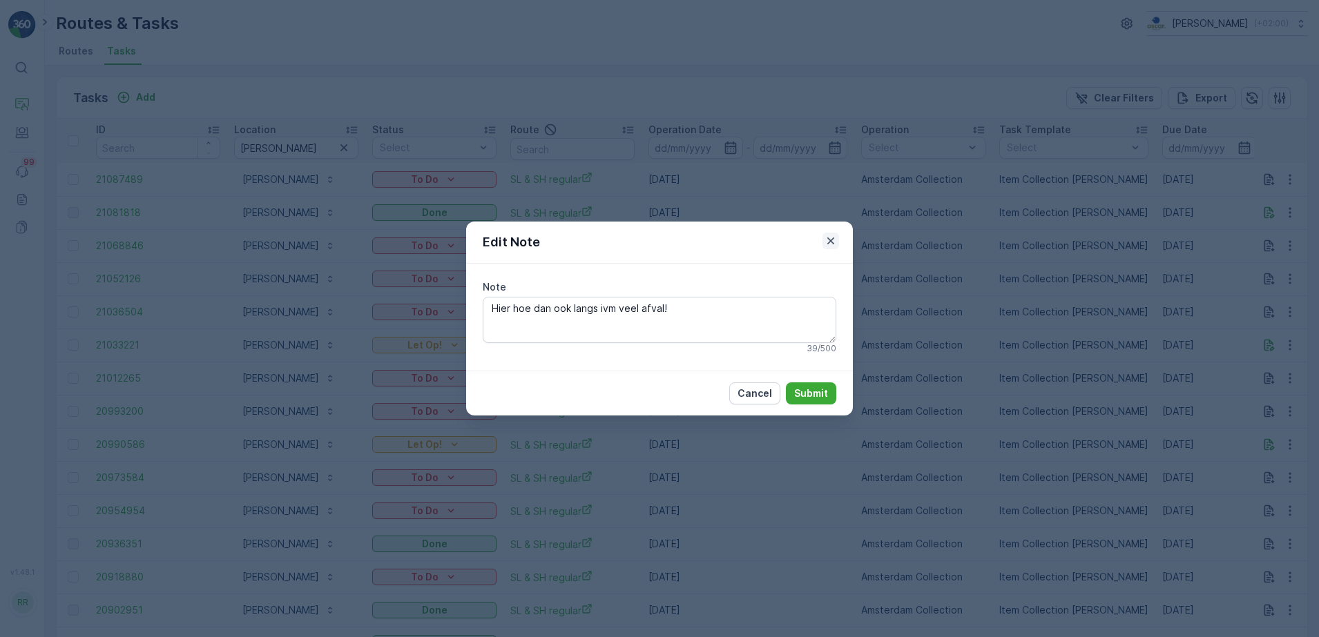
click at [830, 244] on icon "button" at bounding box center [831, 241] width 14 height 14
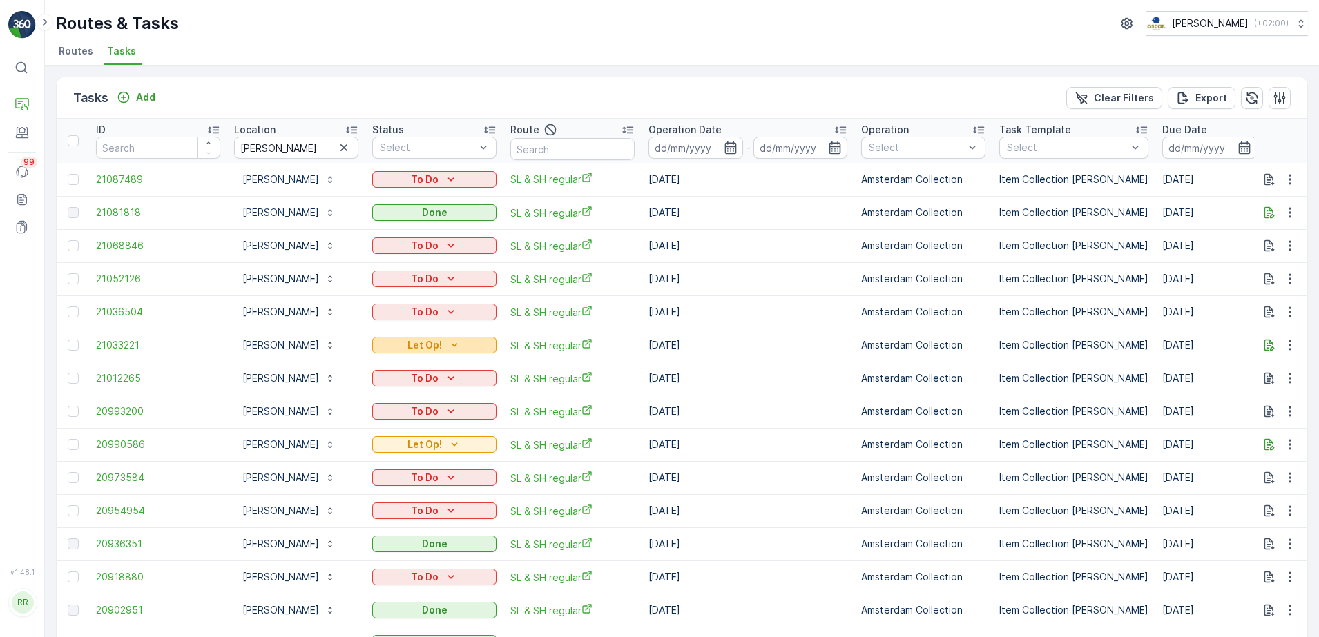
click at [469, 346] on div "Let Op!" at bounding box center [434, 345] width 113 height 14
click at [1271, 342] on icon "button" at bounding box center [1269, 345] width 14 height 14
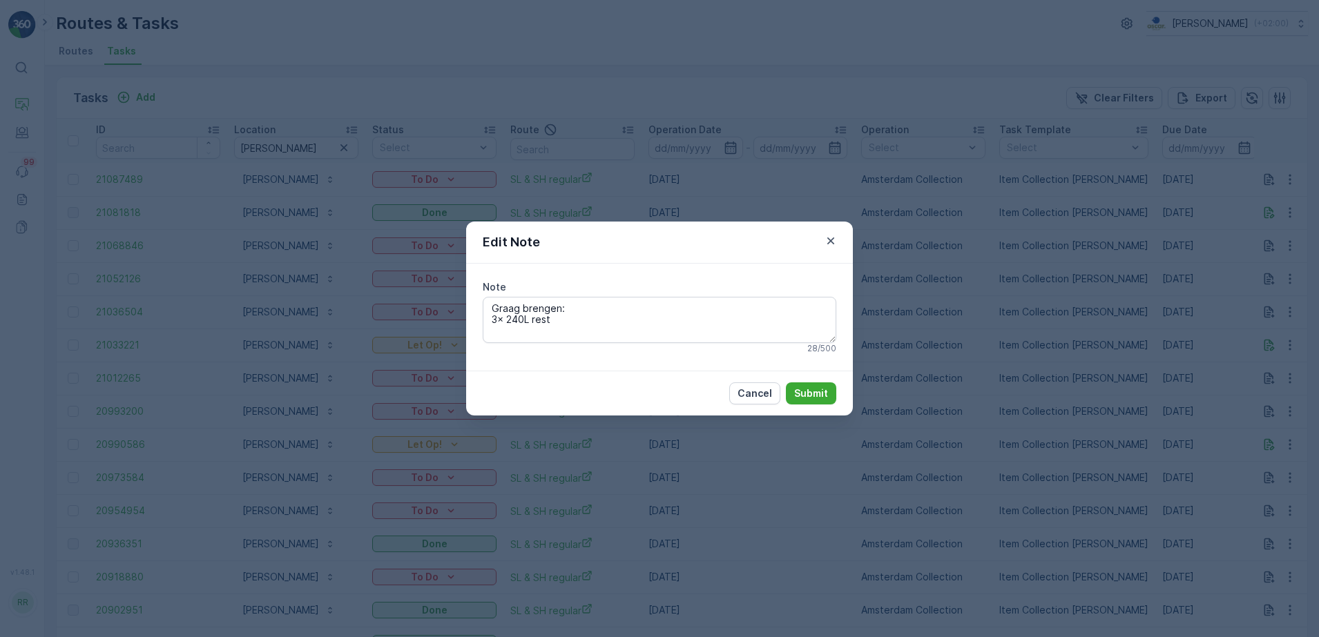
drag, startPoint x: 556, startPoint y: 323, endPoint x: 436, endPoint y: 298, distance: 123.3
click at [436, 299] on div "Edit Note Note Graag brengen: 3x 240L rest 28 / 500 Cancel Submit" at bounding box center [659, 318] width 1319 height 637
drag, startPoint x: 827, startPoint y: 242, endPoint x: 647, endPoint y: 161, distance: 197.5
click at [827, 241] on icon "button" at bounding box center [831, 241] width 14 height 14
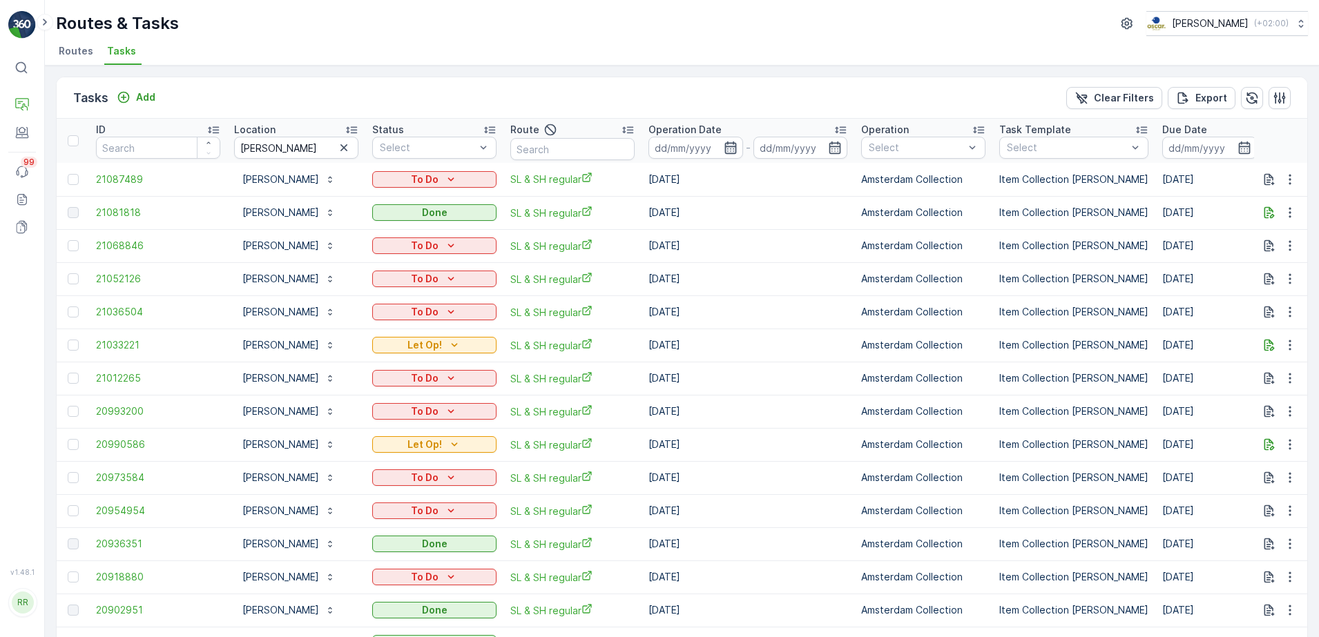
click at [725, 150] on icon "button" at bounding box center [730, 148] width 12 height 12
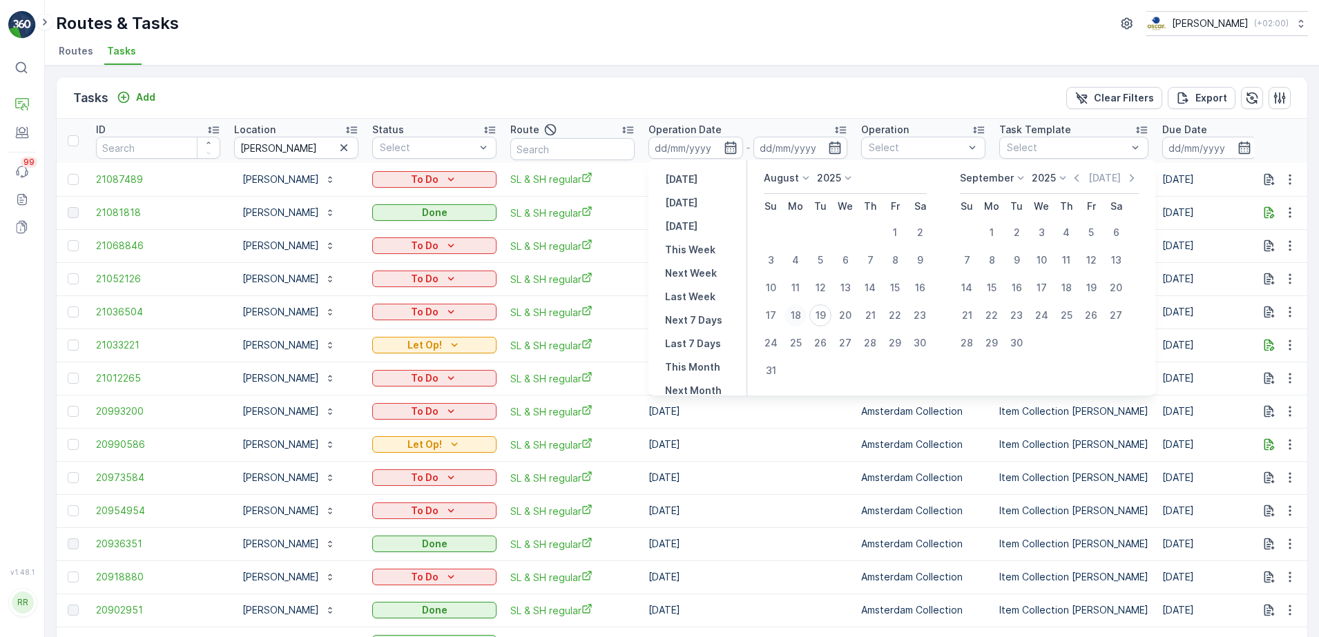
click at [790, 314] on div "18" at bounding box center [795, 315] width 22 height 22
type input "18.08.2025"
click at [892, 316] on div "22" at bounding box center [895, 315] width 22 height 22
type input "22.08.2025"
click at [799, 315] on div "18" at bounding box center [795, 315] width 22 height 22
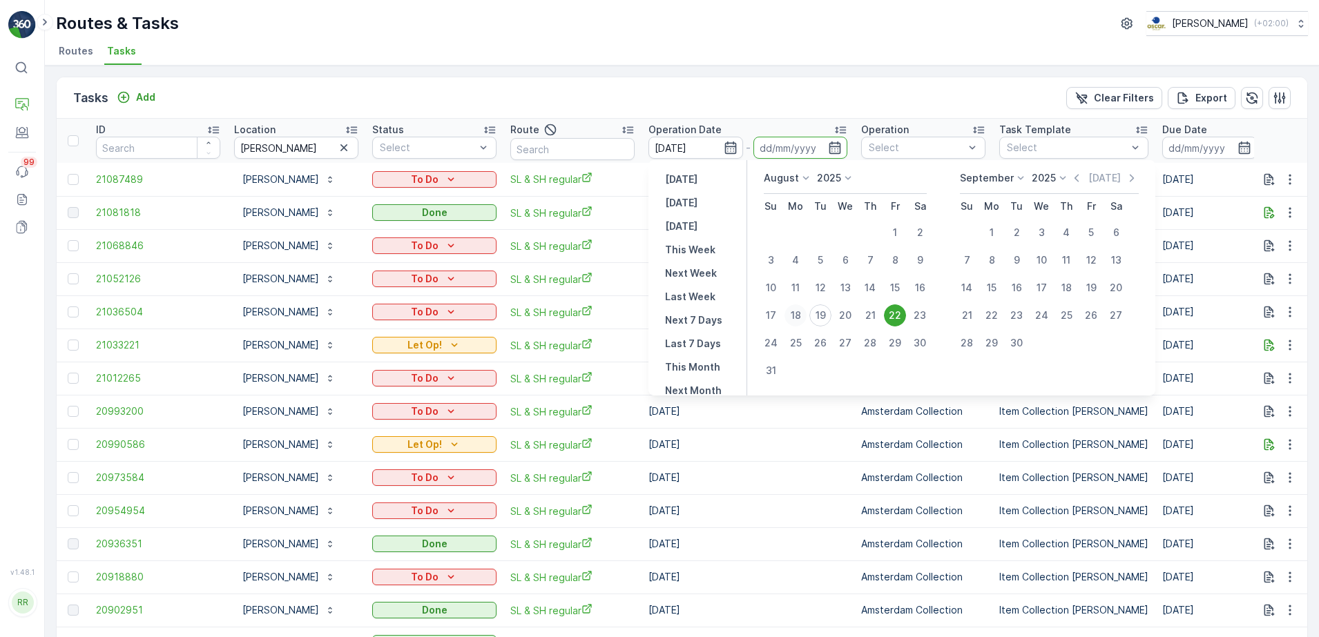
type input "18.08.2025"
click at [900, 311] on div "22" at bounding box center [895, 315] width 22 height 22
type input "22.08.2025"
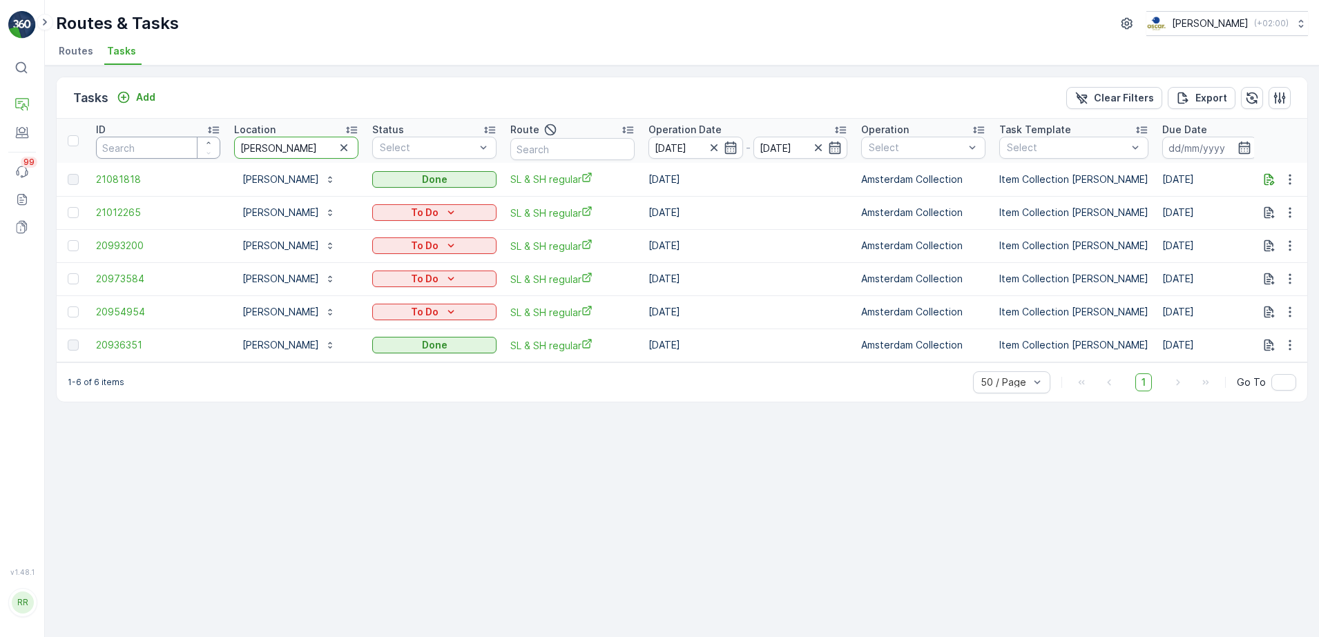
drag, startPoint x: 309, startPoint y: 152, endPoint x: 182, endPoint y: 149, distance: 126.4
click at [182, 149] on tr "ID Location george q Status Select Route Operation Date 18.08.2025 - 22.08.2025…" at bounding box center [1122, 141] width 2130 height 44
click at [137, 91] on p "Add" at bounding box center [145, 97] width 19 height 14
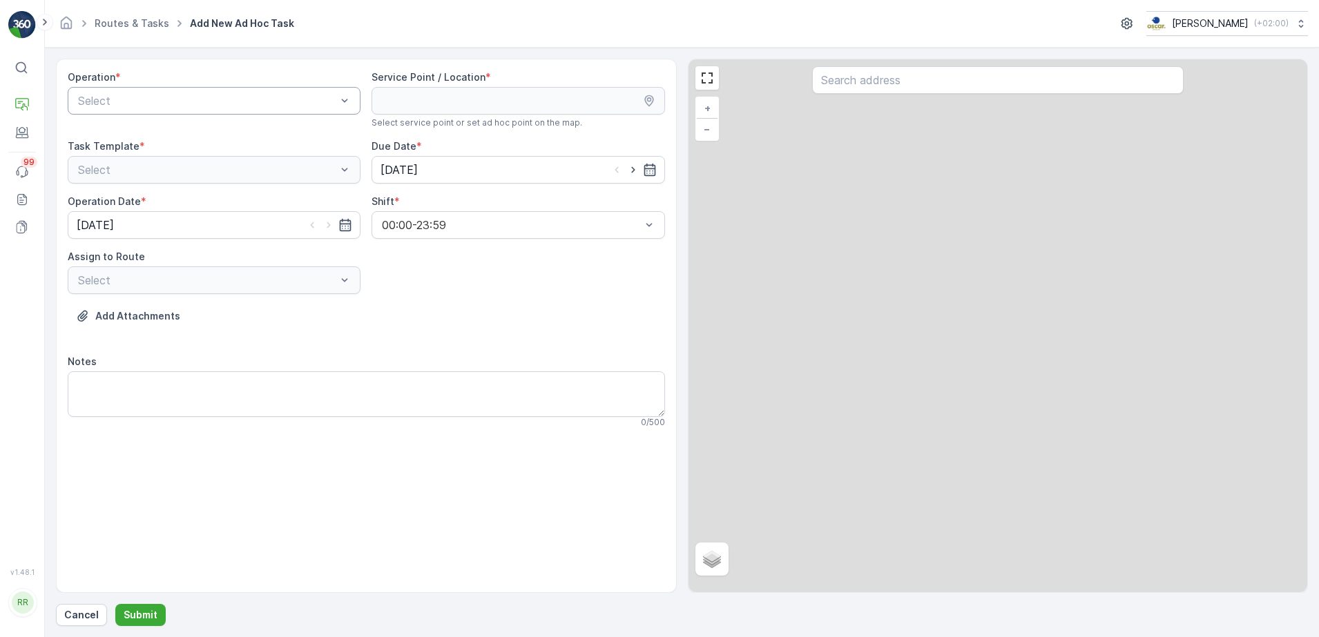
click at [211, 104] on div at bounding box center [207, 101] width 261 height 12
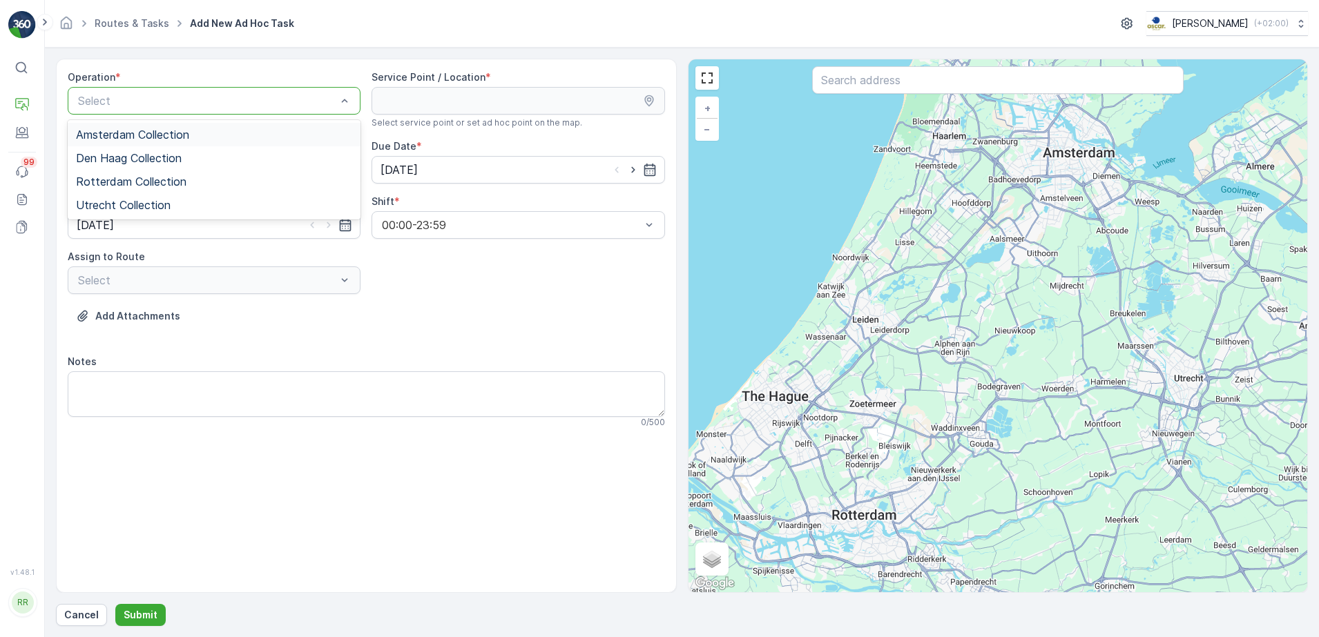
click at [134, 139] on span "Amsterdam Collection" at bounding box center [132, 134] width 113 height 12
click at [873, 77] on input "text" at bounding box center [997, 80] width 371 height 28
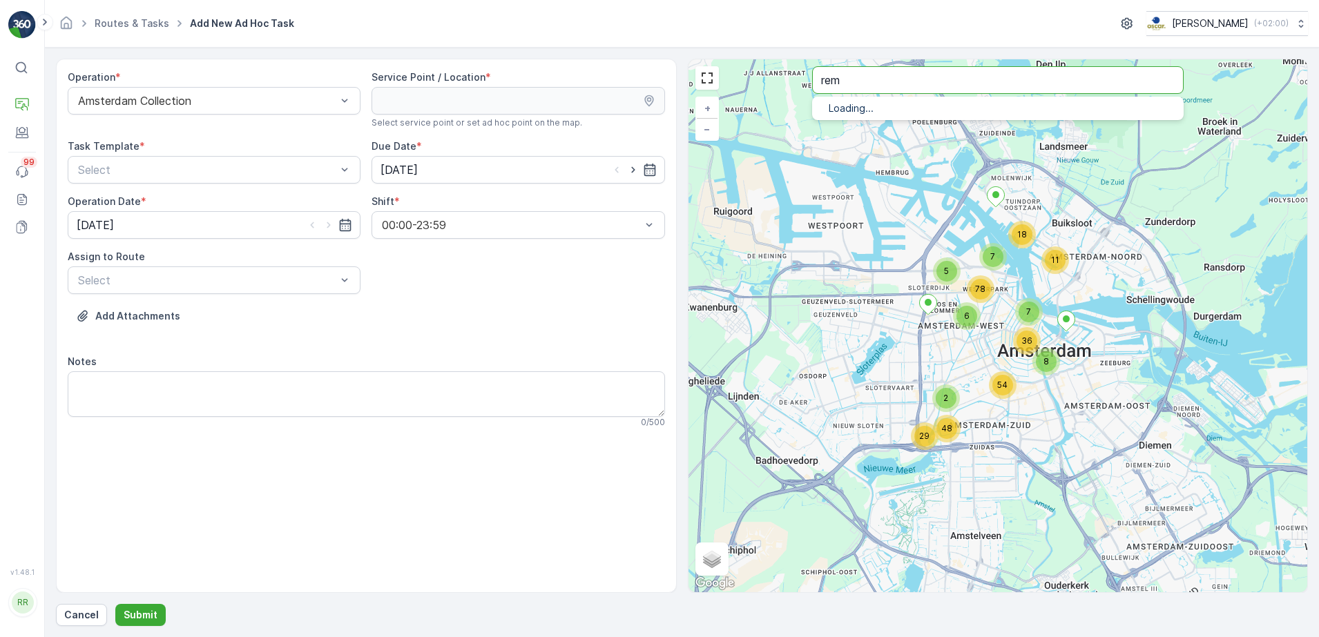
type input "rem"
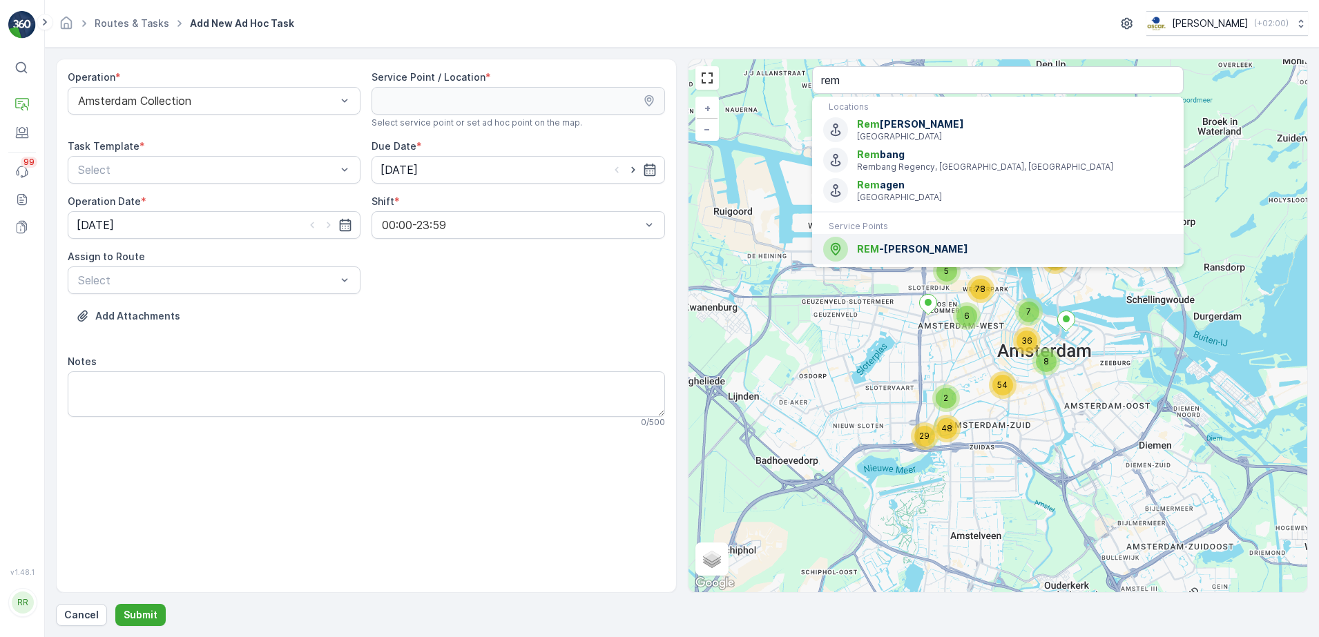
click at [880, 246] on span "REM -Eiland" at bounding box center [1014, 249] width 315 height 14
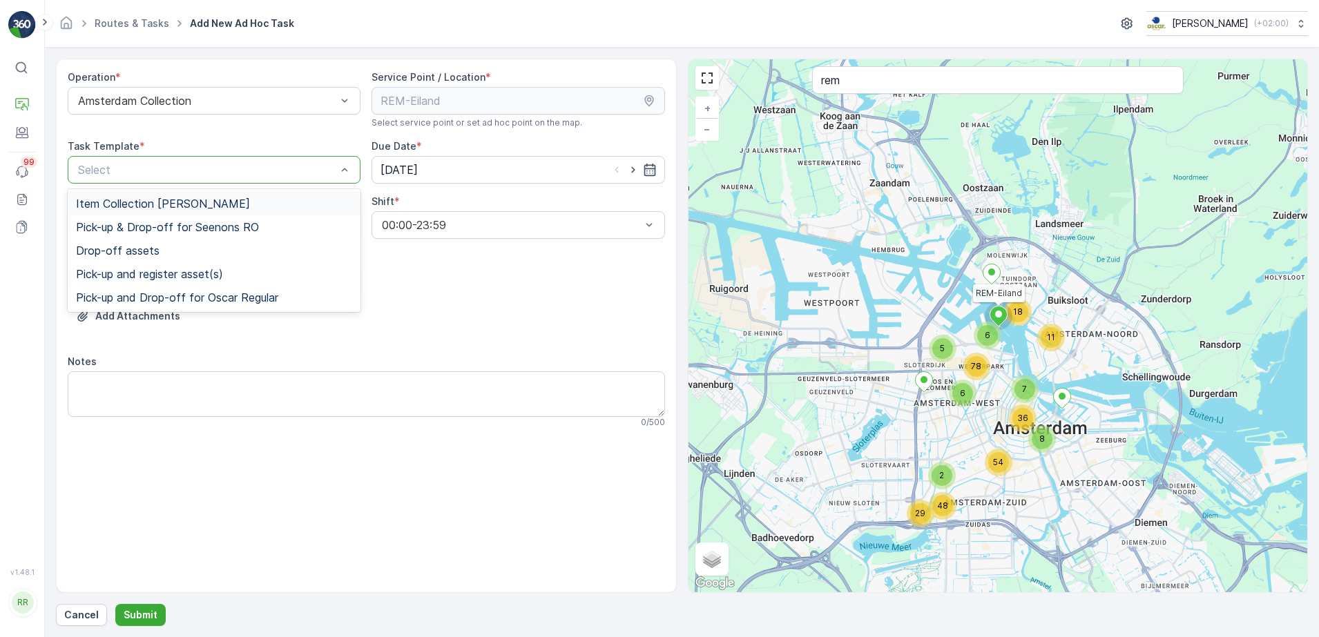
click at [97, 168] on div at bounding box center [207, 170] width 261 height 12
drag, startPoint x: 115, startPoint y: 204, endPoint x: 158, endPoint y: 199, distance: 43.8
click at [115, 203] on span "Item Collection Oscar Regulier" at bounding box center [163, 203] width 174 height 12
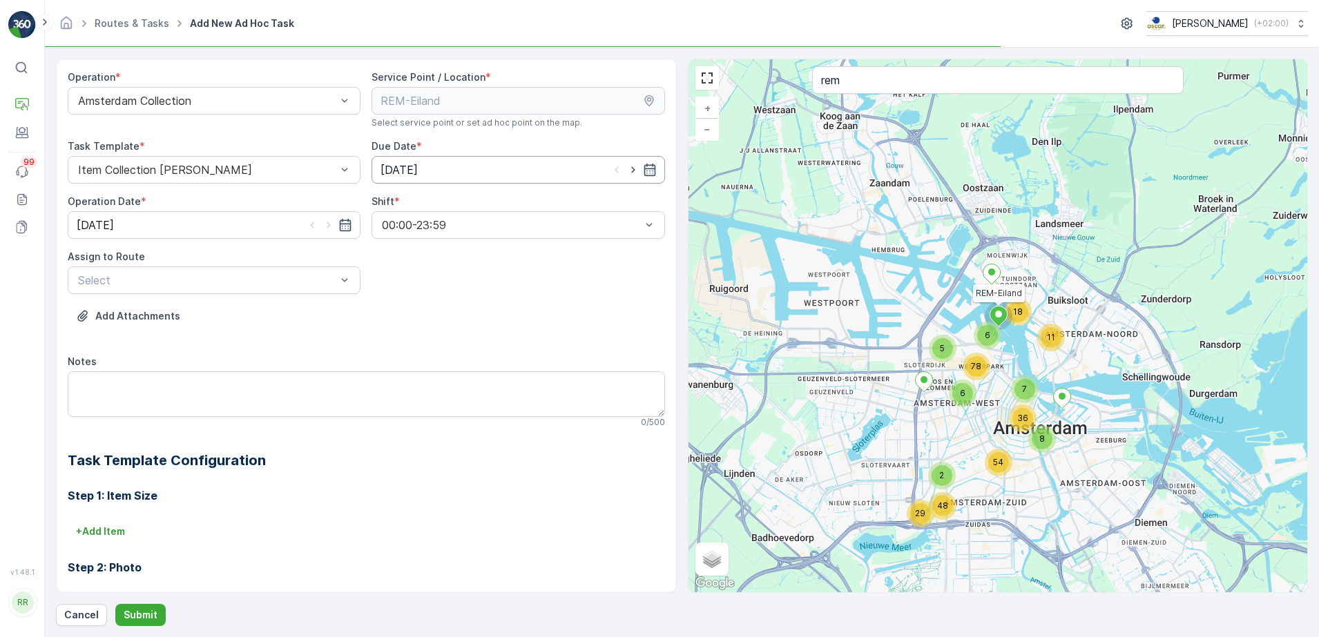
drag, startPoint x: 431, startPoint y: 171, endPoint x: 448, endPoint y: 178, distance: 17.9
click at [432, 171] on input "[DATE]" at bounding box center [517, 170] width 293 height 28
click at [476, 344] on div "20" at bounding box center [468, 340] width 22 height 22
type input "20.08.2025"
click at [246, 224] on input "[DATE]" at bounding box center [214, 225] width 293 height 28
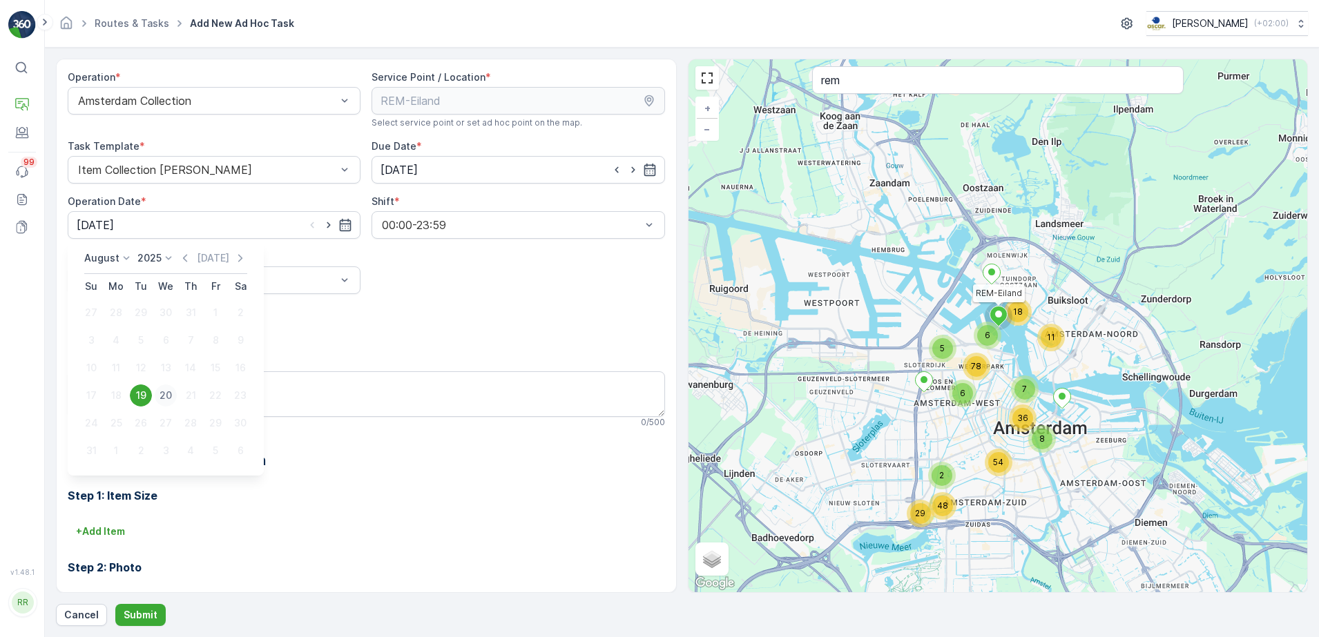
click at [169, 396] on div "20" at bounding box center [166, 396] width 22 height 22
type input "20.08.2025"
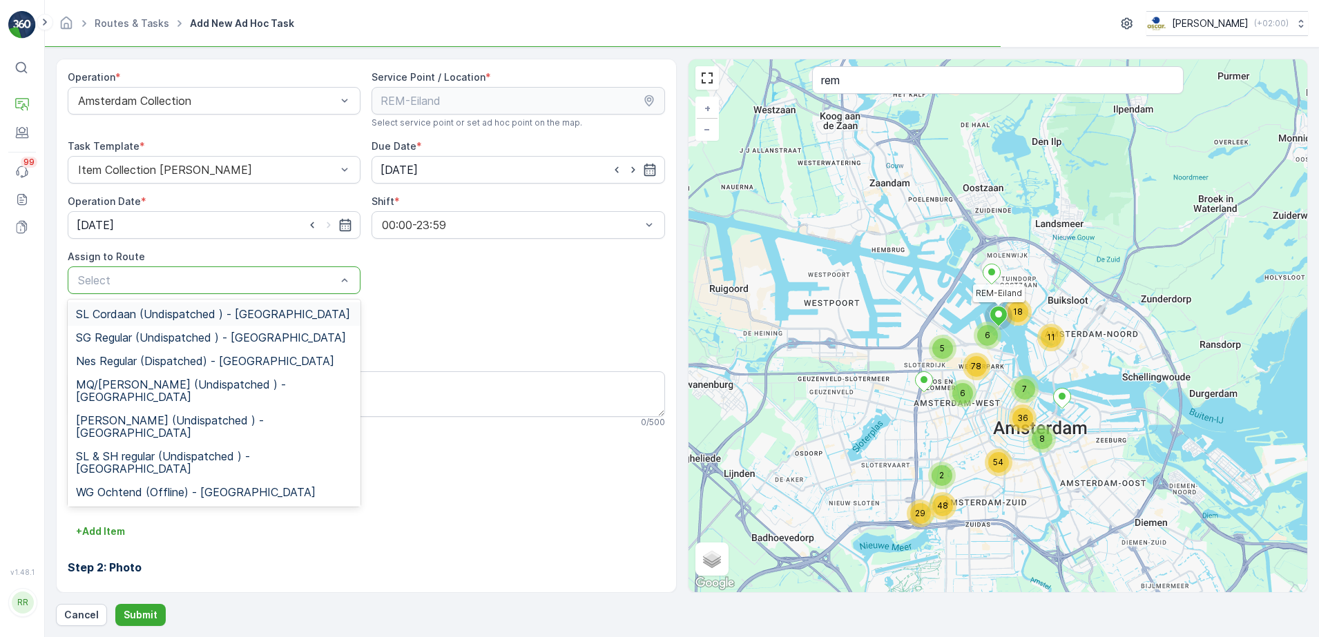
click at [184, 277] on div at bounding box center [207, 280] width 261 height 12
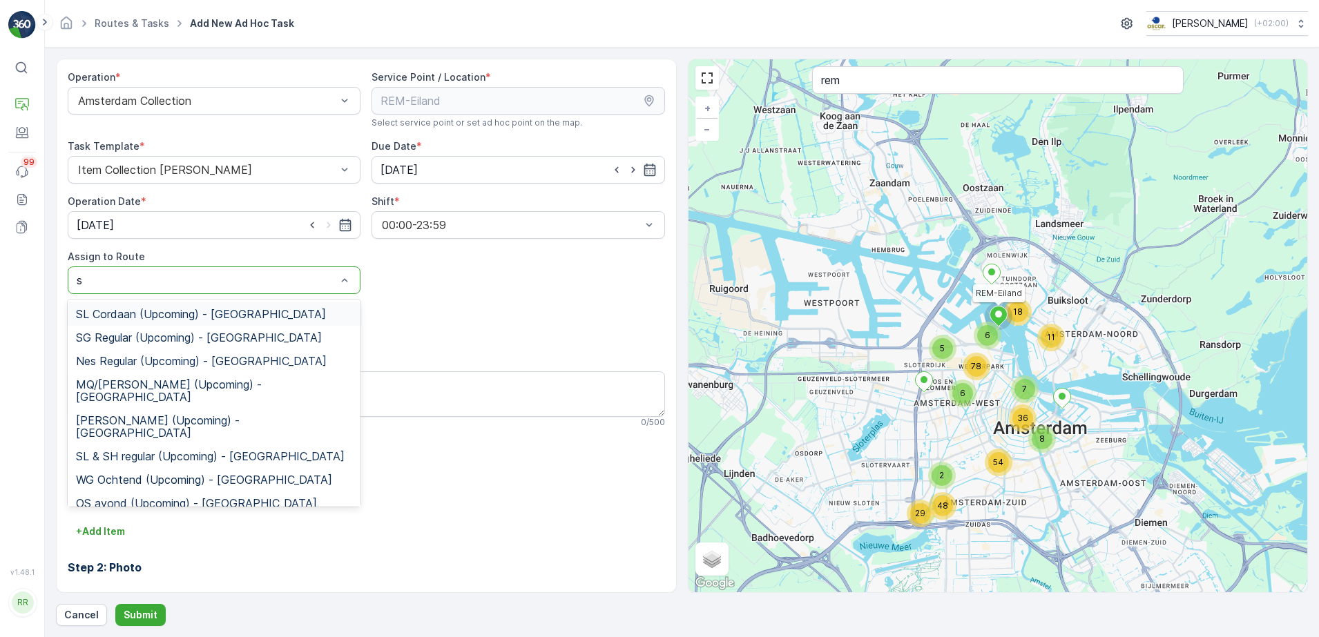
type input "sl"
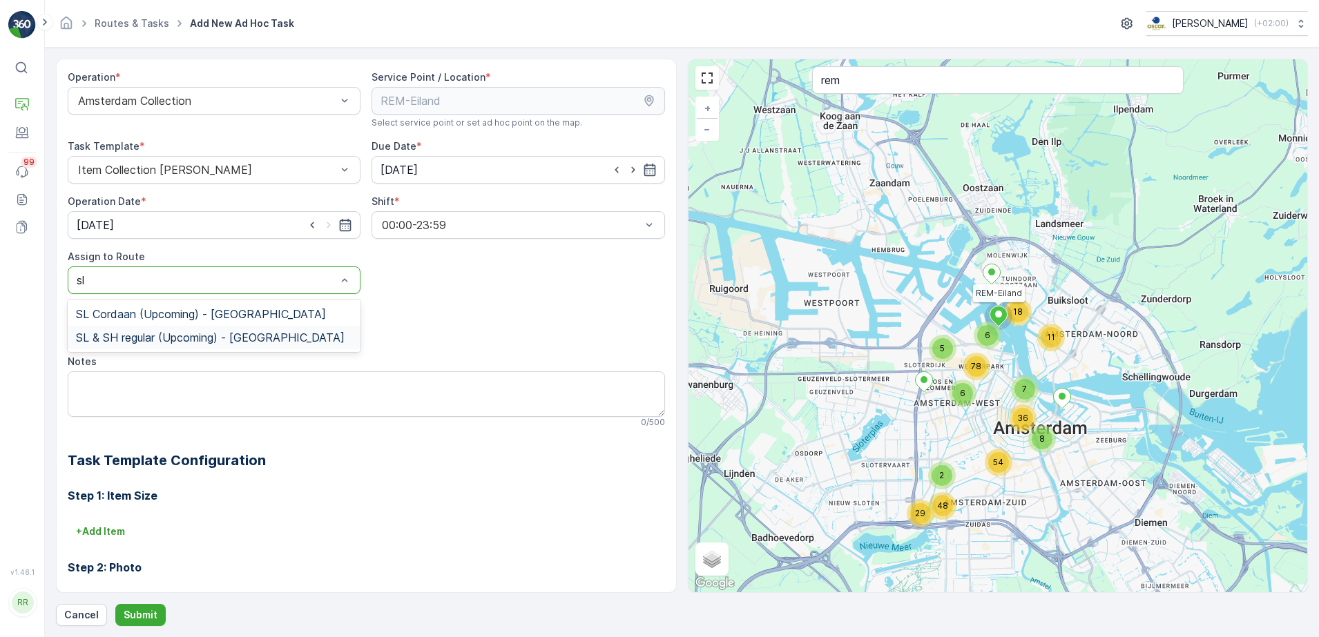
click at [222, 333] on span "SL & SH regular (Upcoming) - Amsterdam" at bounding box center [210, 337] width 269 height 12
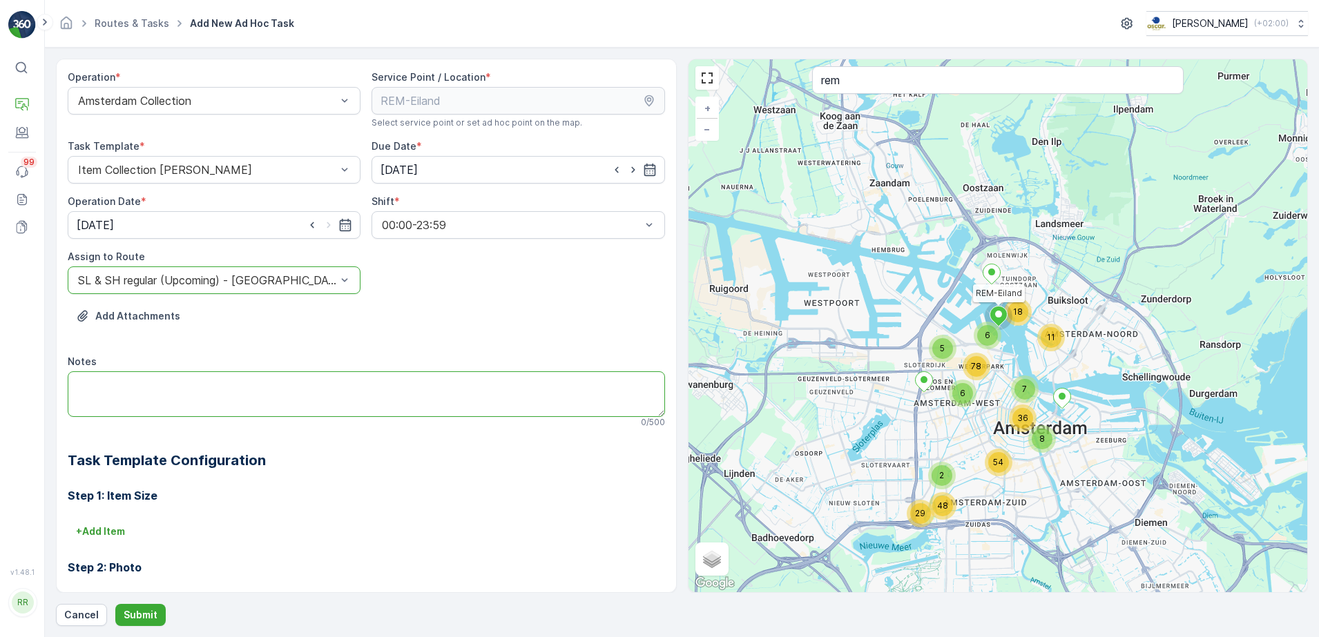
click at [185, 394] on textarea "Notes" at bounding box center [366, 394] width 597 height 46
paste textarea "3x 240L rest & ervoor zorgen dat er 10 glaskratten aanwezig zijn"
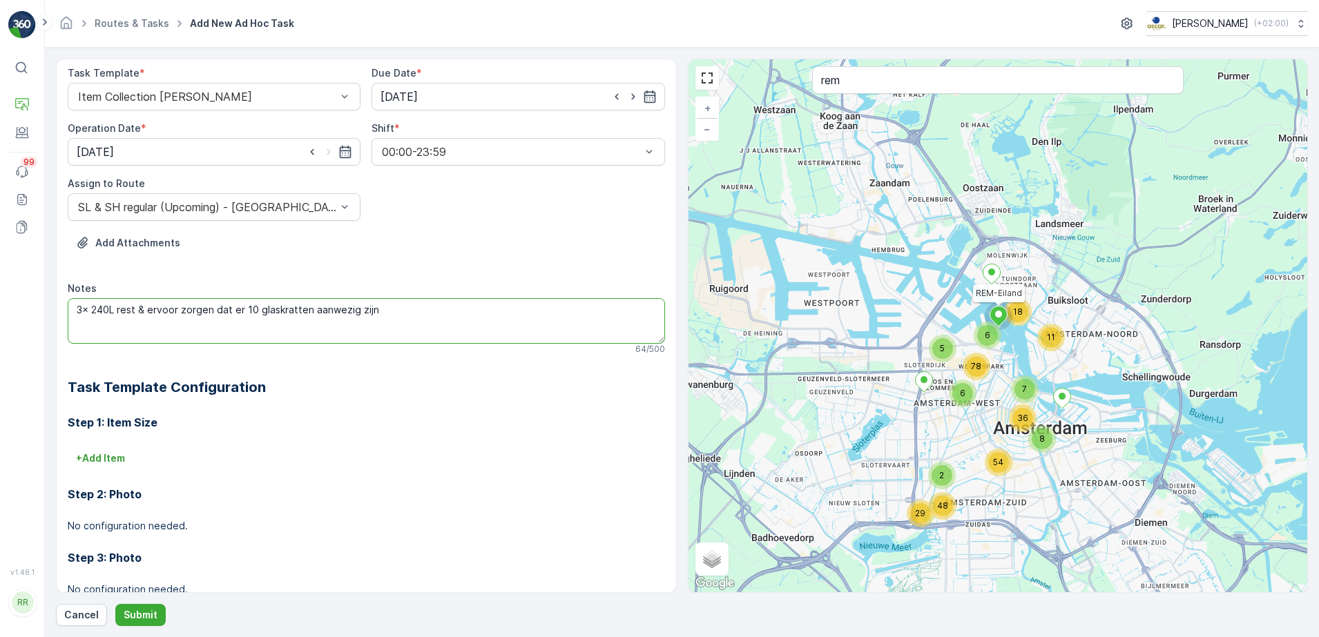
scroll to position [174, 0]
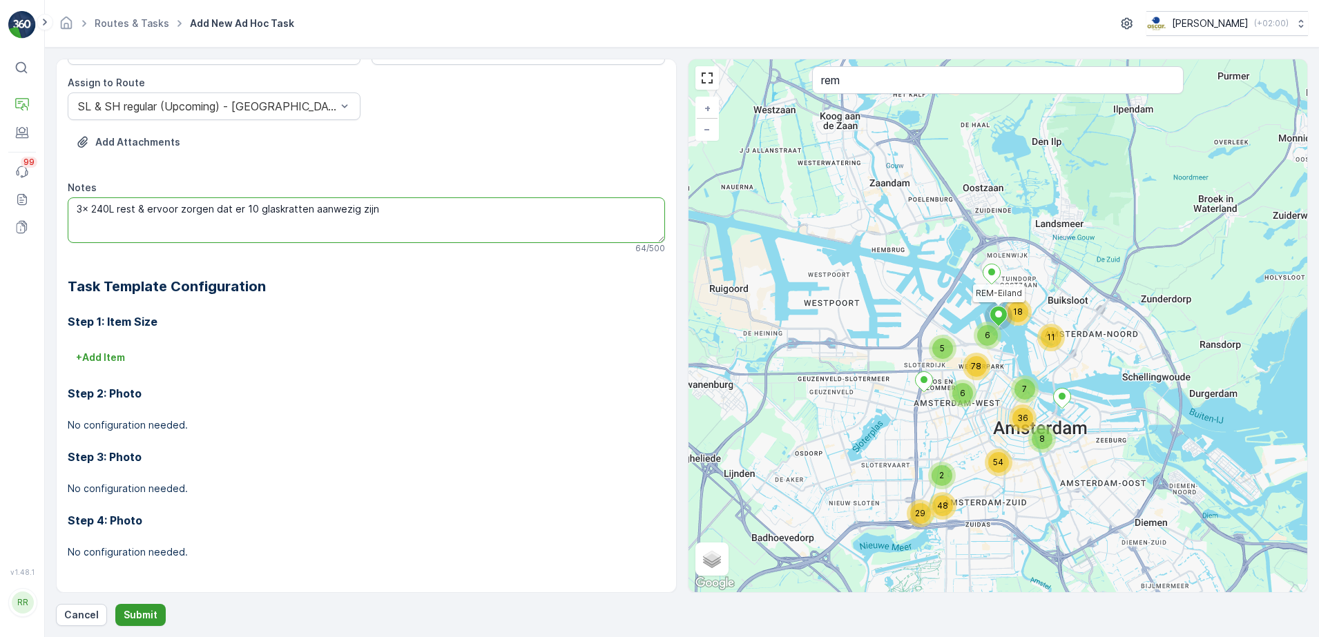
type textarea "3x 240L rest & ervoor zorgen dat er 10 glaskratten aanwezig zijn"
click at [153, 611] on p "Submit" at bounding box center [141, 615] width 34 height 14
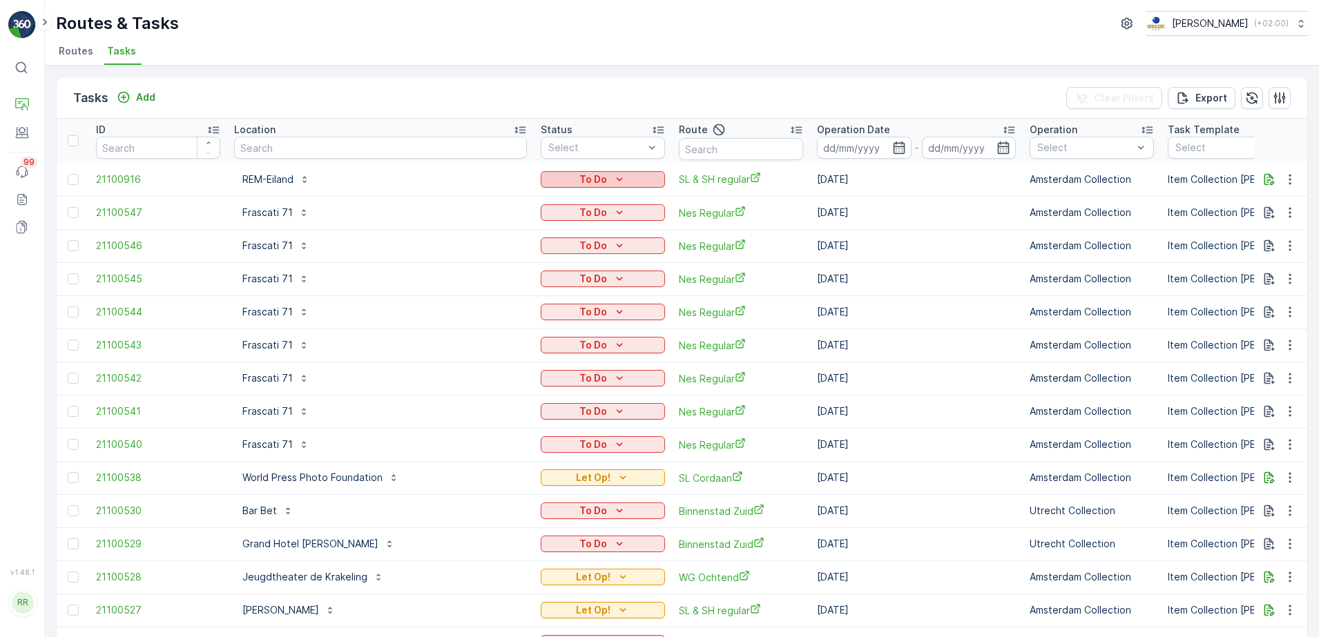
click at [584, 177] on p "To Do" at bounding box center [593, 180] width 28 height 14
click at [556, 203] on span "Let Op!" at bounding box center [546, 200] width 35 height 14
click at [270, 148] on input "text" at bounding box center [380, 148] width 293 height 22
click at [1264, 184] on icon "button" at bounding box center [1269, 179] width 10 height 12
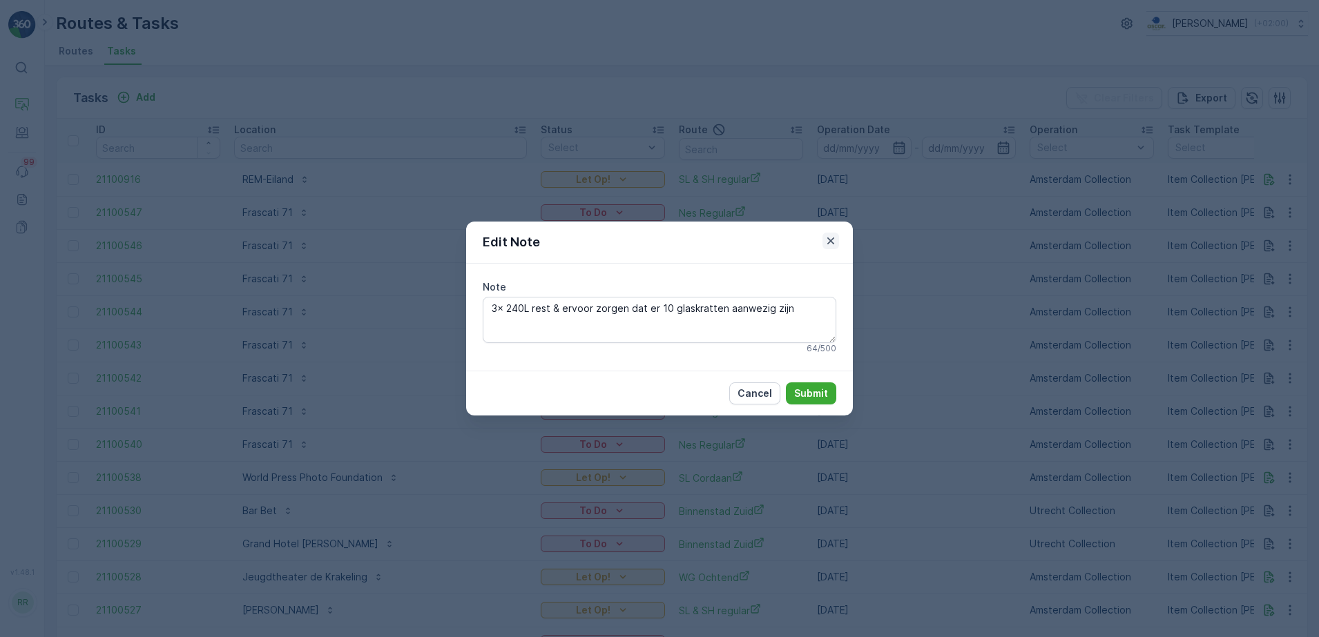
click at [833, 239] on icon "button" at bounding box center [830, 240] width 7 height 7
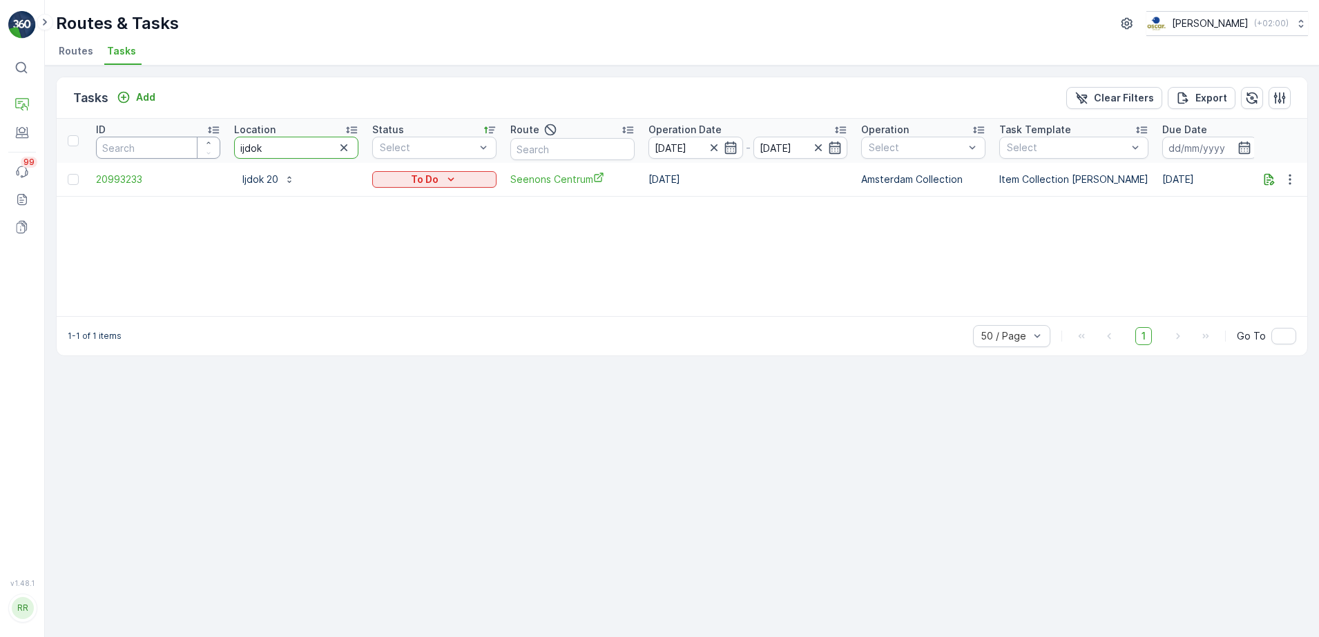
drag, startPoint x: 255, startPoint y: 150, endPoint x: 180, endPoint y: 155, distance: 74.7
click at [180, 155] on tr "ID Location ijdok Status Select Route Operation Date [DATE] - [DATE] Operation …" at bounding box center [1122, 141] width 2130 height 44
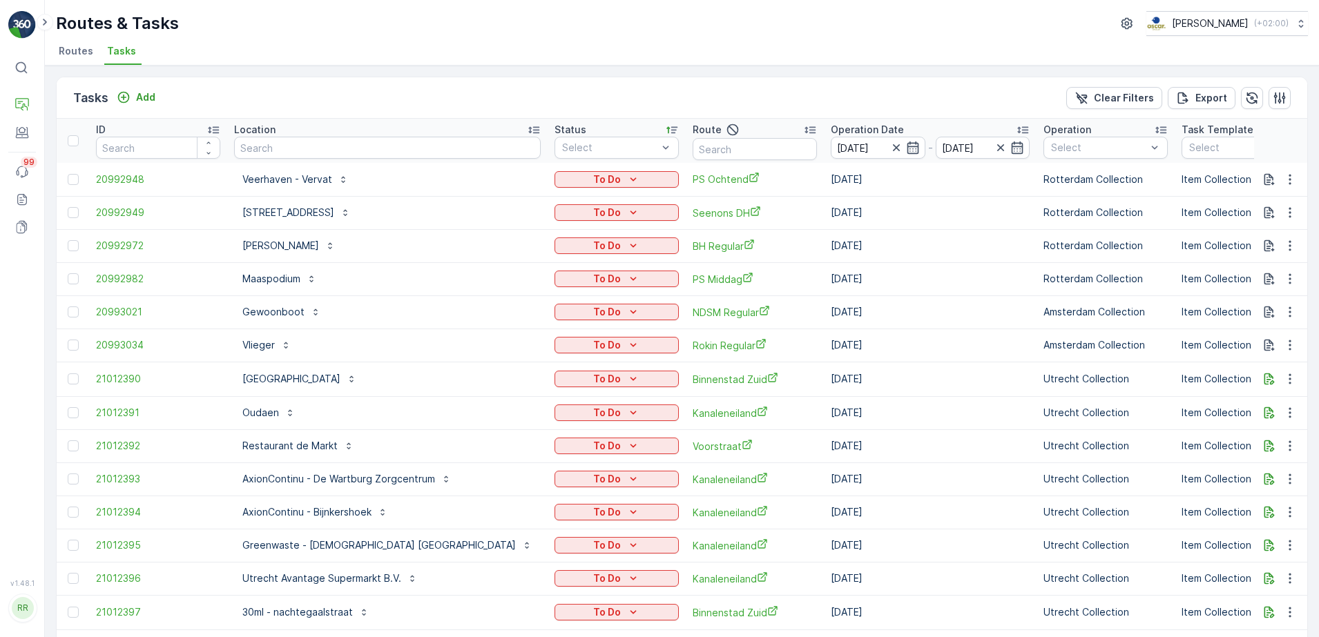
click at [719, 148] on input "text" at bounding box center [754, 149] width 124 height 22
type input "leidsche"
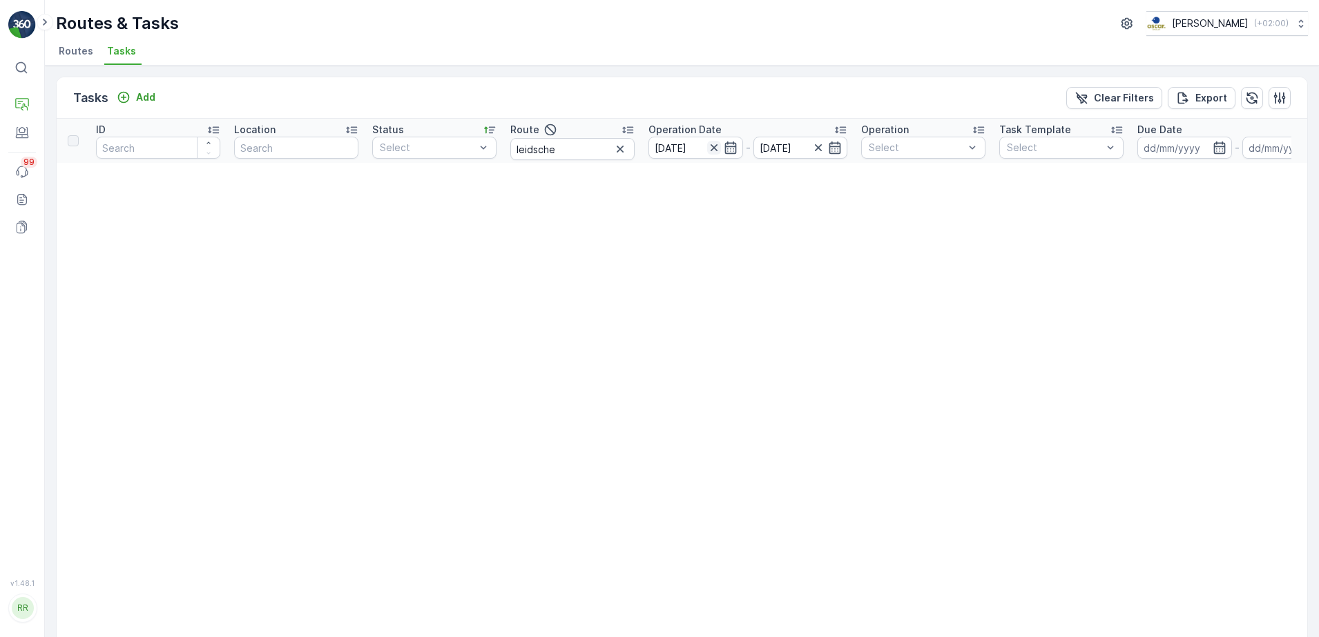
click at [711, 152] on icon "button" at bounding box center [714, 148] width 14 height 14
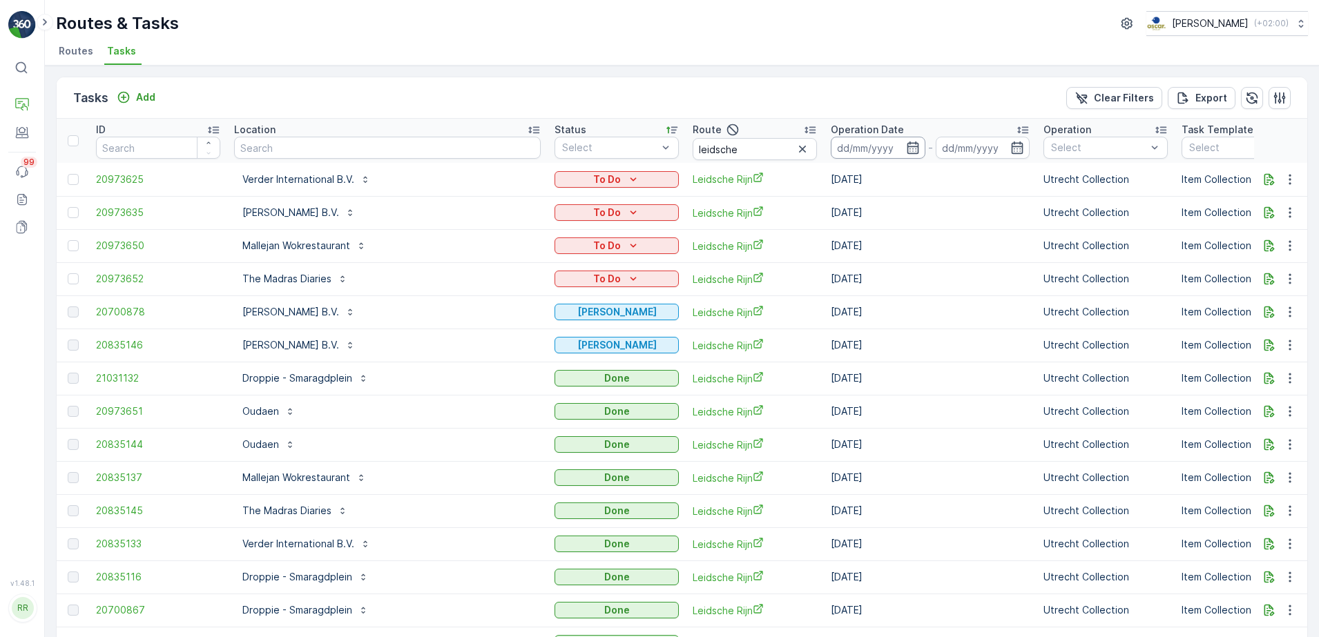
drag, startPoint x: 863, startPoint y: 148, endPoint x: 872, endPoint y: 153, distance: 10.5
click at [906, 148] on icon "button" at bounding box center [913, 148] width 14 height 14
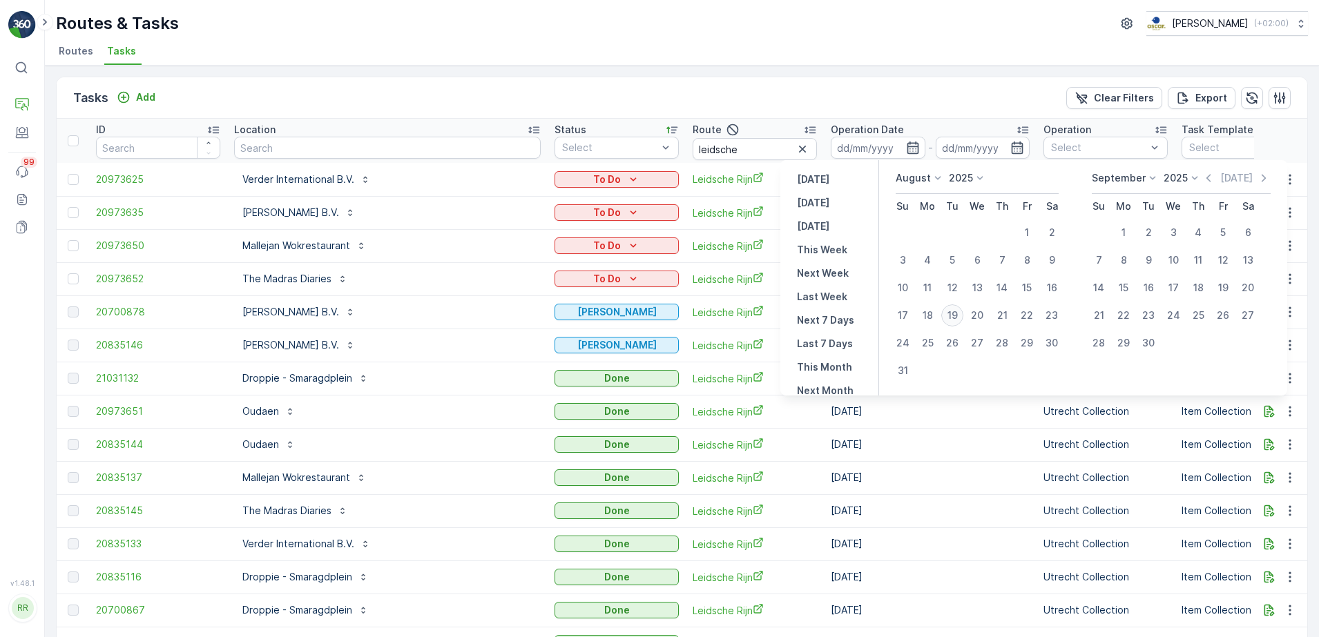
click at [952, 312] on div "19" at bounding box center [952, 315] width 22 height 22
type input "[DATE]"
click at [952, 312] on div "19" at bounding box center [952, 315] width 22 height 22
type input "[DATE]"
click at [952, 312] on div "19" at bounding box center [952, 315] width 22 height 22
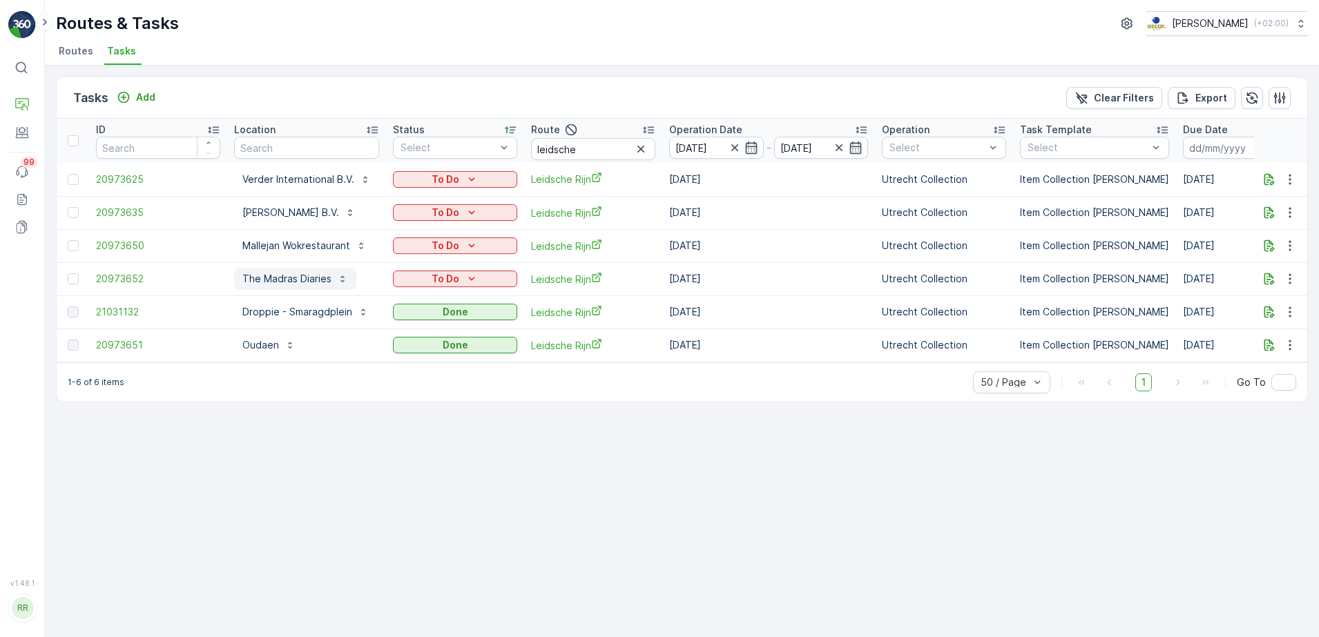
click at [326, 283] on p "The Madras Diaries" at bounding box center [286, 279] width 89 height 14
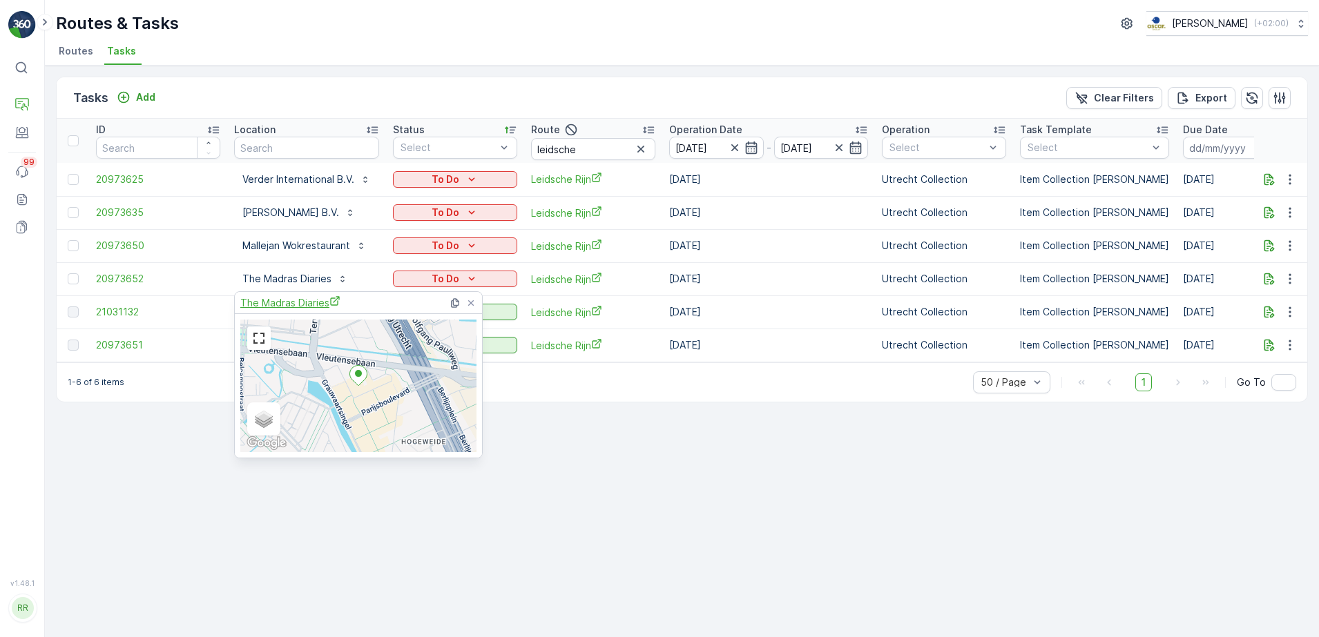
click at [300, 302] on span "The Madras Diaries" at bounding box center [290, 302] width 100 height 14
drag, startPoint x: 699, startPoint y: 516, endPoint x: 697, endPoint y: 494, distance: 22.2
click at [699, 516] on div "Tasks Add Clear Filters Export ID Location Status Select Route leidsche Operati…" at bounding box center [682, 352] width 1274 height 572
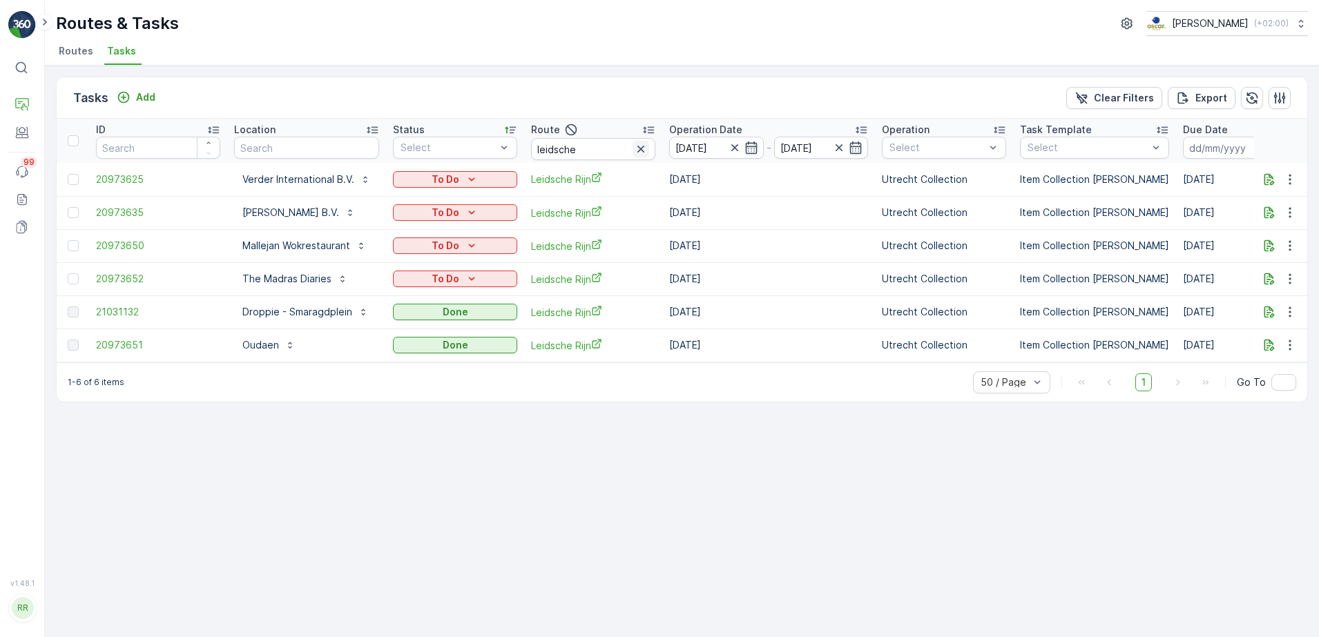
click at [639, 145] on icon "button" at bounding box center [641, 149] width 14 height 14
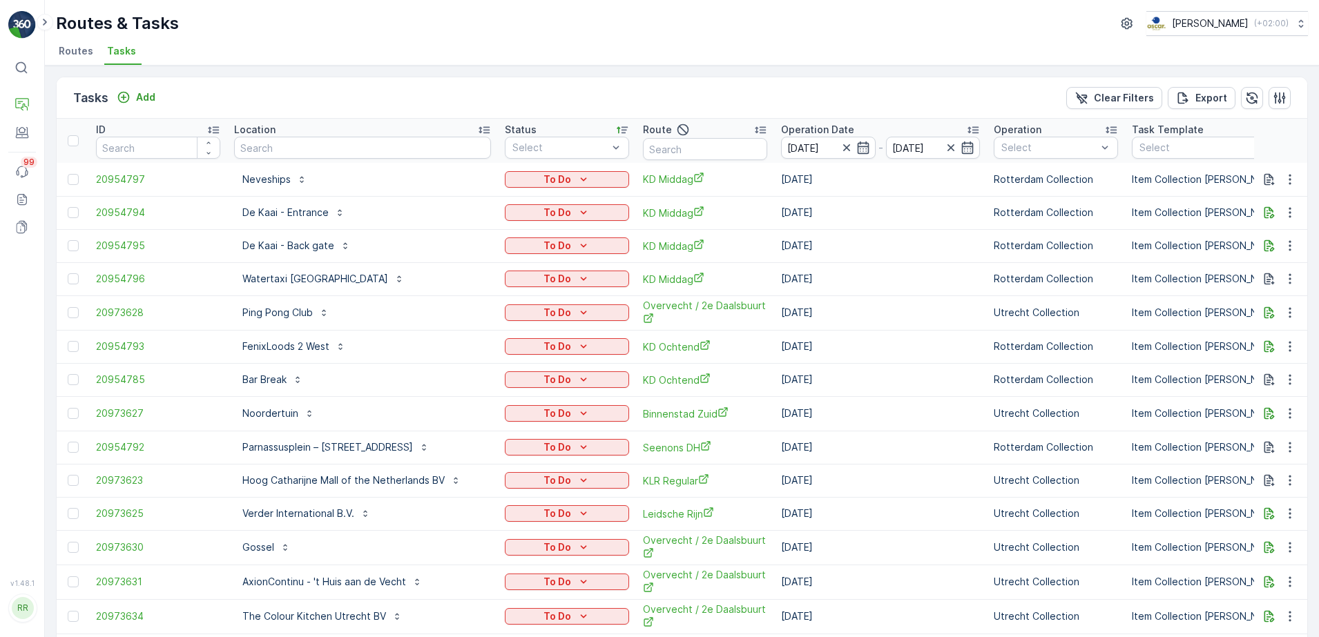
click at [689, 139] on input "text" at bounding box center [705, 149] width 124 height 22
type input "nes"
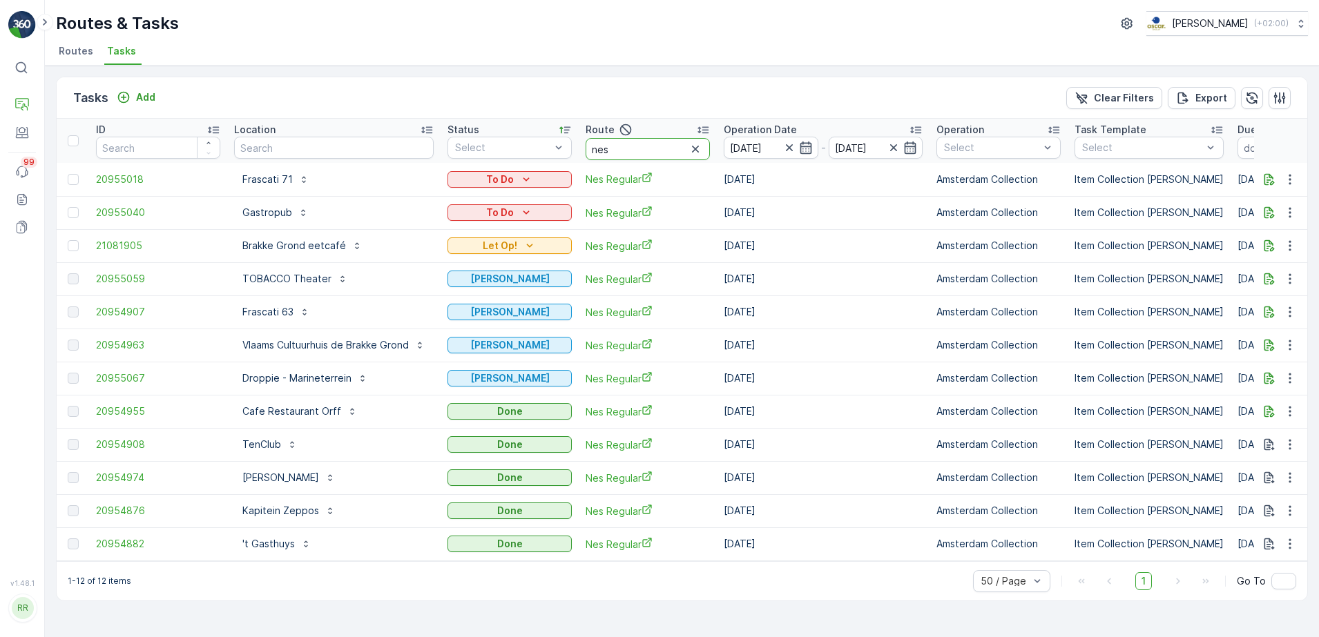
drag, startPoint x: 639, startPoint y: 157, endPoint x: 521, endPoint y: 159, distance: 117.4
click at [521, 159] on tr "ID Location Status Select Route nes Operation Date 19.08.2025 - 19.08.2025 Oper…" at bounding box center [1159, 141] width 2205 height 44
click at [313, 142] on input "text" at bounding box center [334, 148] width 200 height 22
click at [701, 148] on icon "button" at bounding box center [695, 149] width 14 height 14
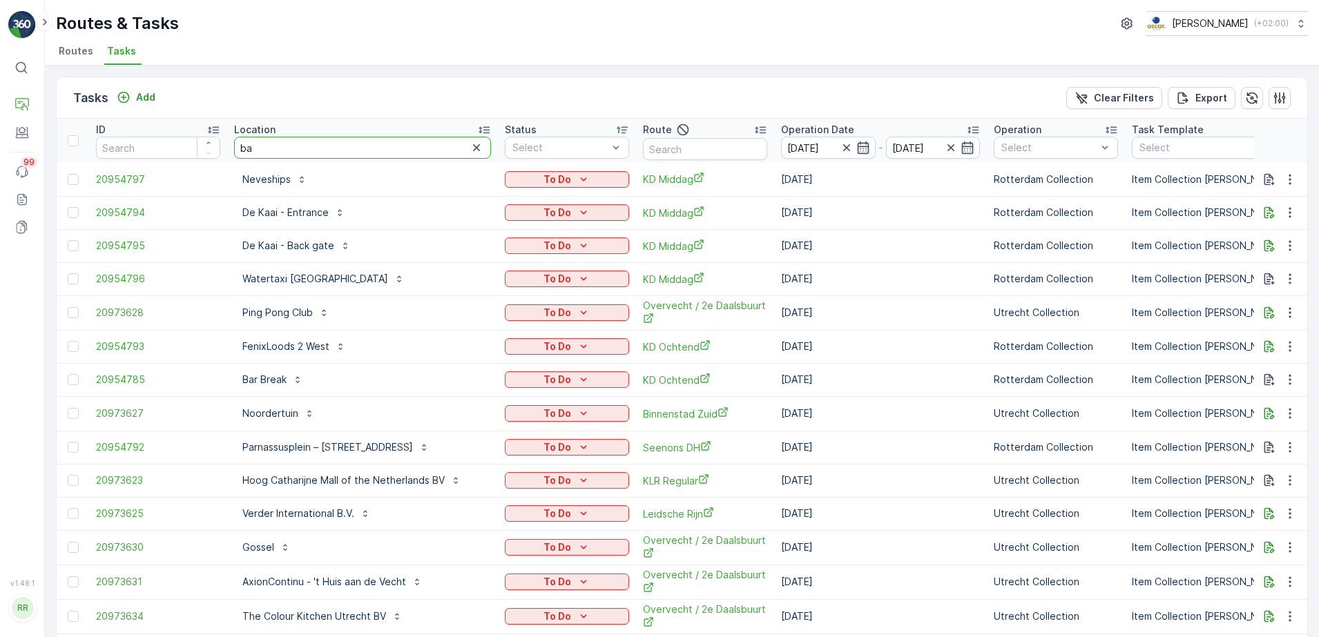
type input "bas"
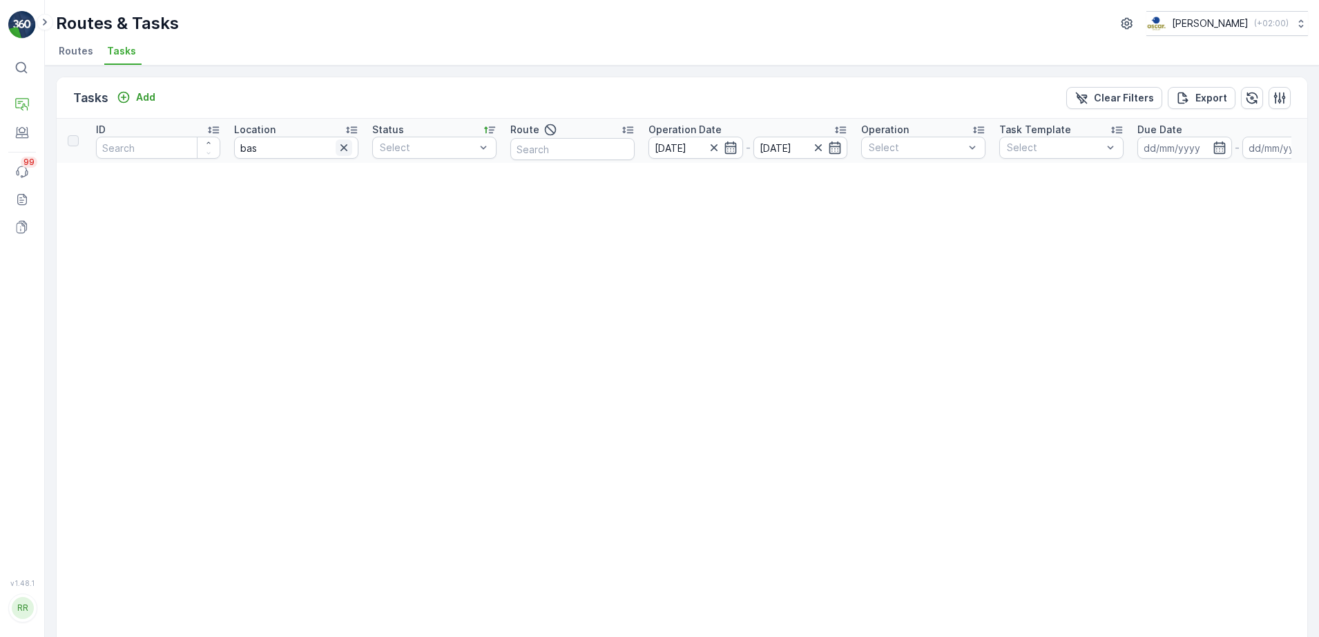
click at [345, 144] on icon "button" at bounding box center [344, 148] width 14 height 14
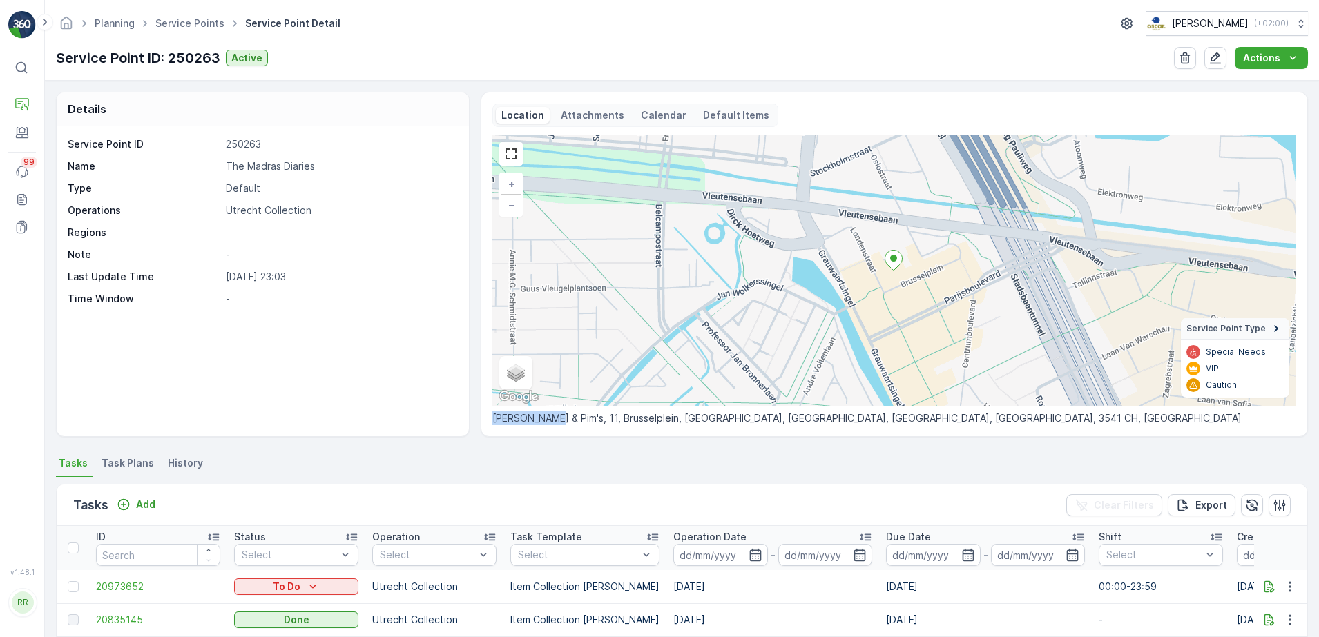
drag, startPoint x: 547, startPoint y: 420, endPoint x: 474, endPoint y: 419, distance: 72.5
click at [474, 419] on div "Details Service Point ID 250263 Name The Madras Diaries Type Default Operations…" at bounding box center [682, 264] width 1252 height 345
drag, startPoint x: 474, startPoint y: 419, endPoint x: 380, endPoint y: 250, distance: 193.4
click at [380, 250] on p "-" at bounding box center [340, 255] width 229 height 14
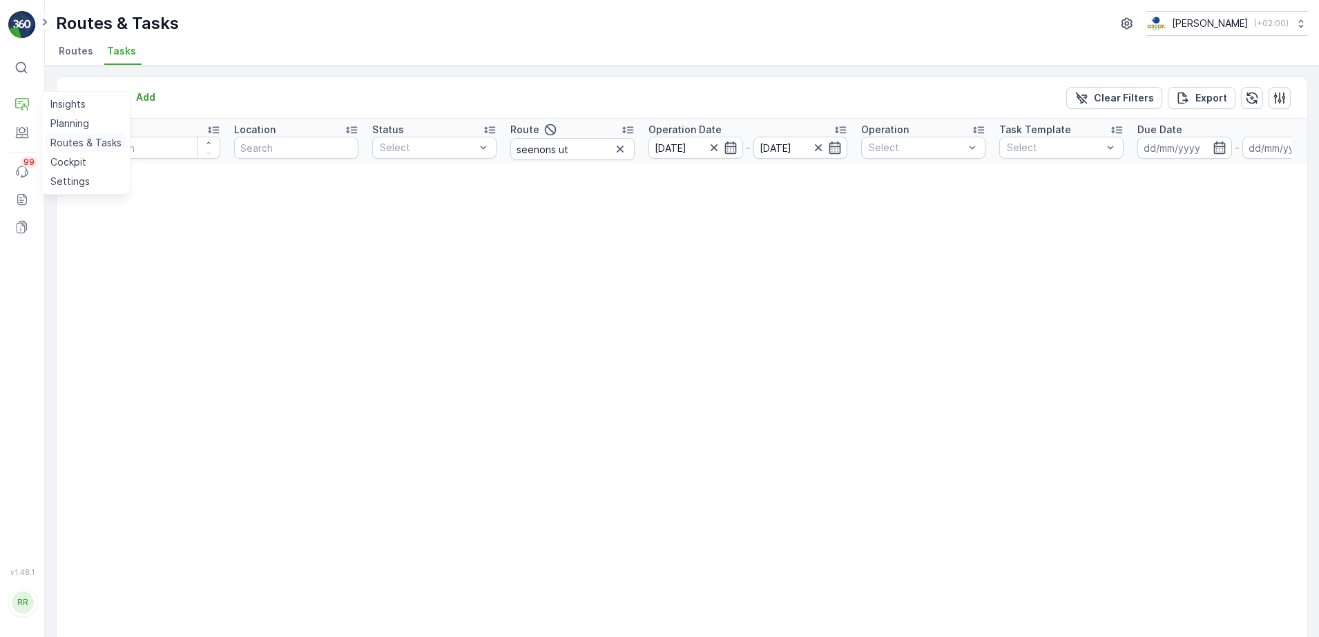
drag, startPoint x: 67, startPoint y: 144, endPoint x: 93, endPoint y: 144, distance: 26.2
click at [68, 144] on p "Routes & Tasks" at bounding box center [85, 143] width 71 height 14
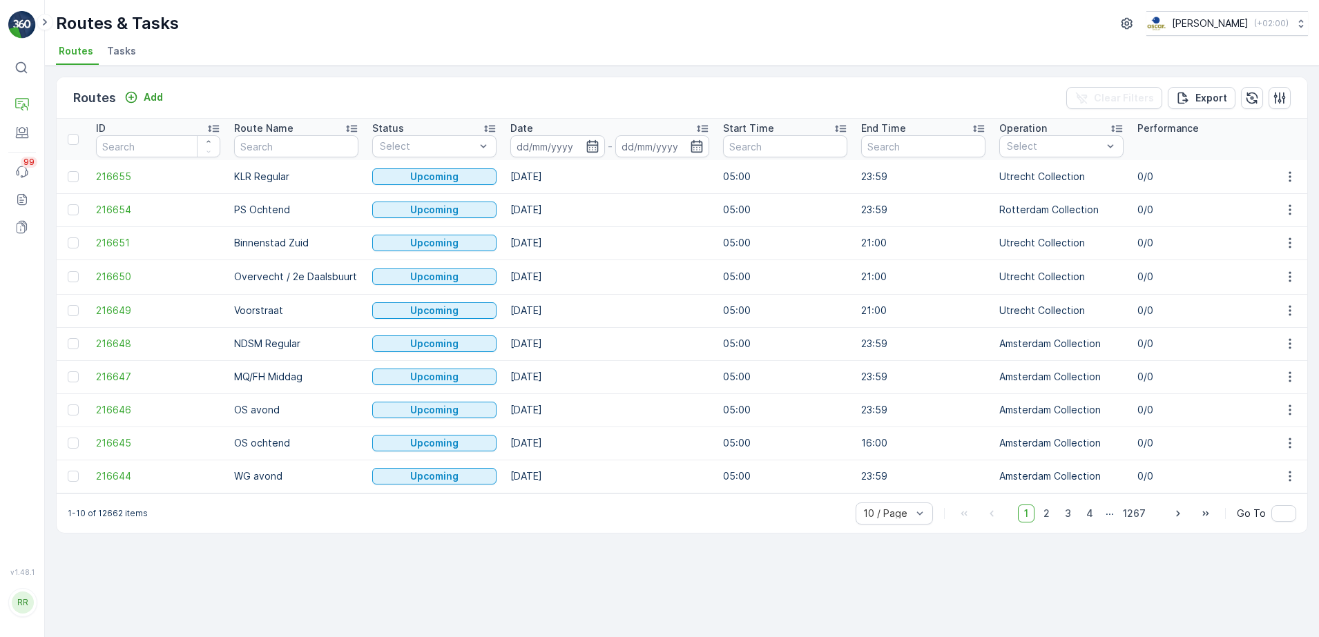
click at [122, 45] on span "Tasks" at bounding box center [121, 51] width 29 height 14
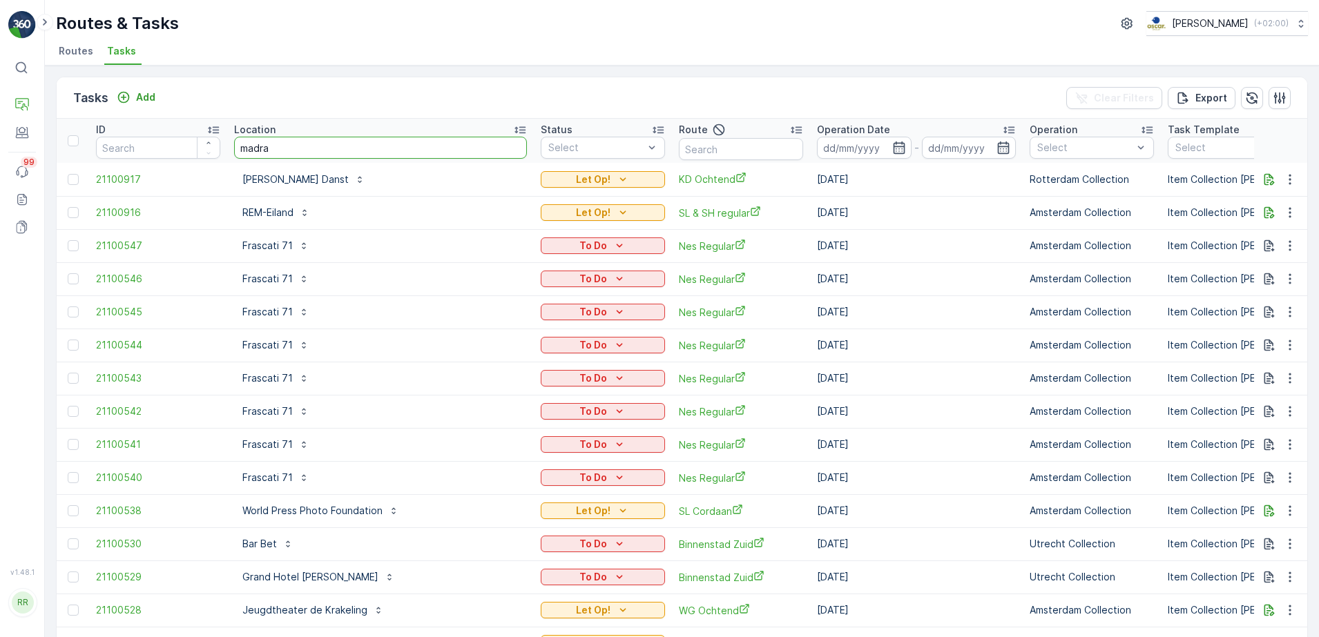
type input "[GEOGRAPHIC_DATA]"
